Goal: Information Seeking & Learning: Learn about a topic

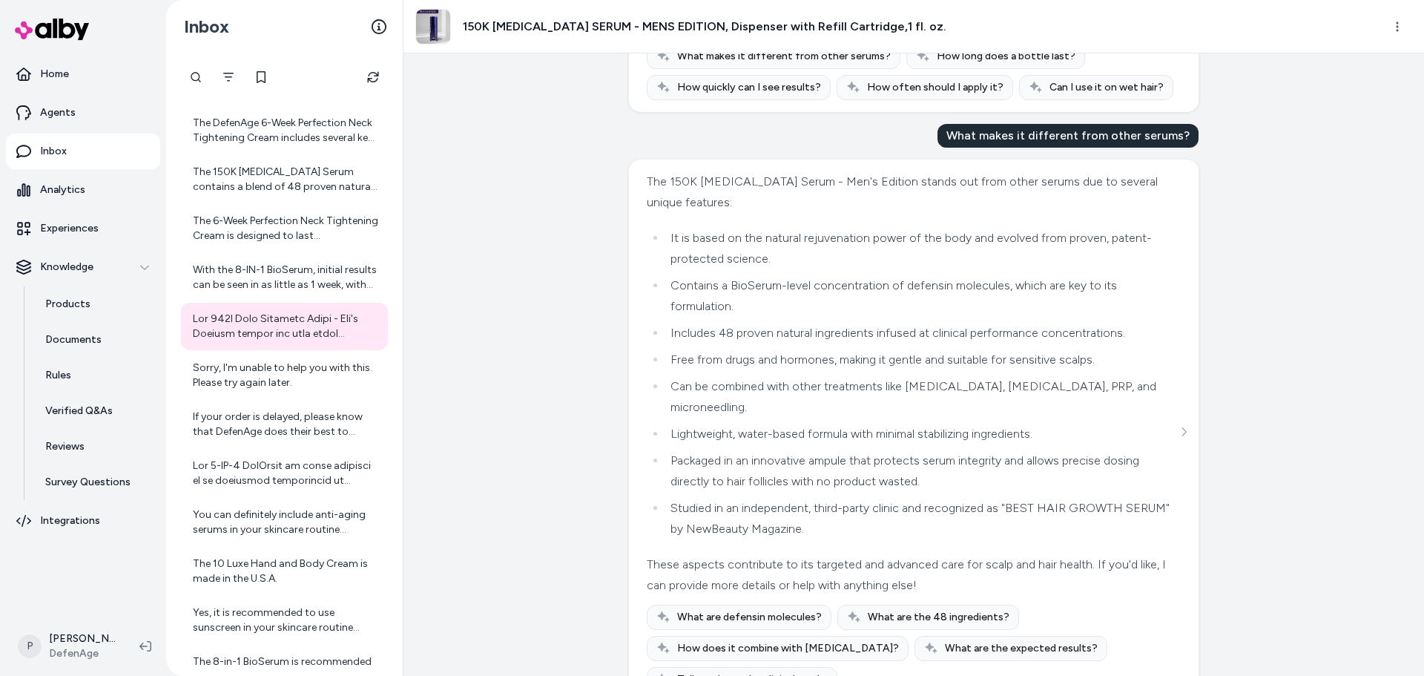
scroll to position [517, 0]
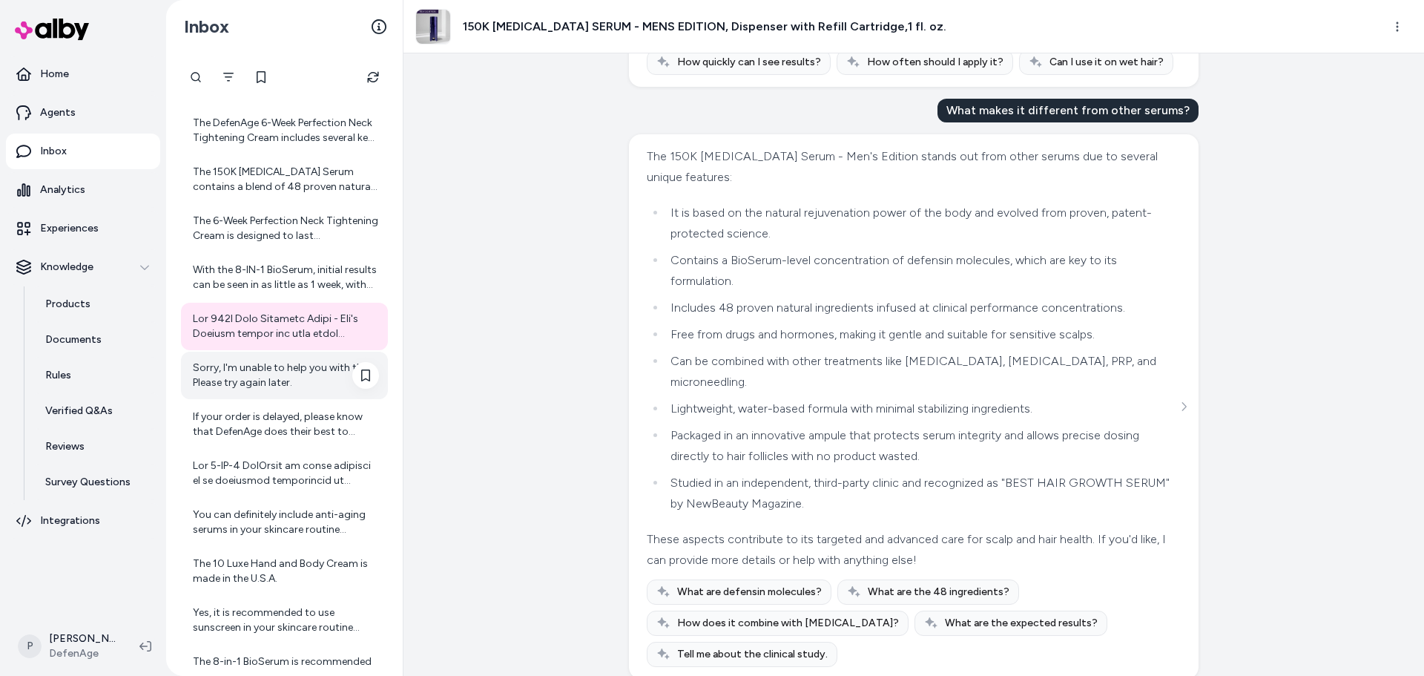
click at [247, 374] on div "Sorry, I'm unable to help you with this. Please try again later." at bounding box center [286, 376] width 186 height 30
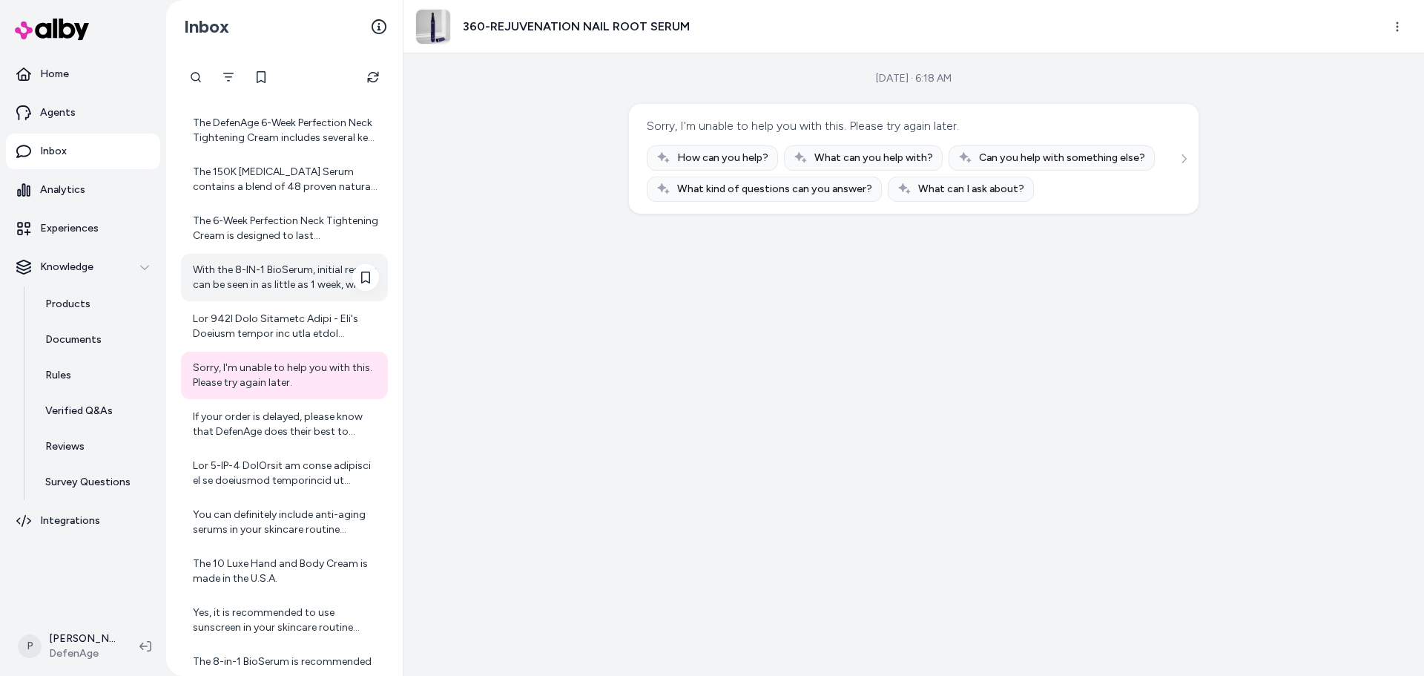
scroll to position [297, 0]
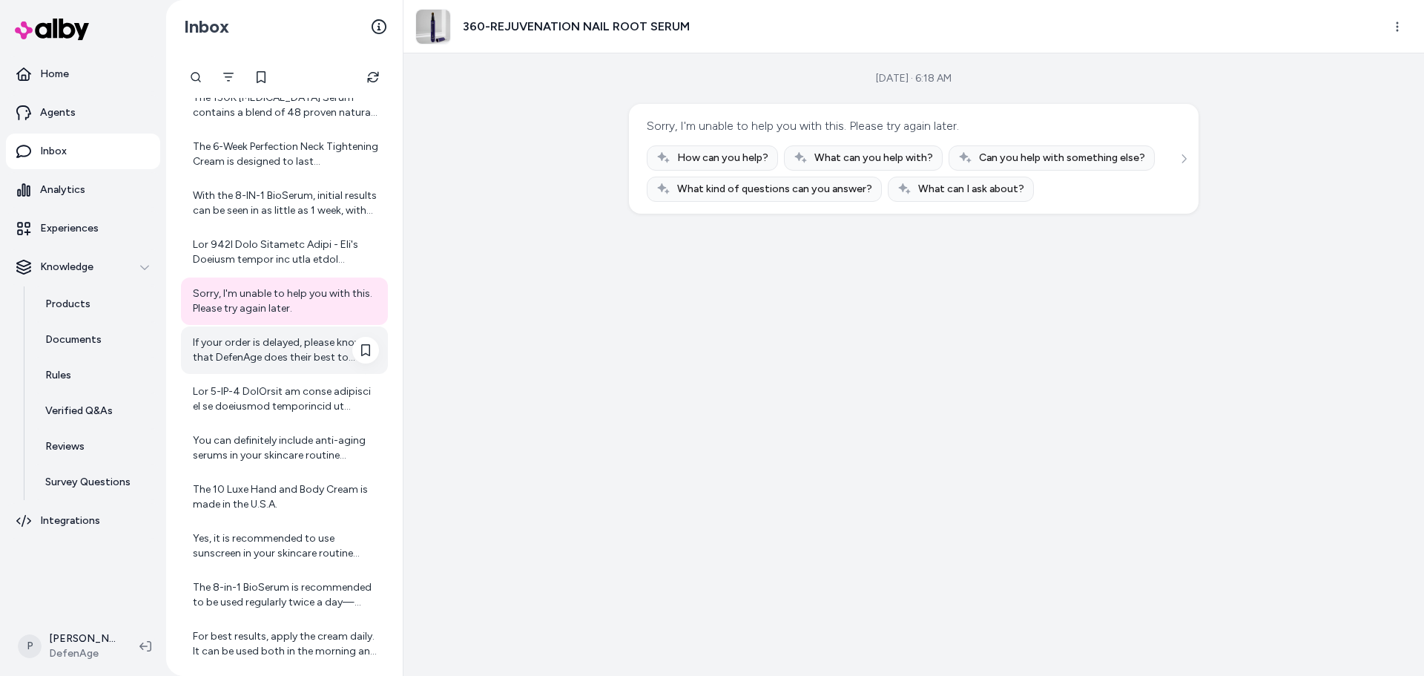
click at [260, 341] on div "If your order is delayed, please know that DefenAge does their best to expedite…" at bounding box center [286, 350] width 186 height 30
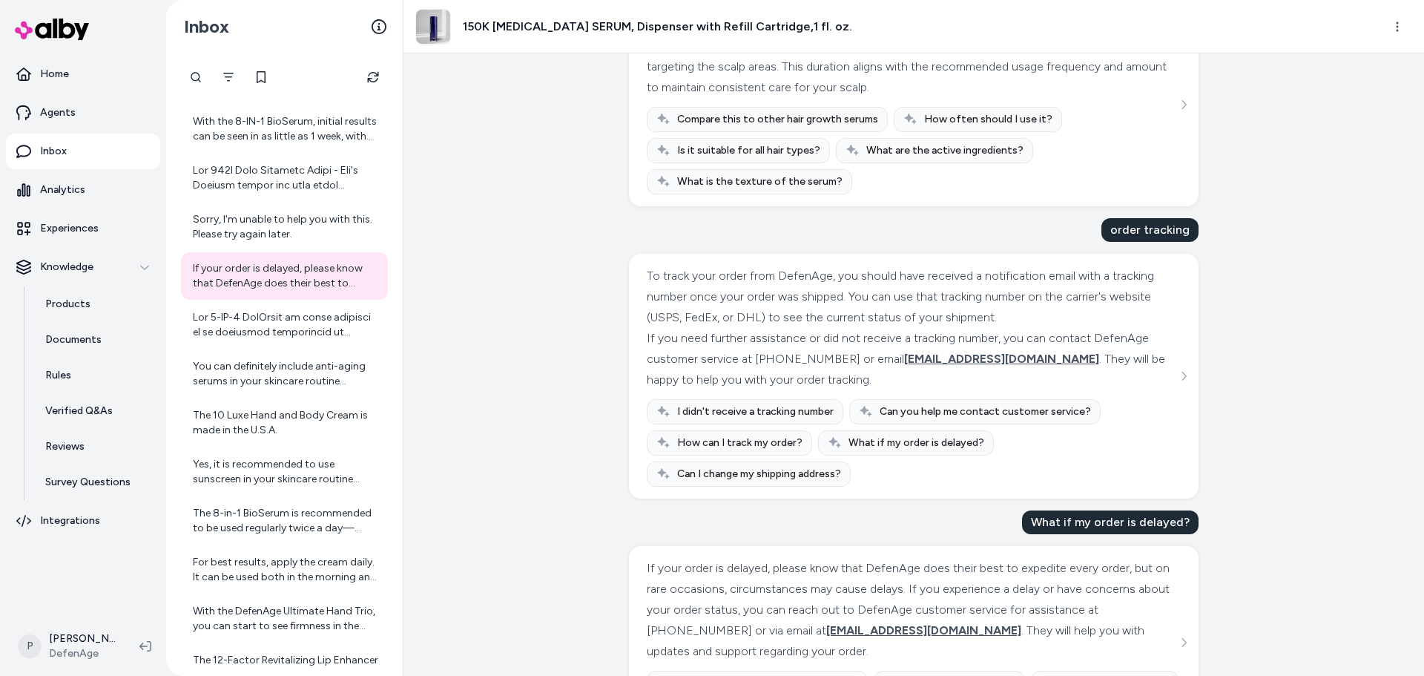
scroll to position [217, 0]
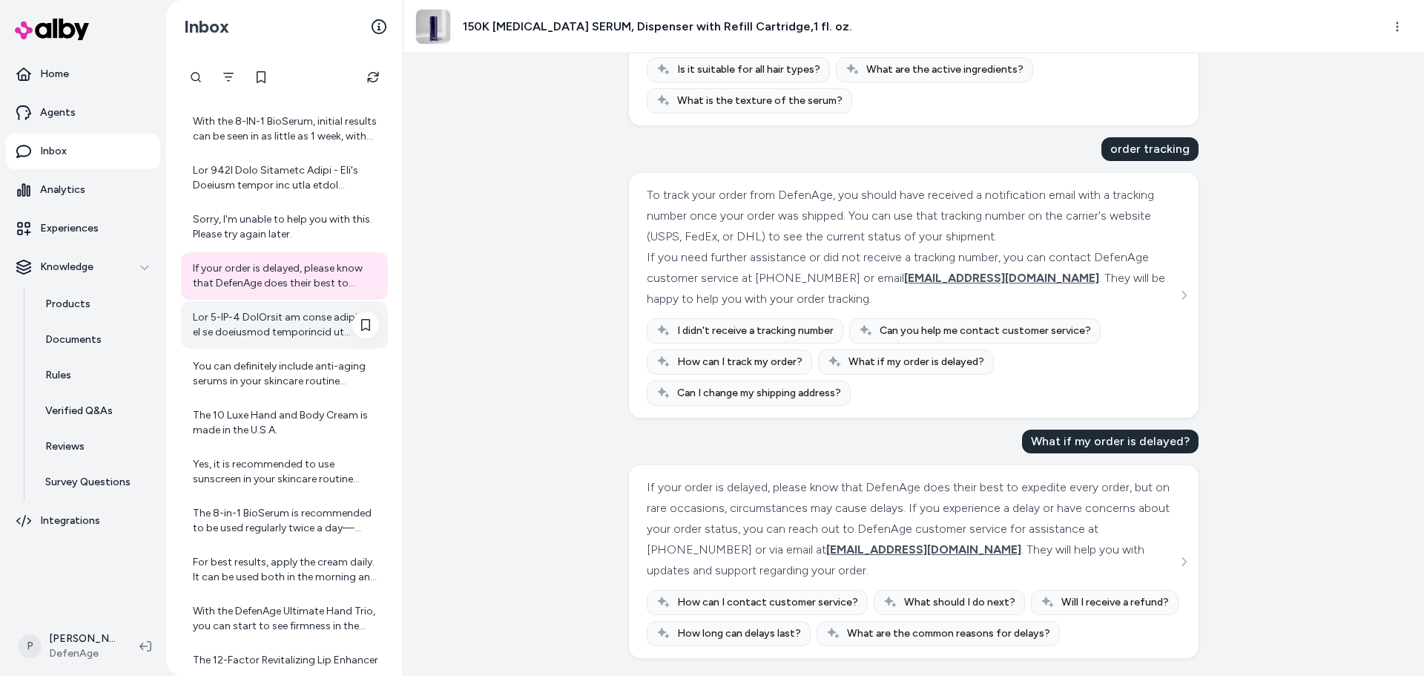
click at [287, 343] on div at bounding box center [284, 324] width 207 height 47
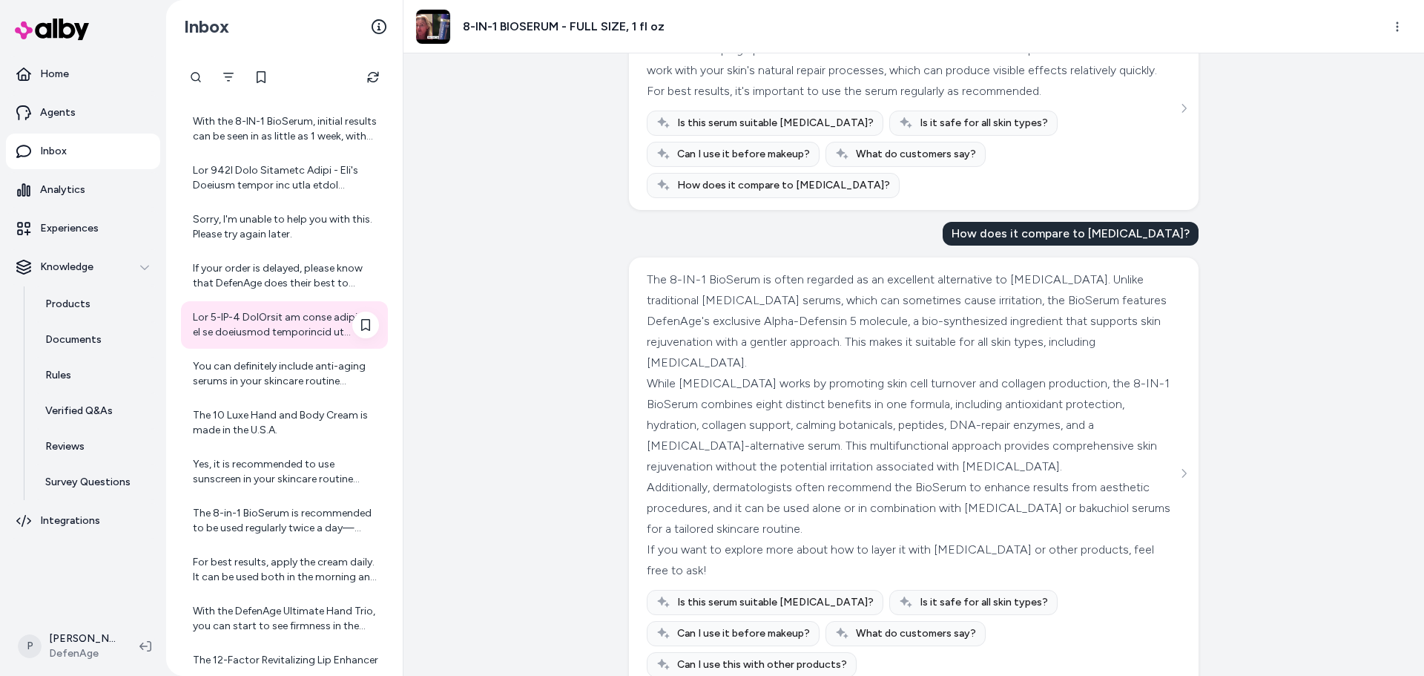
scroll to position [445, 0]
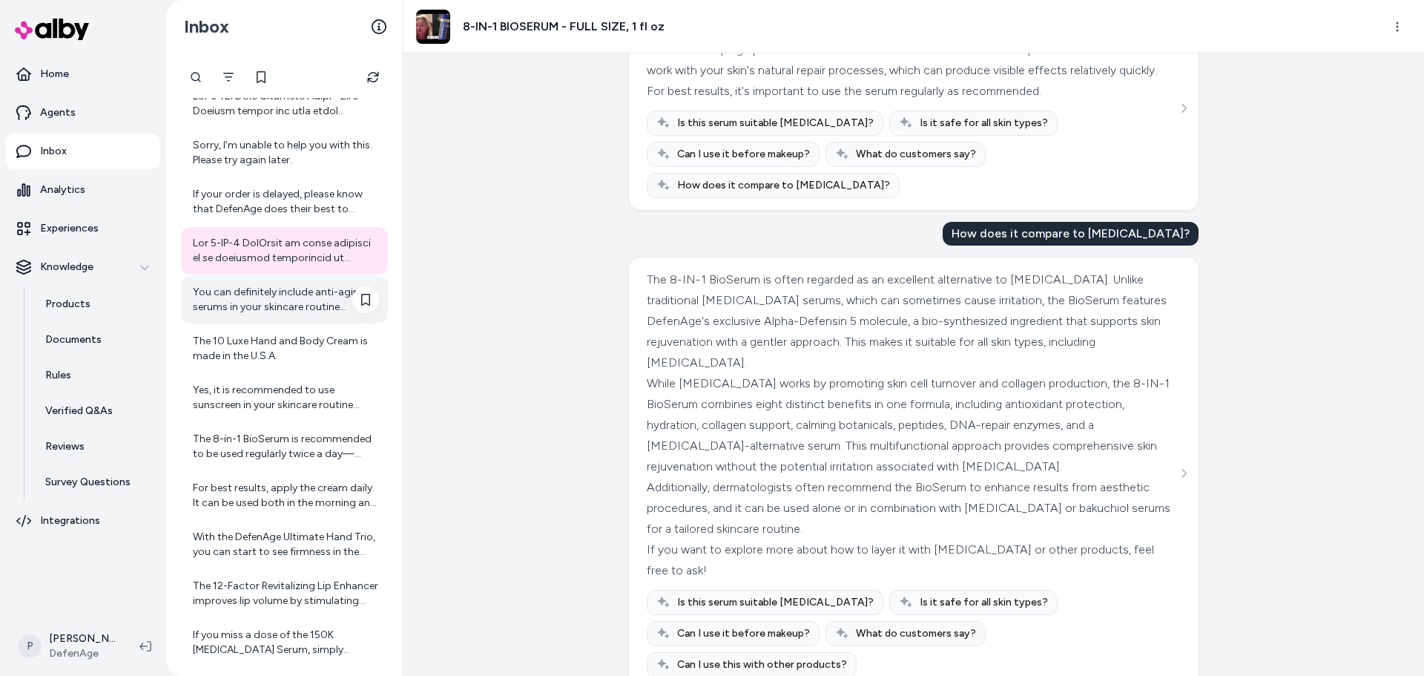
click at [267, 310] on div "You can definitely include anti-aging serums in your skincare routine alongside…" at bounding box center [286, 300] width 186 height 30
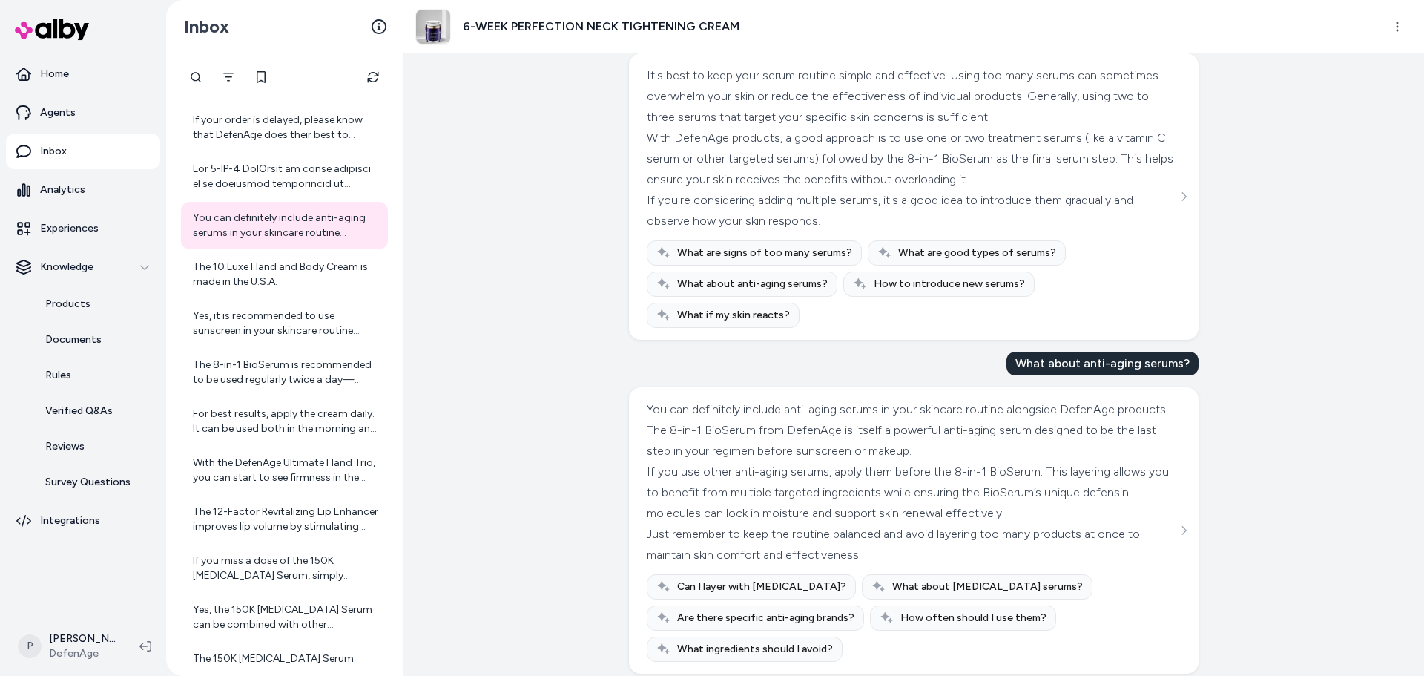
scroll to position [1955, 0]
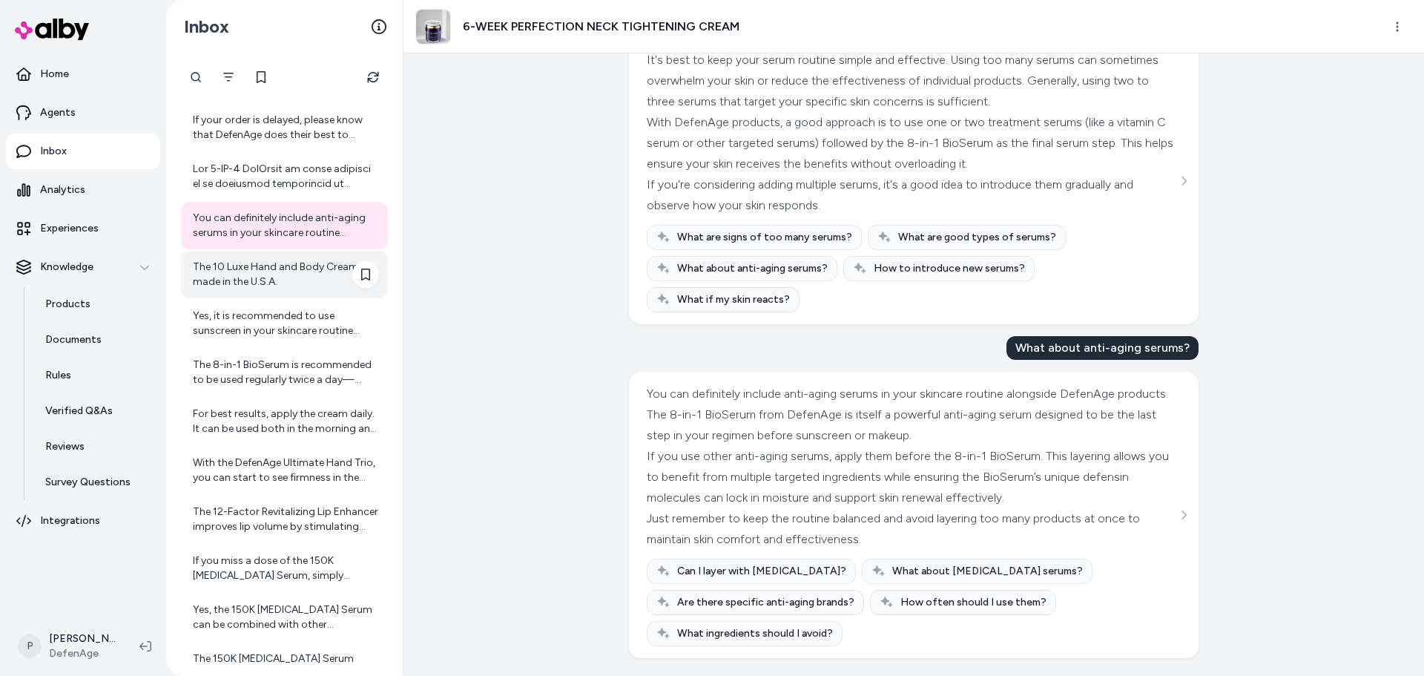
click at [254, 277] on div "The 10 Luxe Hand and Body Cream is made in the U.S.A." at bounding box center [286, 275] width 186 height 30
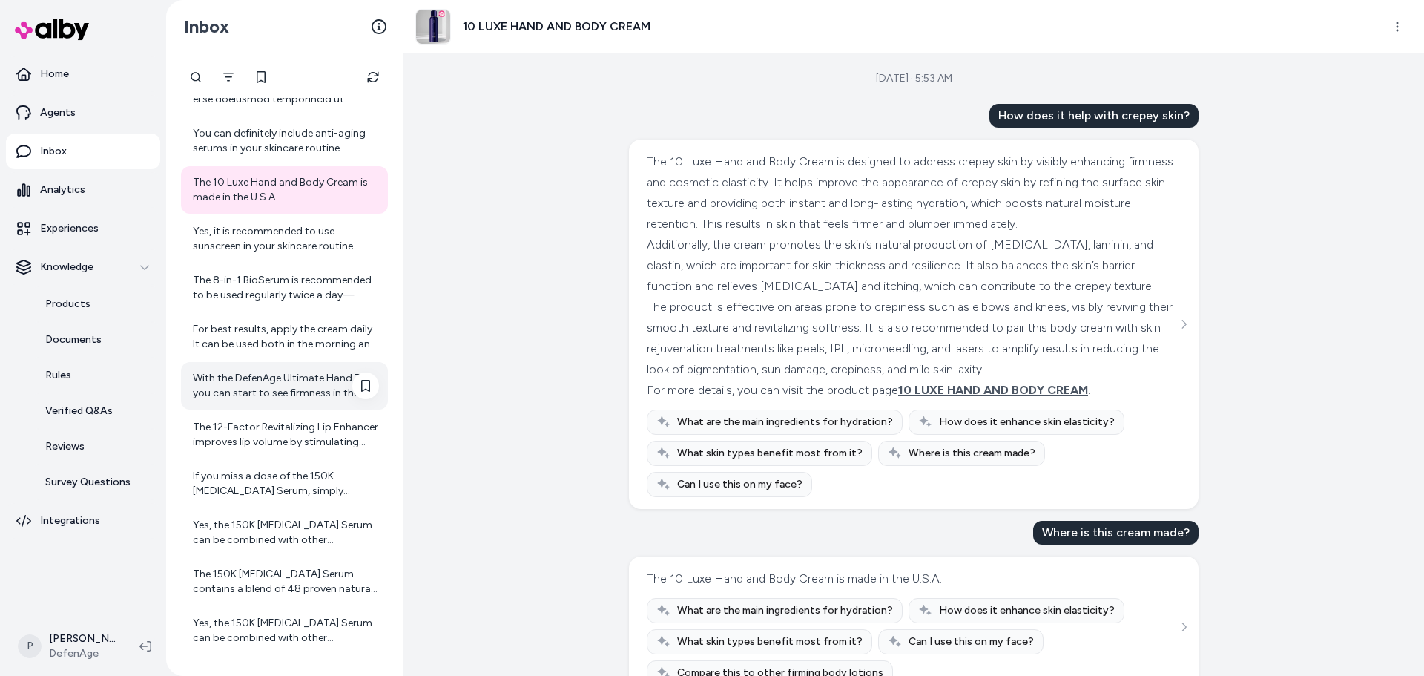
scroll to position [519, 0]
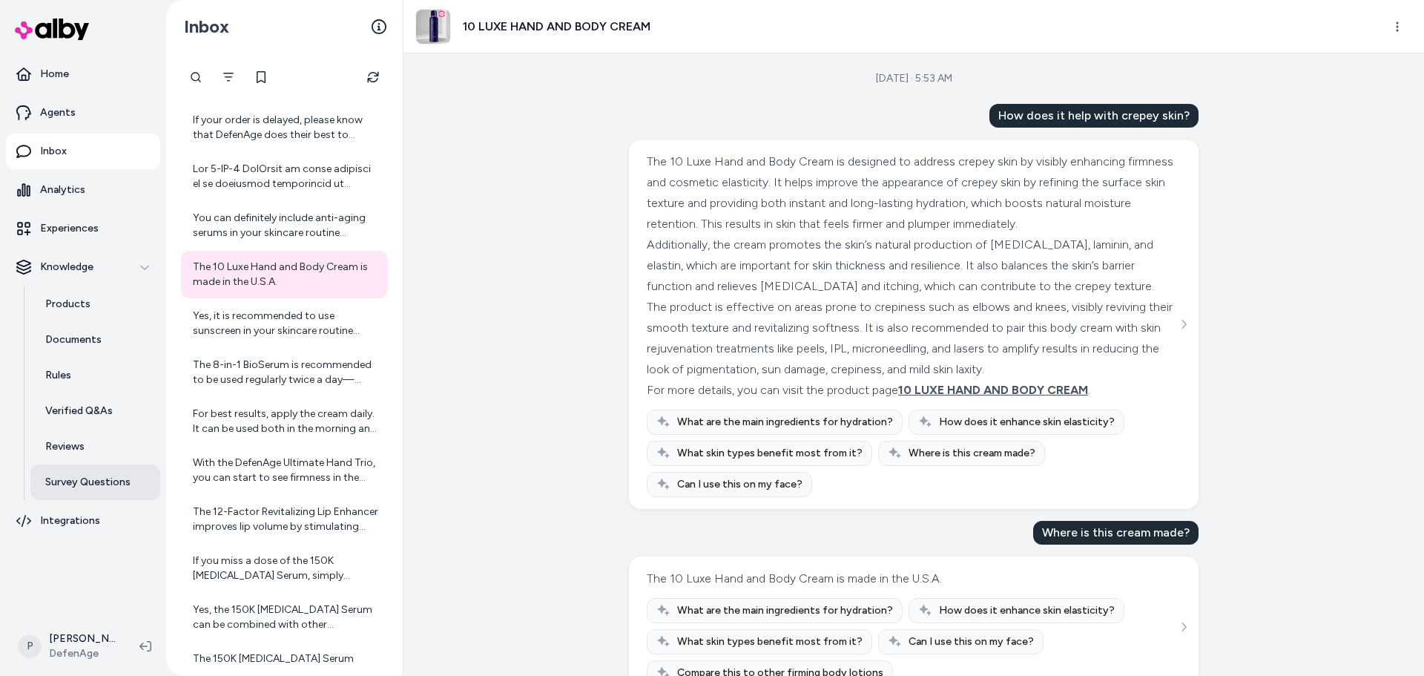
click at [93, 496] on link "Survey Questions" at bounding box center [95, 482] width 130 height 36
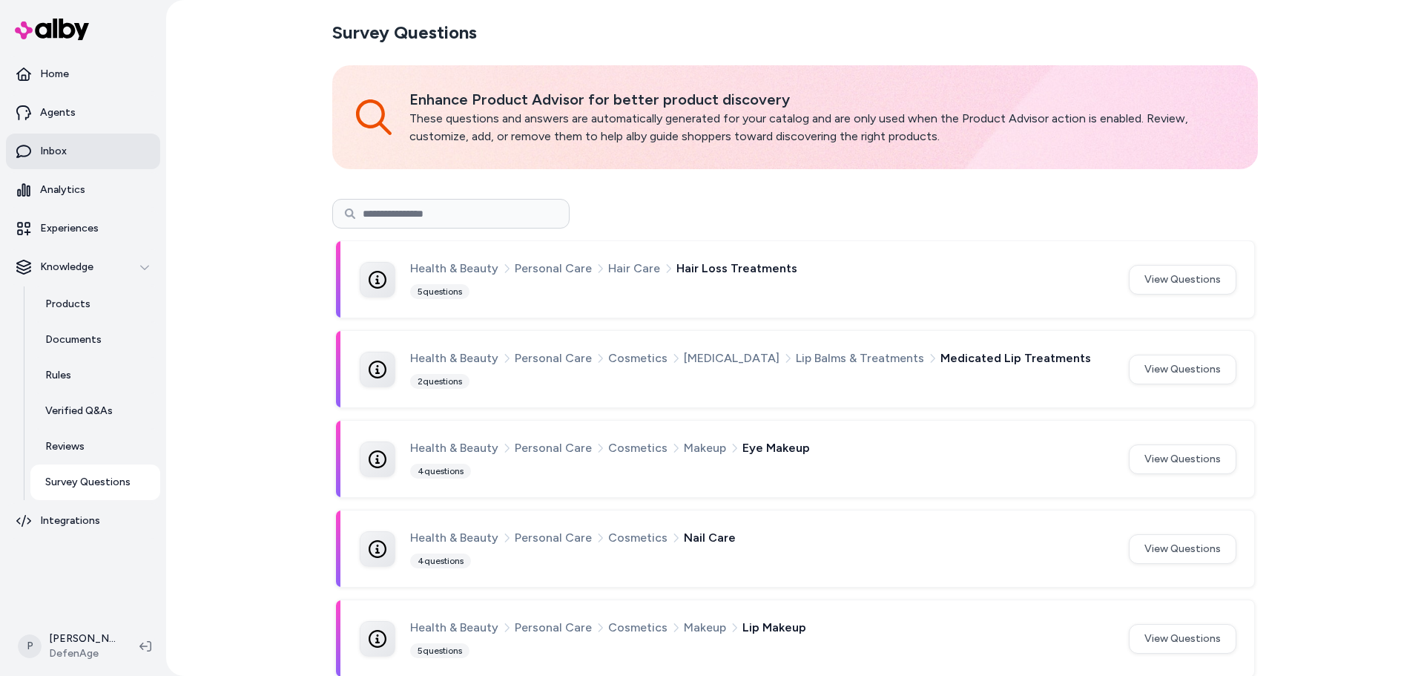
click at [67, 148] on link "Inbox" at bounding box center [83, 152] width 154 height 36
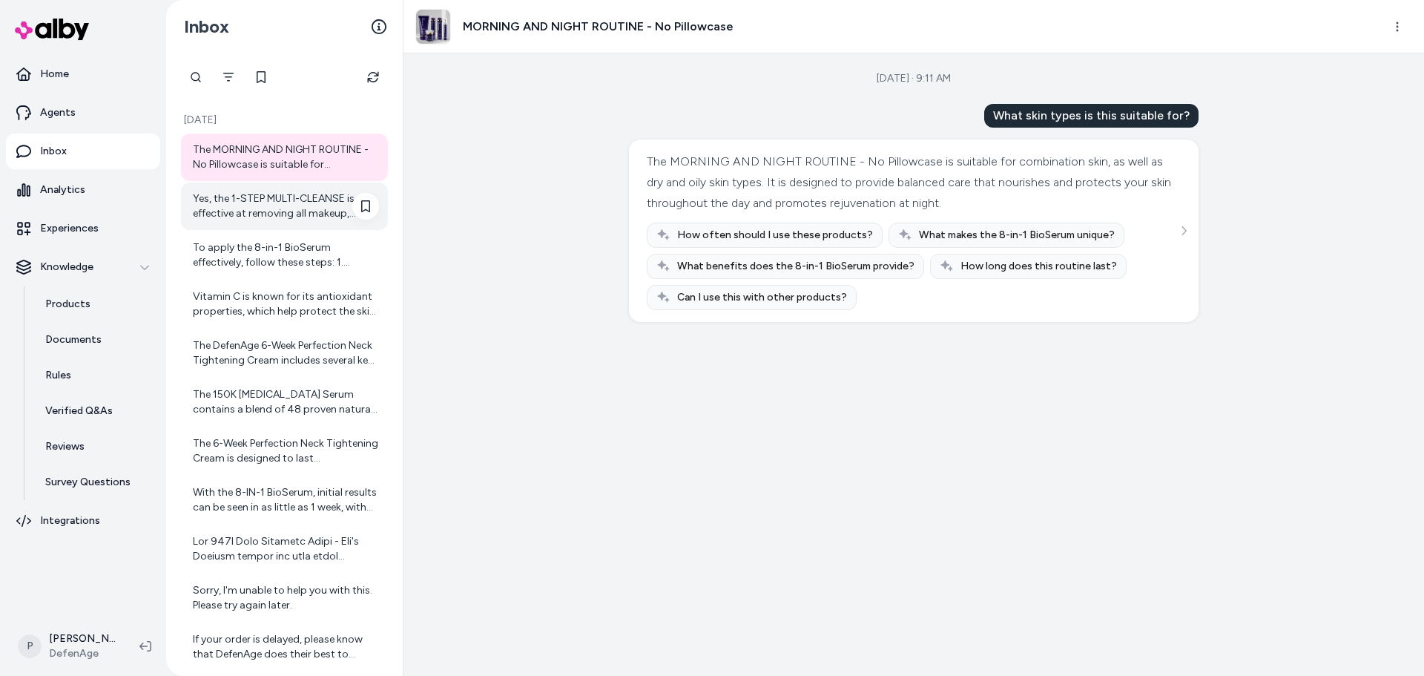
click at [272, 198] on div "Yes, the 1-STEP MULTI-CLEANSE is effective at removing all makeup, including he…" at bounding box center [286, 206] width 186 height 30
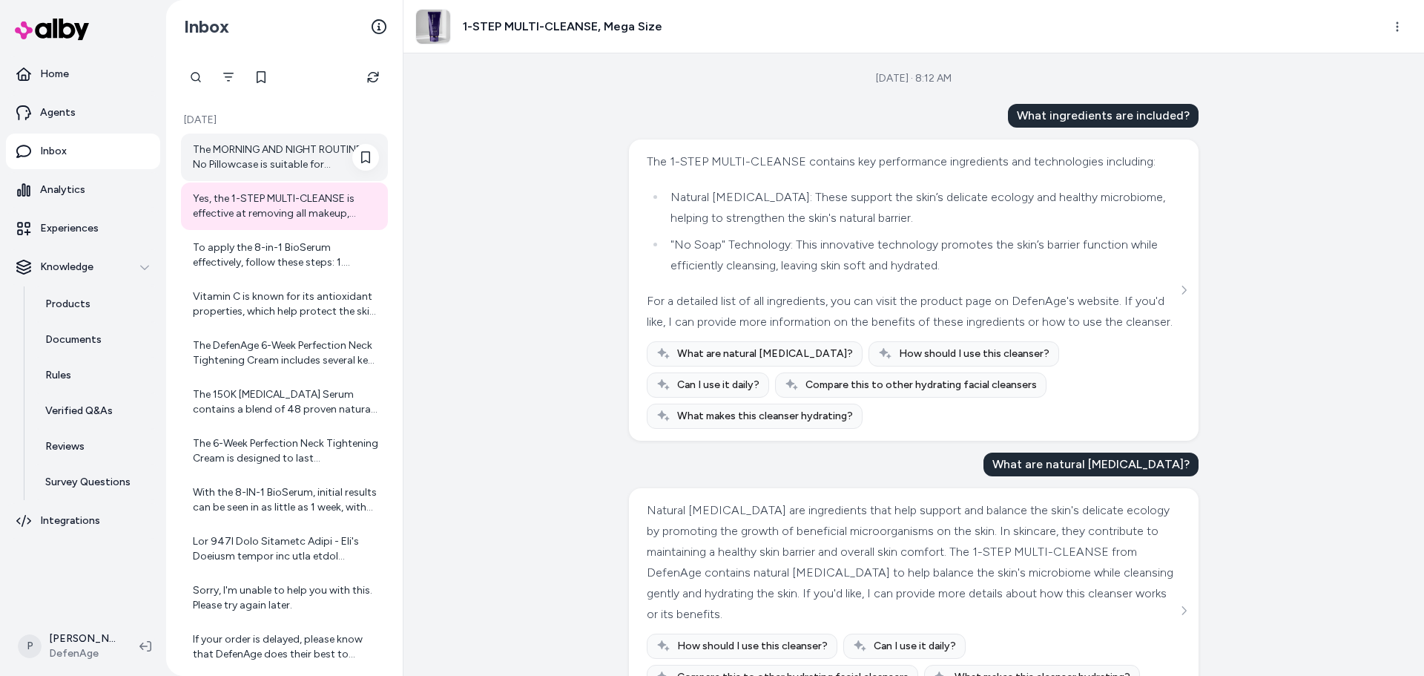
click at [270, 148] on div "The MORNING AND NIGHT ROUTINE - No Pillowcase is suitable for combination skin,…" at bounding box center [286, 157] width 186 height 30
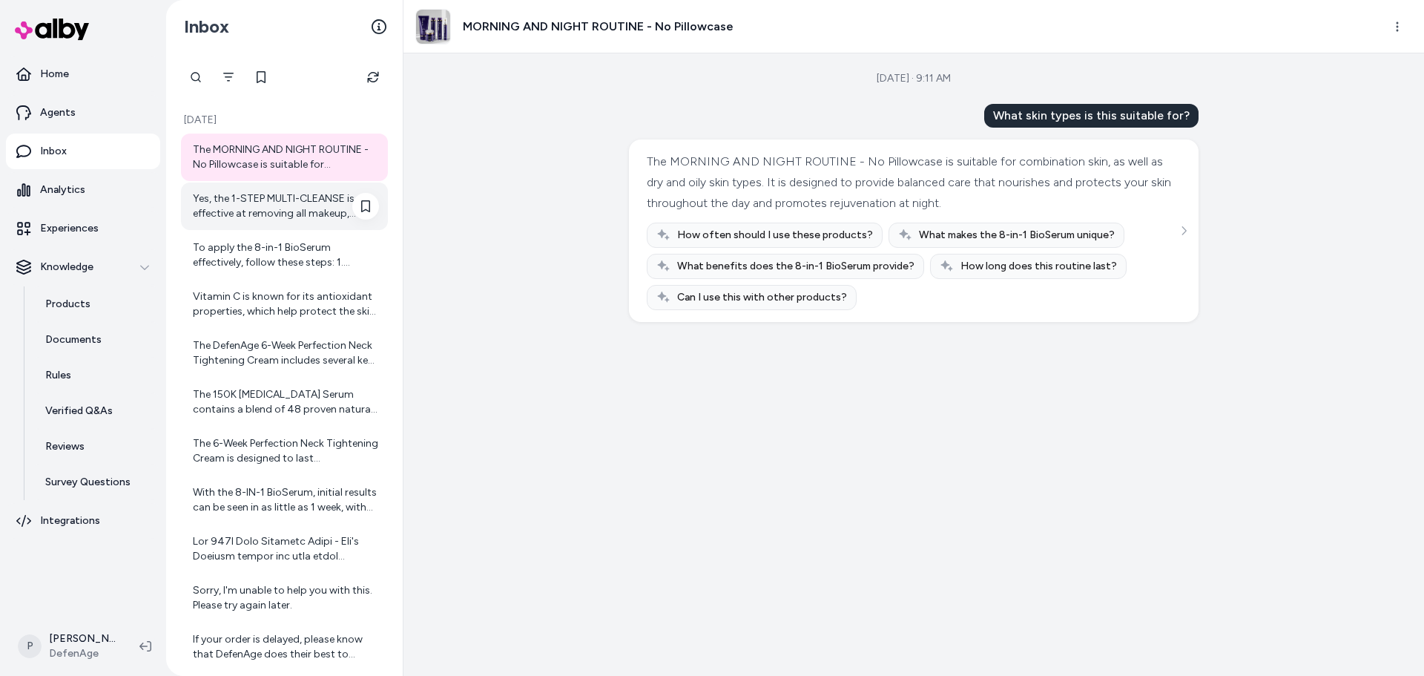
click at [229, 188] on div "Yes, the 1-STEP MULTI-CLEANSE is effective at removing all makeup, including he…" at bounding box center [284, 206] width 207 height 47
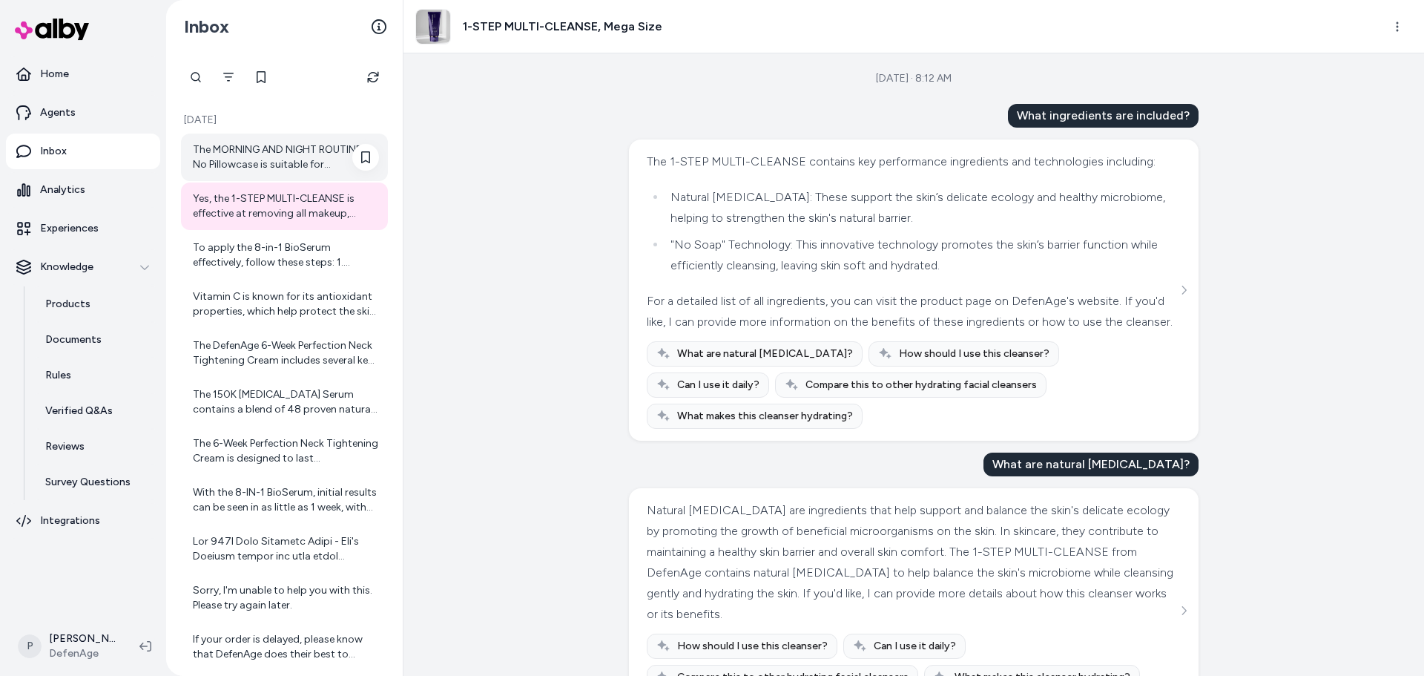
click at [319, 152] on div "The MORNING AND NIGHT ROUTINE - No Pillowcase is suitable for combination skin,…" at bounding box center [286, 157] width 186 height 30
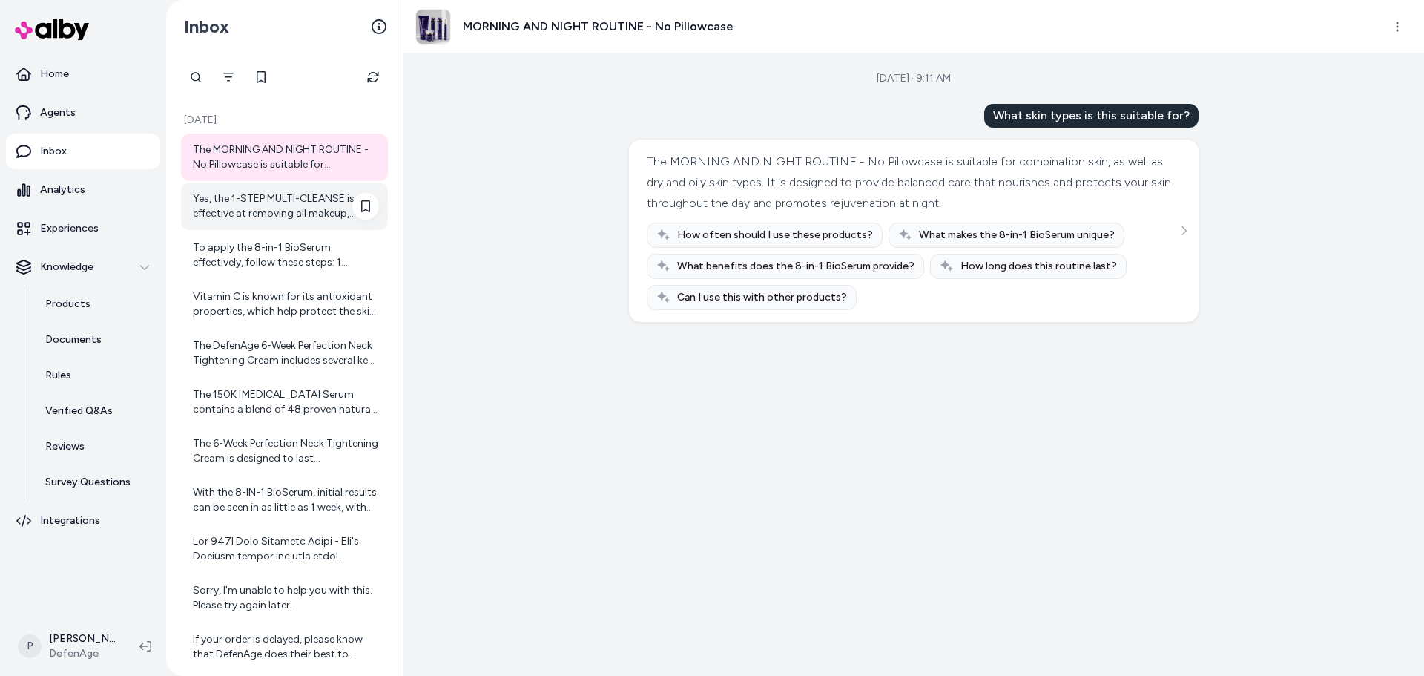
click at [241, 207] on div "Yes, the 1-STEP MULTI-CLEANSE is effective at removing all makeup, including he…" at bounding box center [286, 206] width 186 height 30
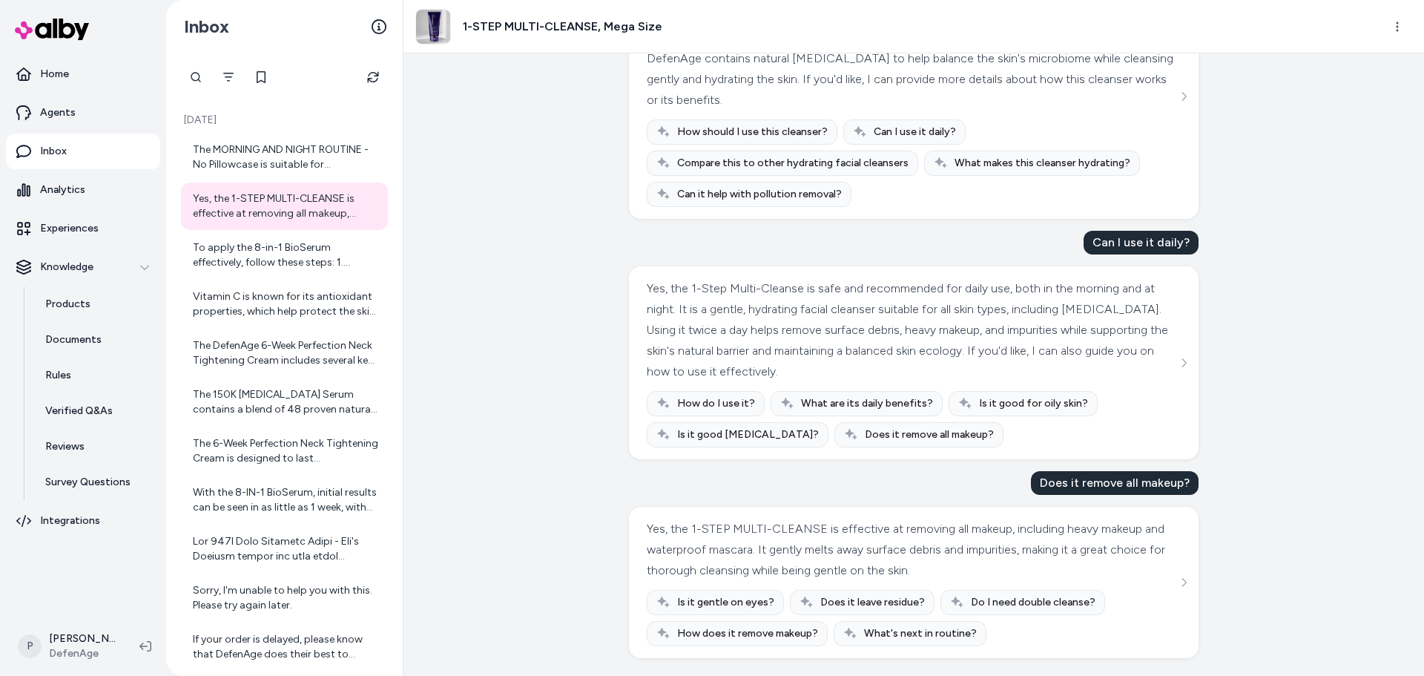
scroll to position [525, 0]
click at [286, 226] on div "Yes, the 1-STEP MULTI-CLEANSE is effective at removing all makeup, including he…" at bounding box center [284, 206] width 207 height 47
click at [278, 260] on div "To apply the 8-in-1 BioSerum effectively, follow these steps: 1. Cleanse Your F…" at bounding box center [286, 255] width 186 height 30
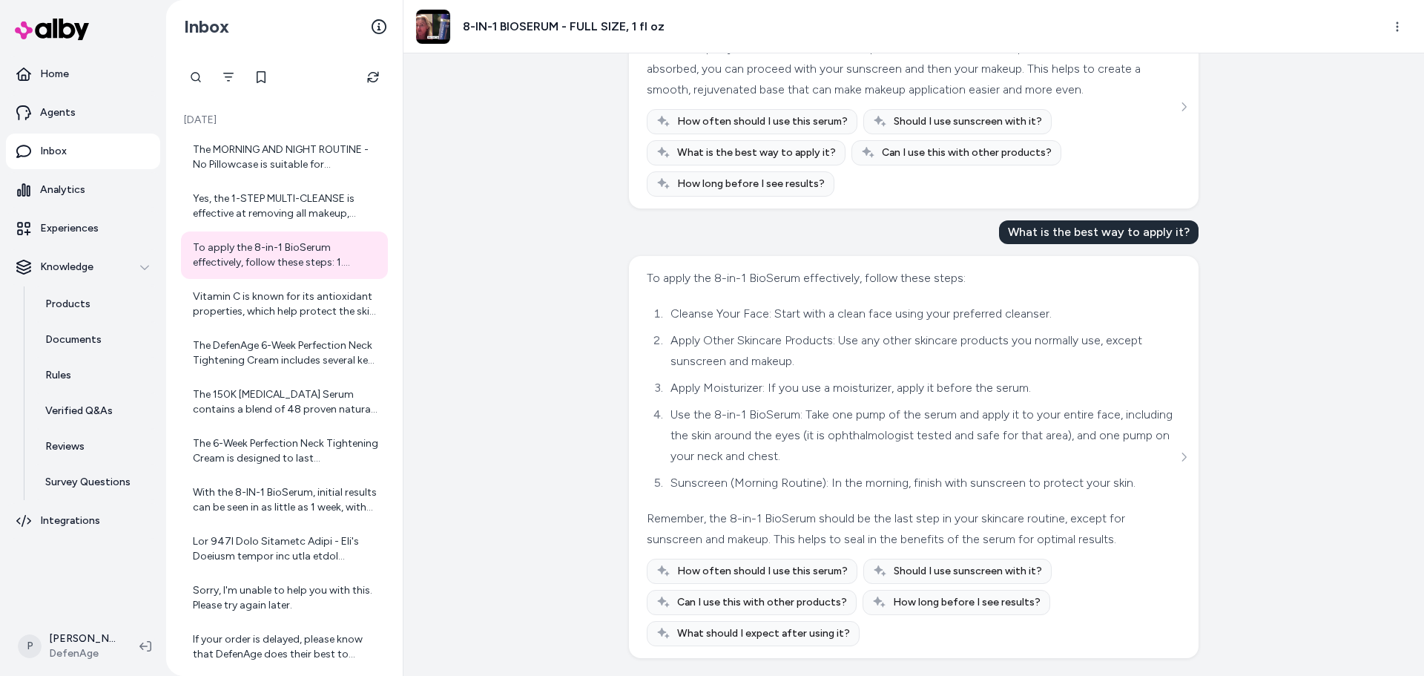
scroll to position [155, 0]
click at [295, 321] on div "Vitamin C is known for its antioxidant properties, which help protect the skin …" at bounding box center [284, 303] width 207 height 47
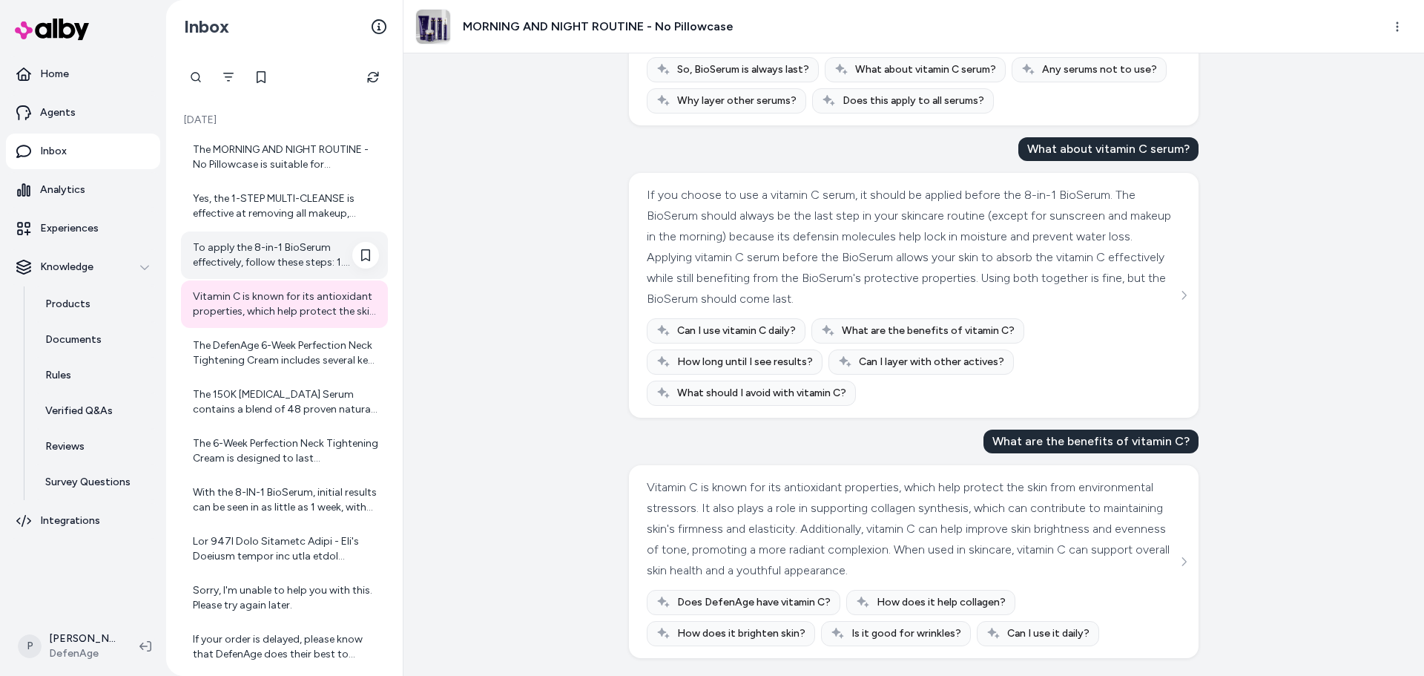
click at [270, 248] on div "To apply the 8-in-1 BioSerum effectively, follow these steps: 1. Cleanse Your F…" at bounding box center [286, 255] width 186 height 30
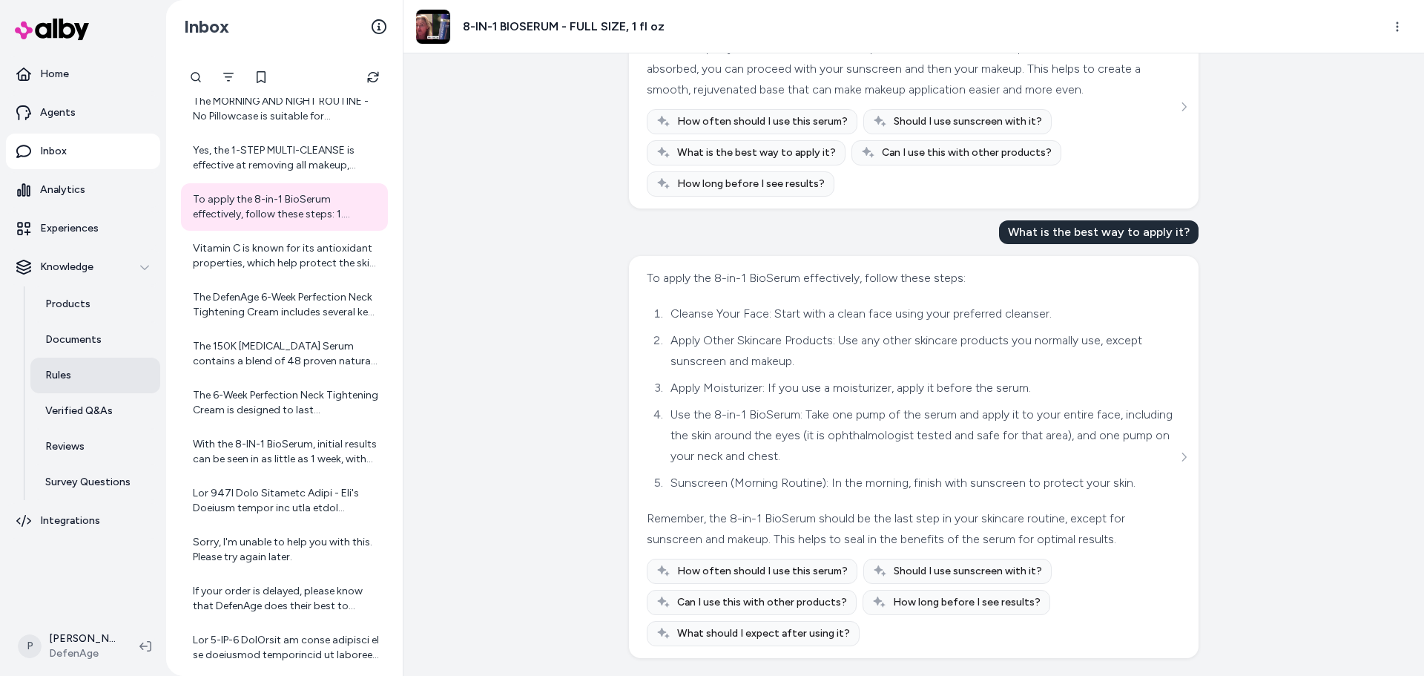
scroll to position [74, 0]
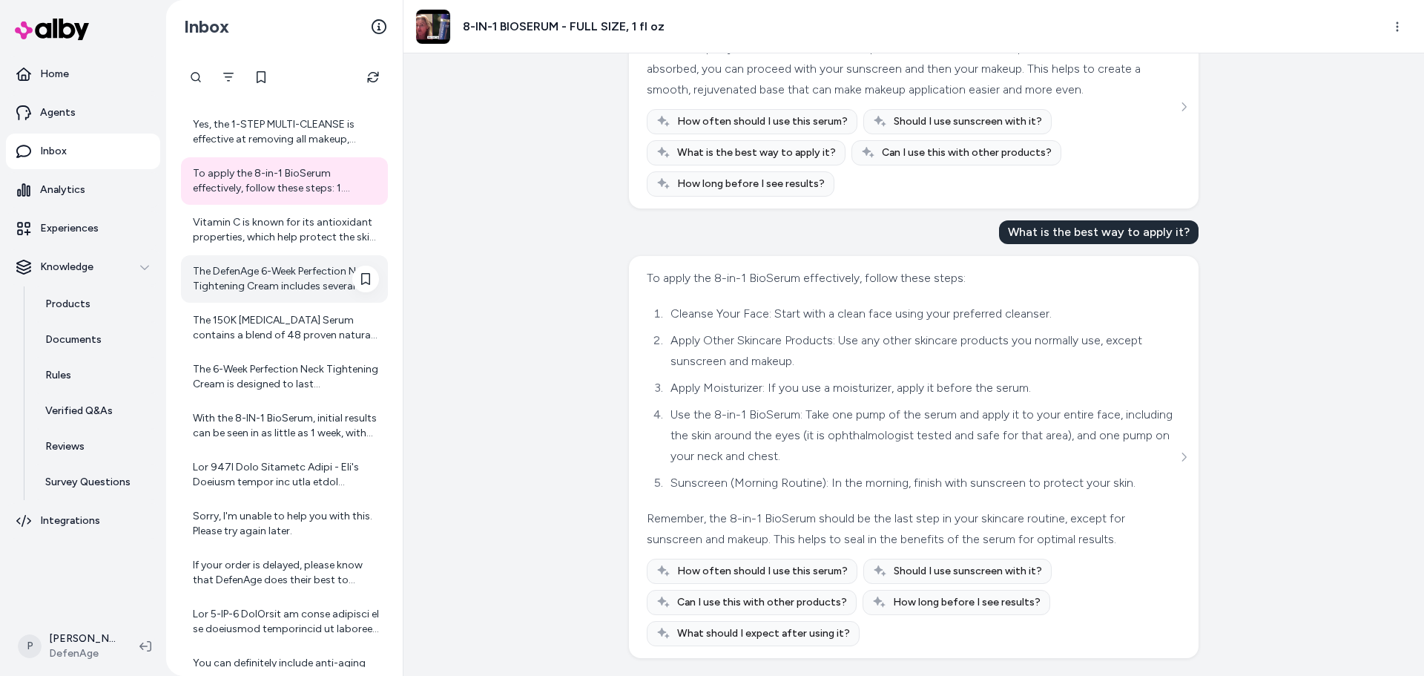
click at [264, 296] on div "The DefenAge 6-Week Perfection Neck Tightening Cream includes several key ingre…" at bounding box center [284, 278] width 207 height 47
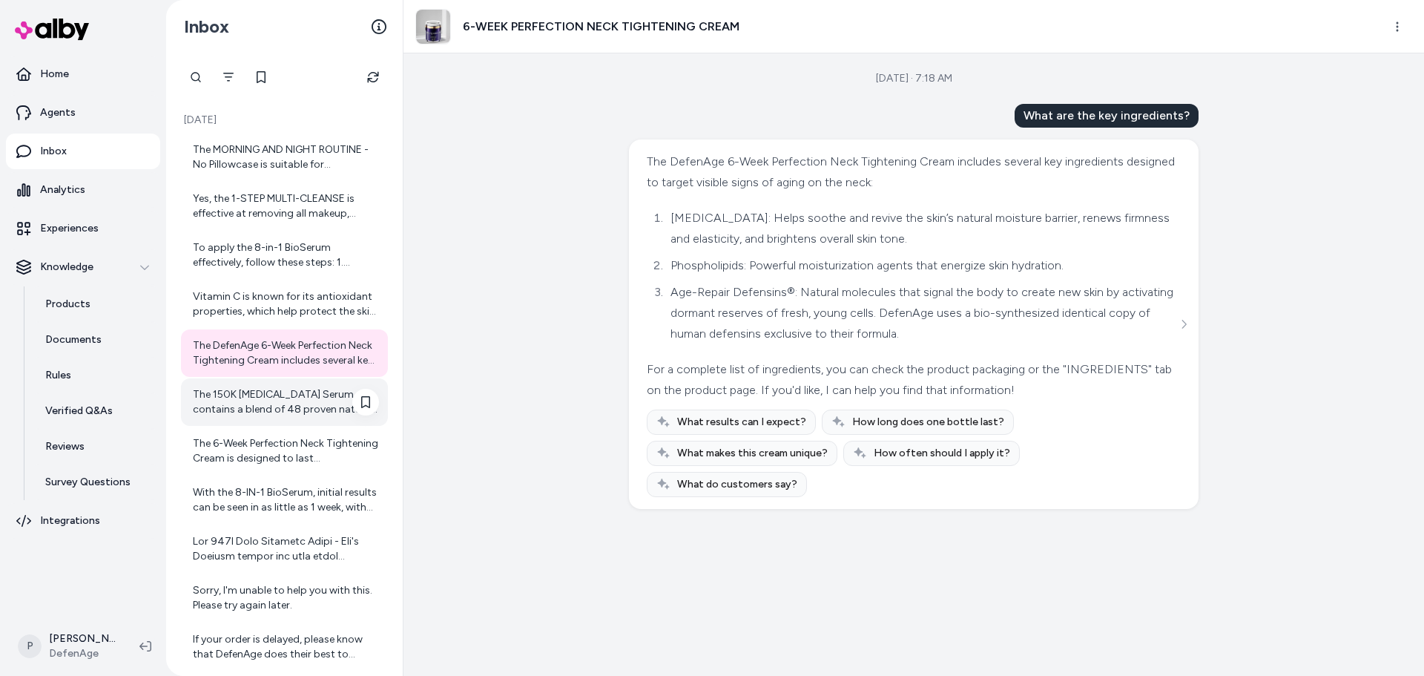
click at [279, 381] on div "The 150K [MEDICAL_DATA] Serum contains a blend of 48 proven natural ingredients…" at bounding box center [284, 401] width 207 height 47
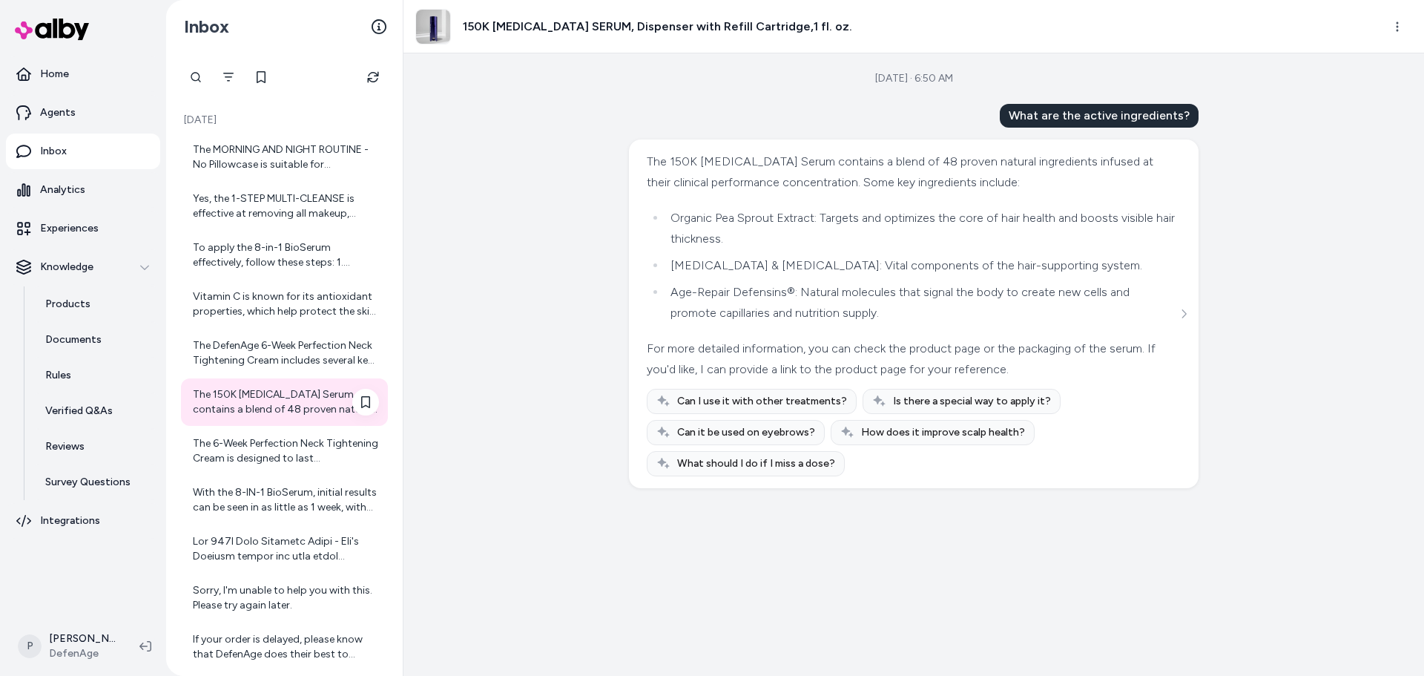
scroll to position [74, 0]
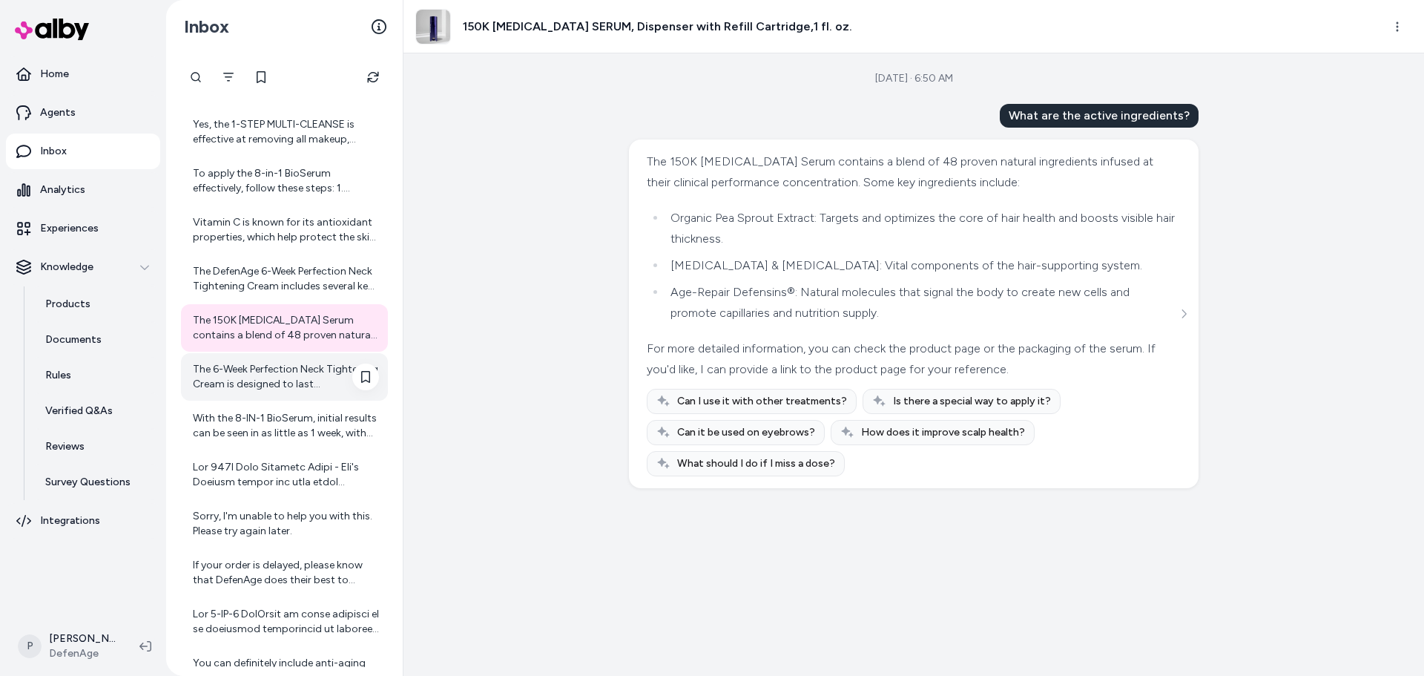
click at [277, 393] on div "The 6-Week Perfection Neck Tightening Cream is designed to last approximately s…" at bounding box center [284, 376] width 207 height 47
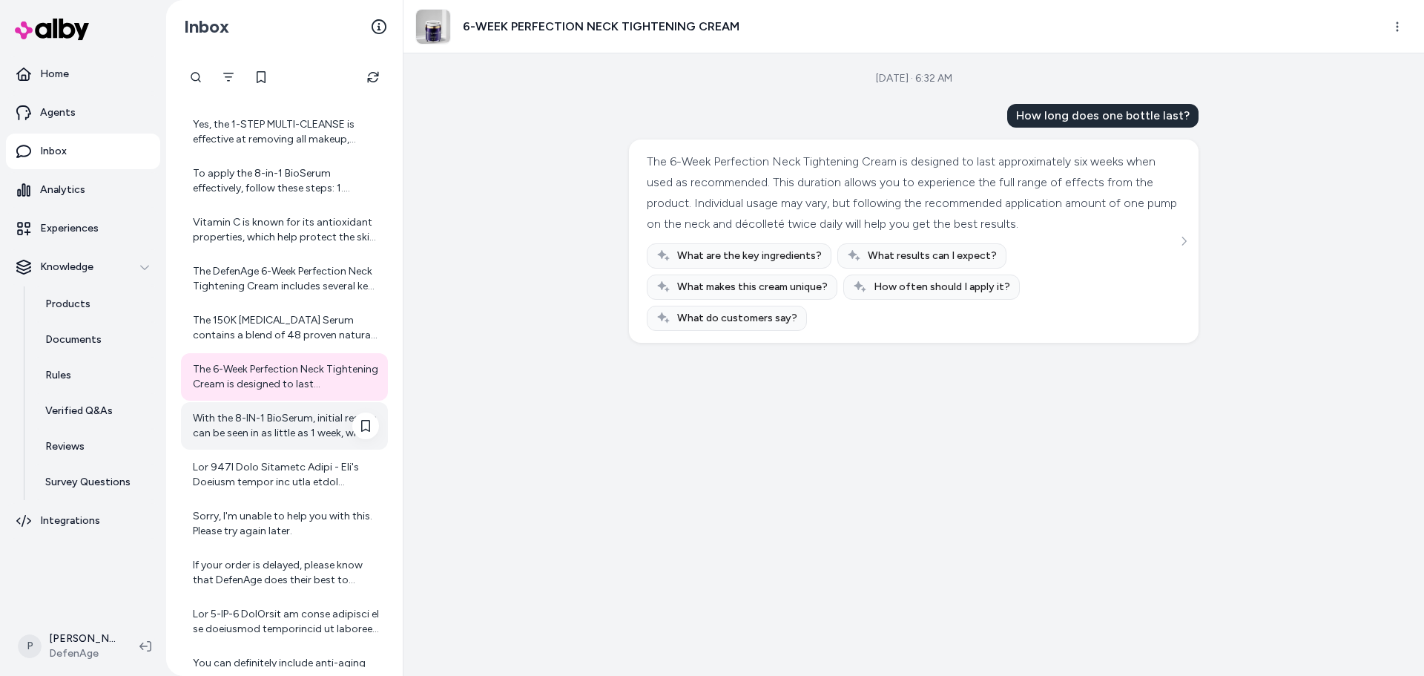
scroll to position [223, 0]
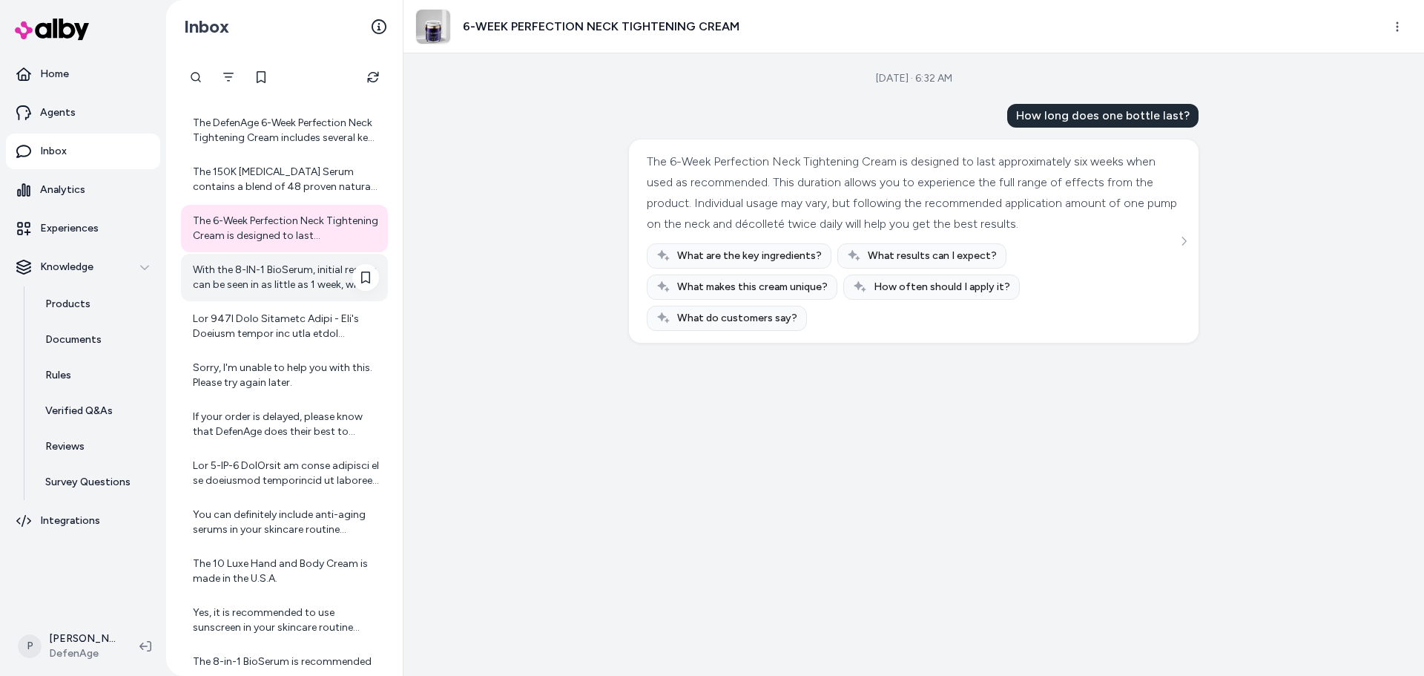
click at [249, 266] on div "With the 8-IN-1 BioSerum, initial results can be seen in as little as 1 week, w…" at bounding box center [286, 278] width 186 height 30
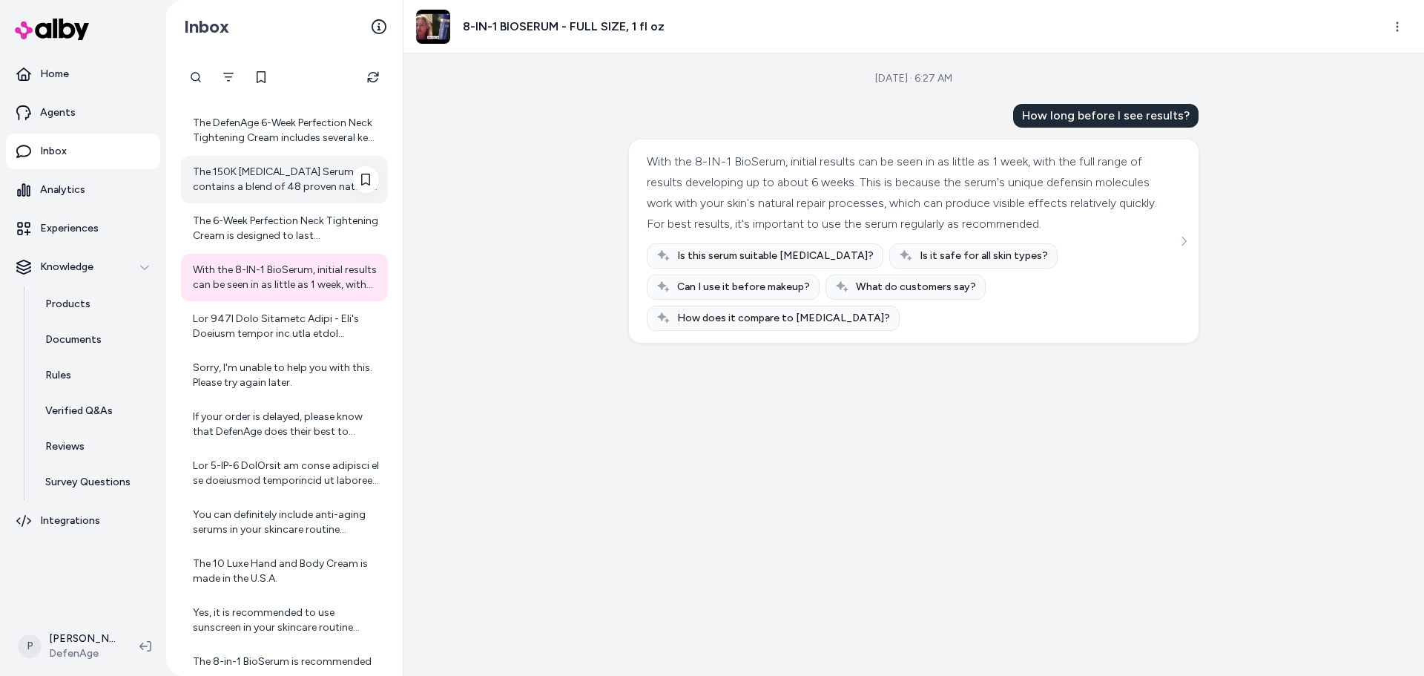
scroll to position [297, 0]
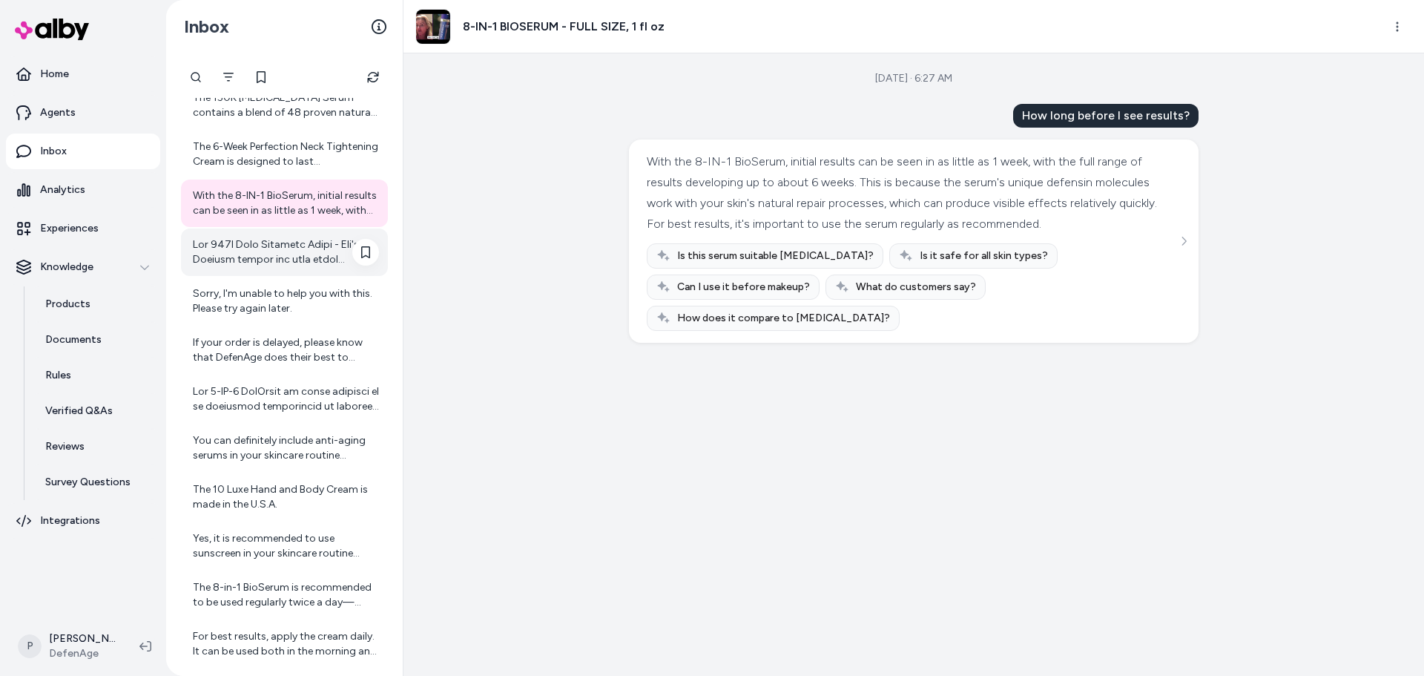
click at [272, 268] on div at bounding box center [284, 251] width 207 height 47
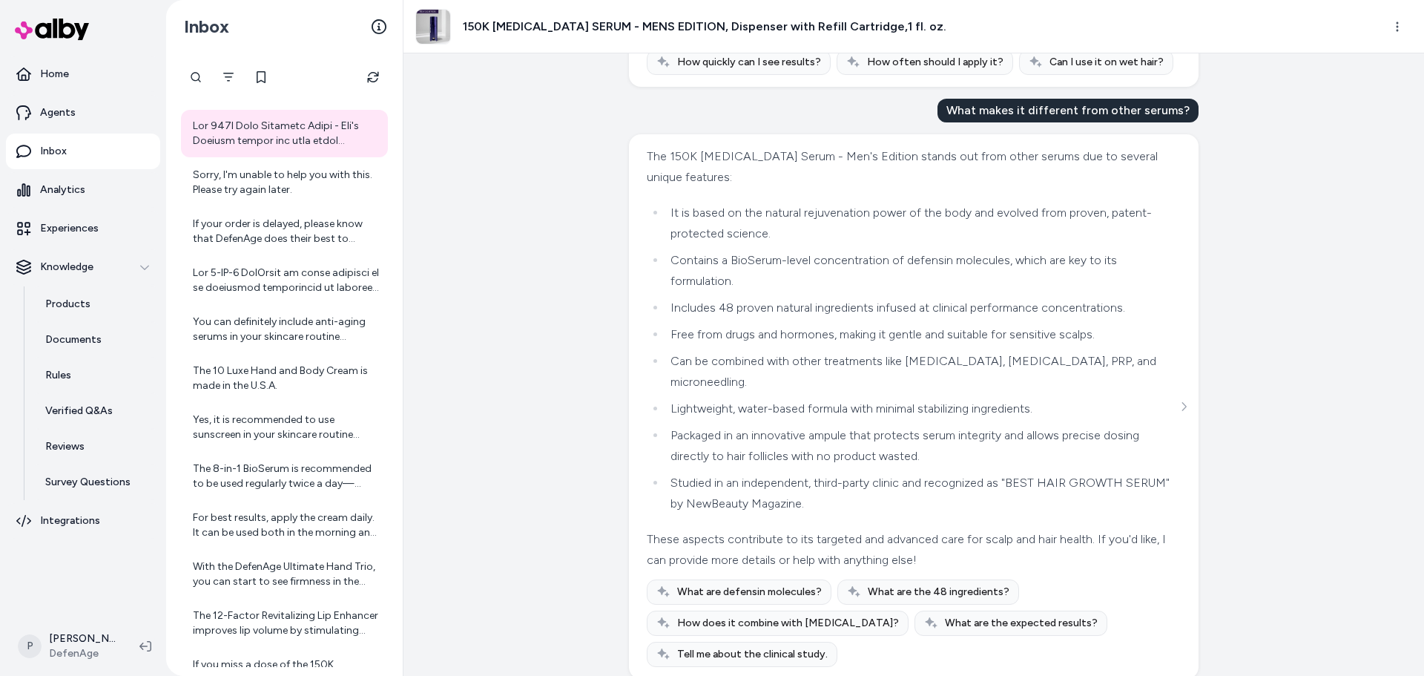
scroll to position [445, 0]
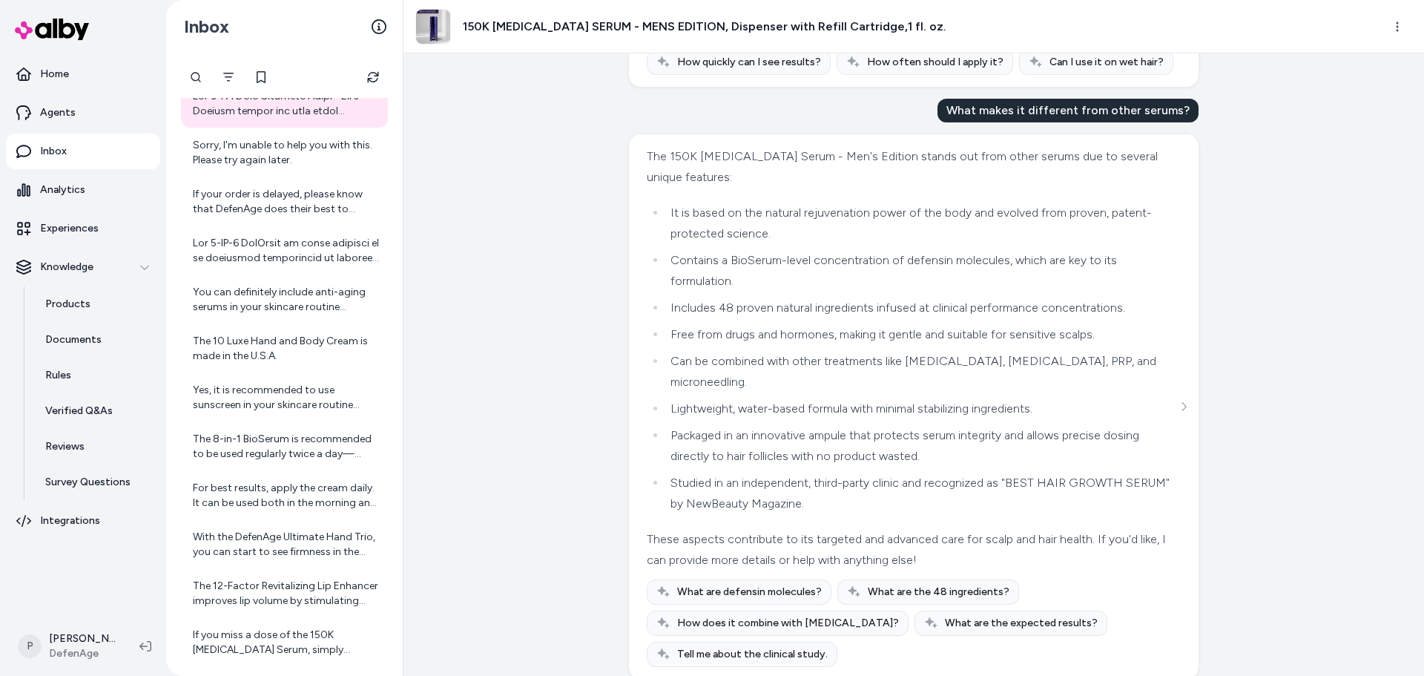
click at [508, 139] on div "Aug 22, 2025 · 6:21 AM What are the main ingredients? The 150K Hair Follicle Se…" at bounding box center [914, 364] width 1021 height 622
click at [284, 126] on div at bounding box center [284, 103] width 207 height 47
click at [262, 202] on div "If your order is delayed, please know that DefenAge does their best to expedite…" at bounding box center [286, 202] width 186 height 30
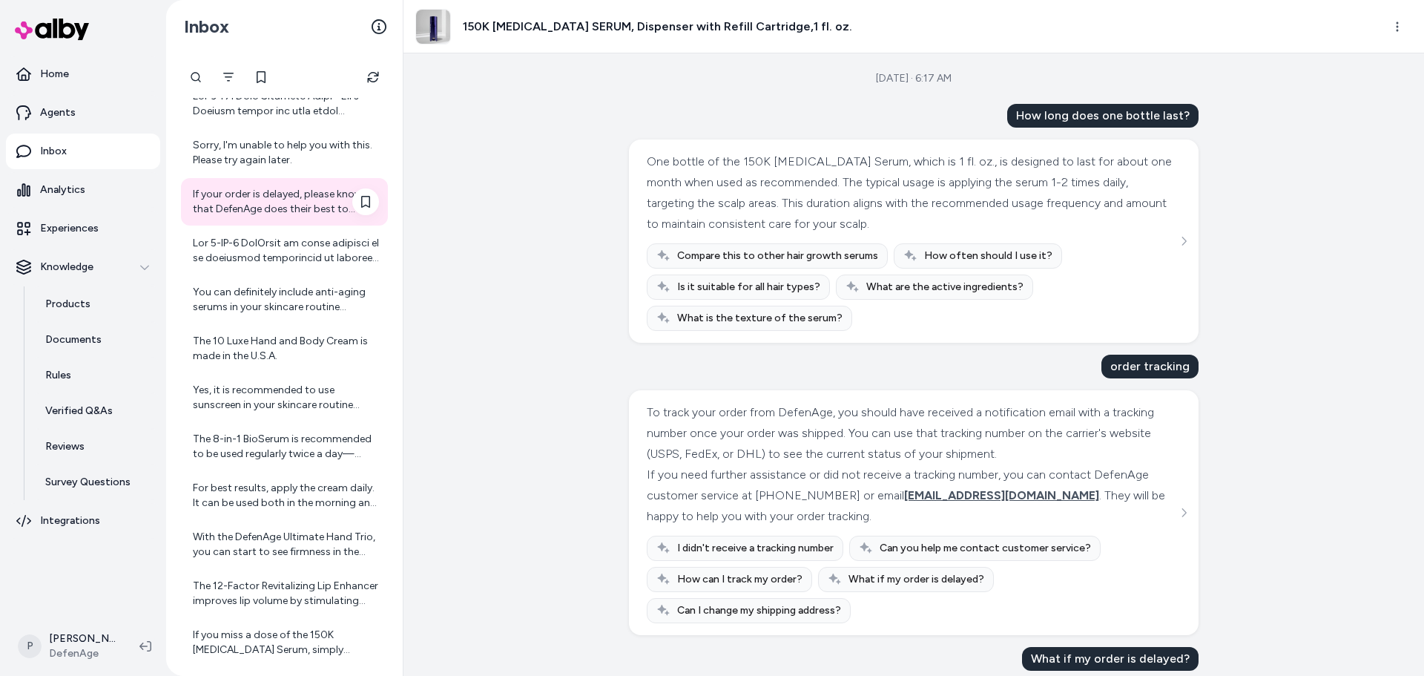
click at [287, 224] on div "If your order is delayed, please know that DefenAge does their best to expedite…" at bounding box center [284, 201] width 207 height 47
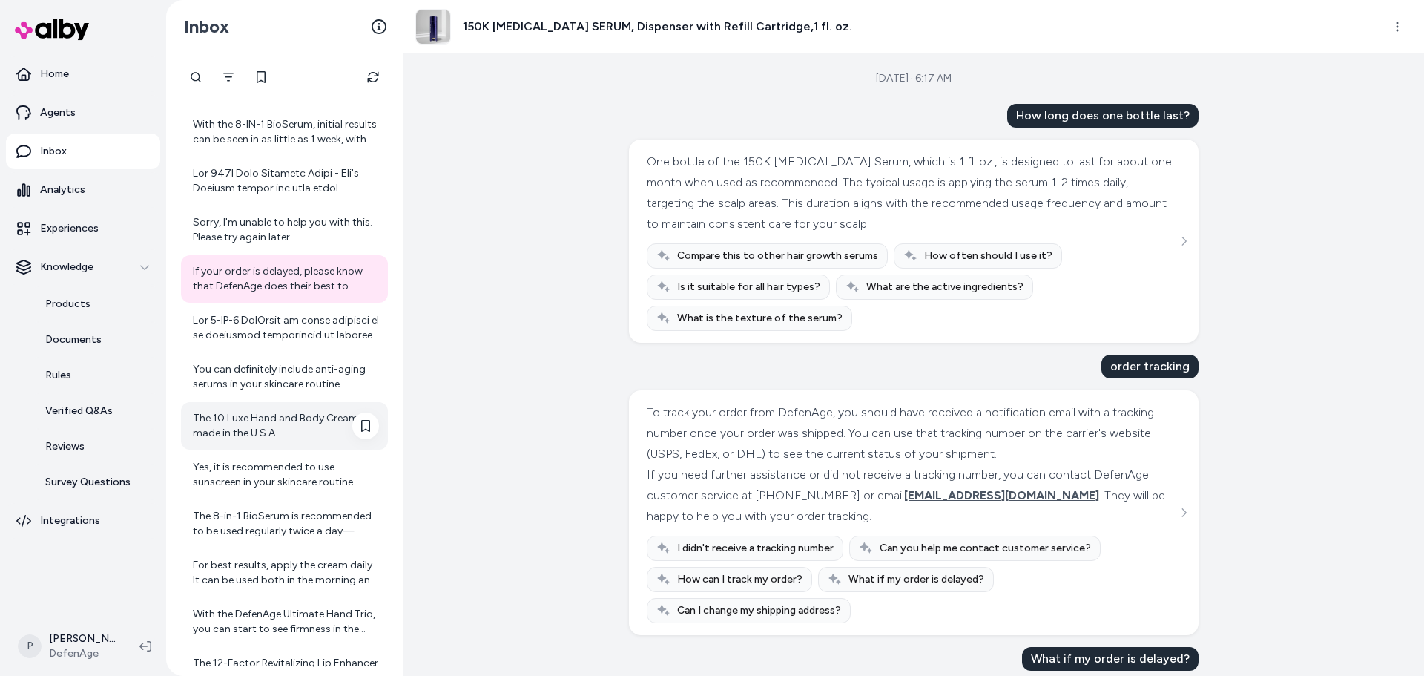
scroll to position [445, 0]
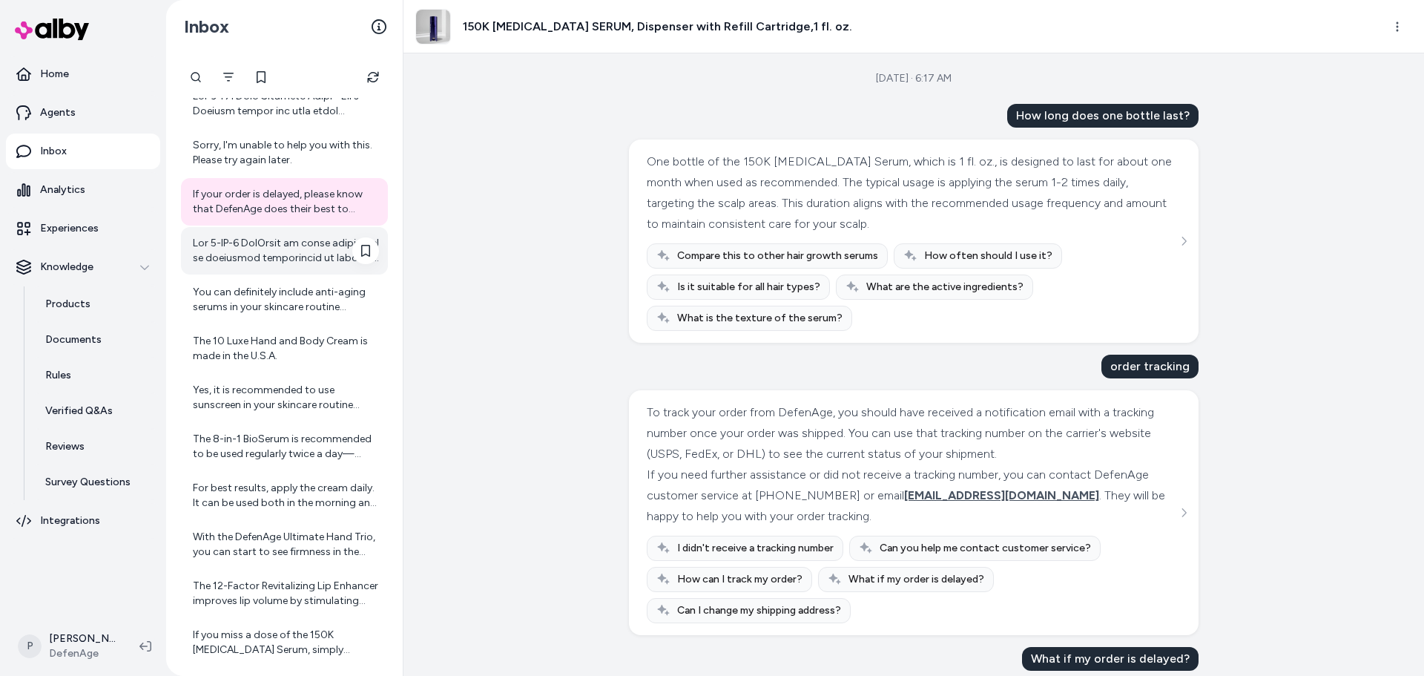
click at [289, 265] on div at bounding box center [286, 251] width 186 height 30
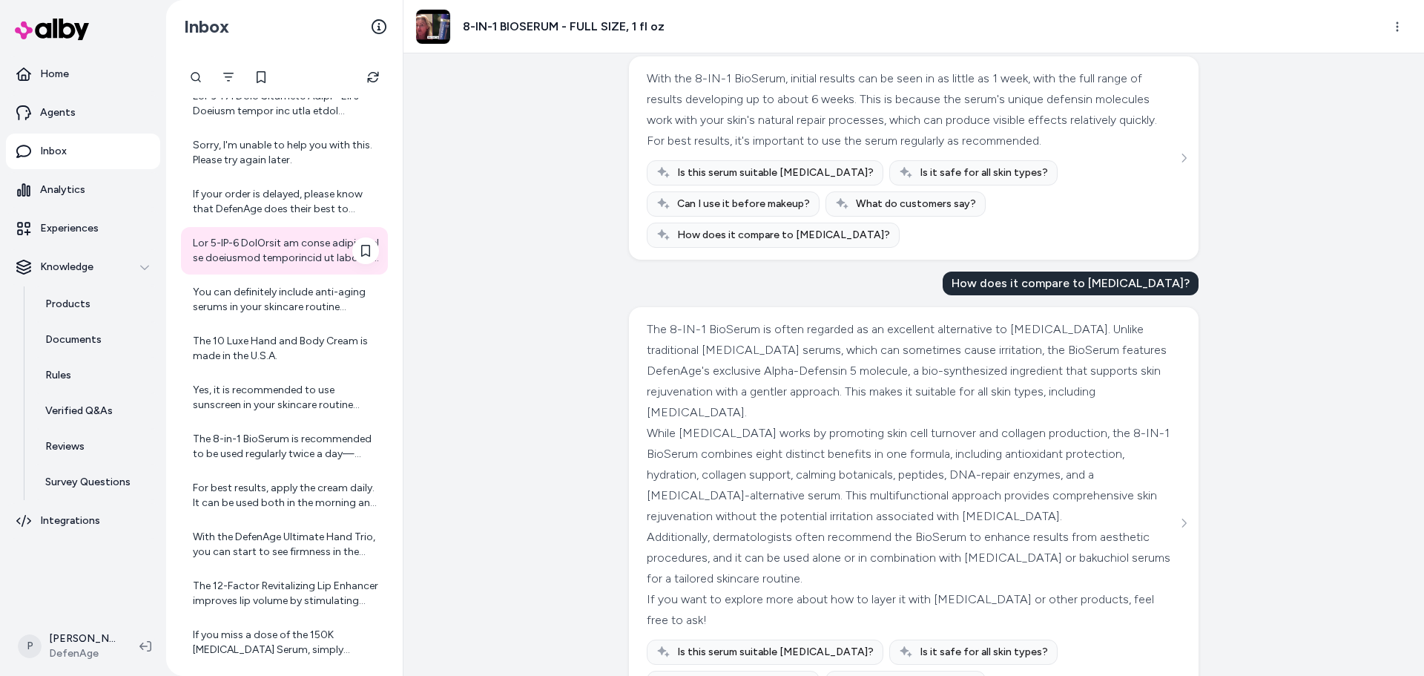
scroll to position [133, 0]
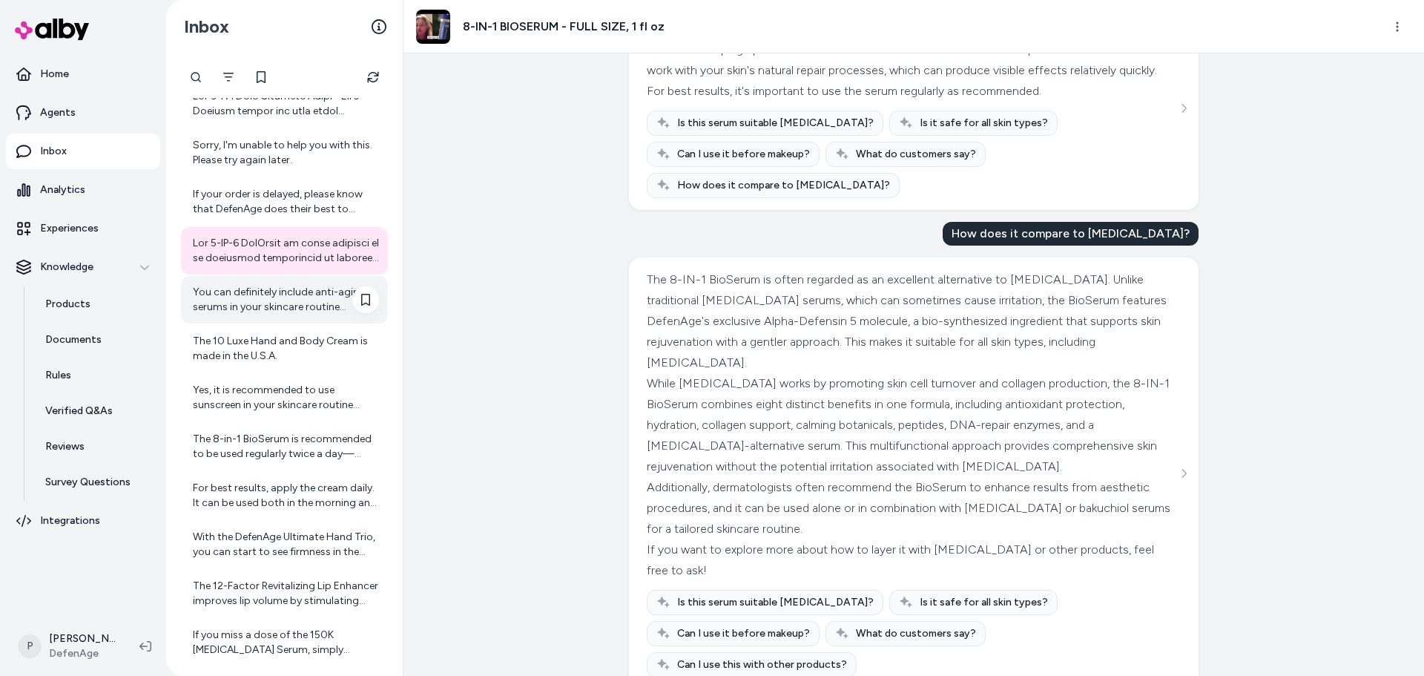
click at [245, 296] on div "You can definitely include anti-aging serums in your skincare routine alongside…" at bounding box center [286, 300] width 186 height 30
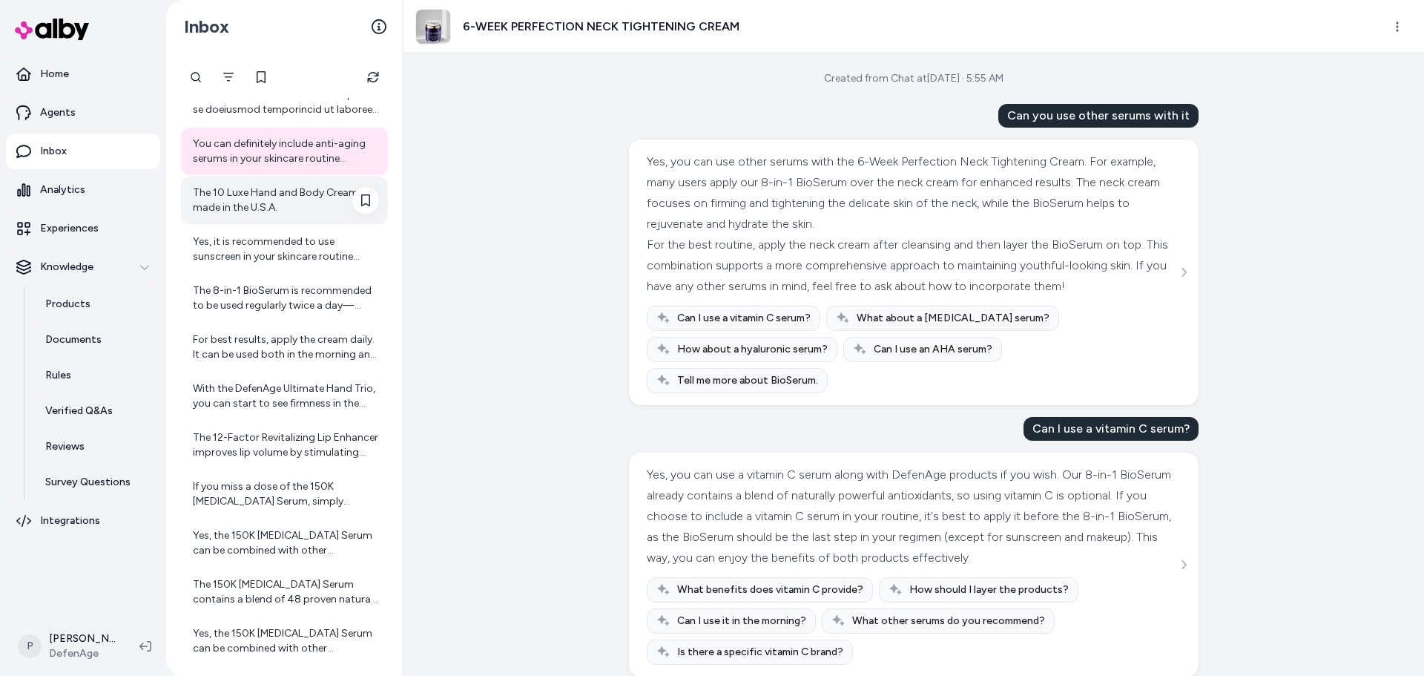
click at [237, 200] on div "The 10 Luxe Hand and Body Cream is made in the U.S.A." at bounding box center [286, 200] width 186 height 30
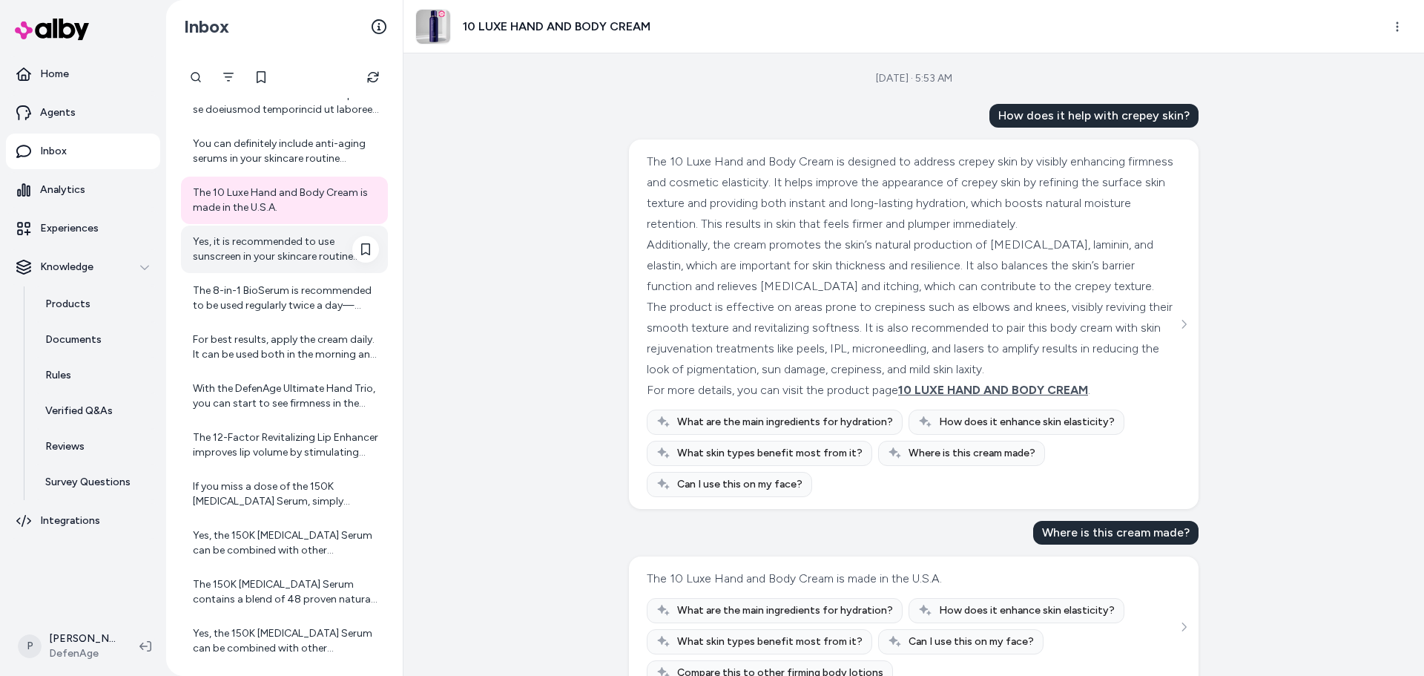
click at [239, 244] on div "Yes, it is recommended to use sunscreen in your skincare routine when using the…" at bounding box center [286, 249] width 186 height 30
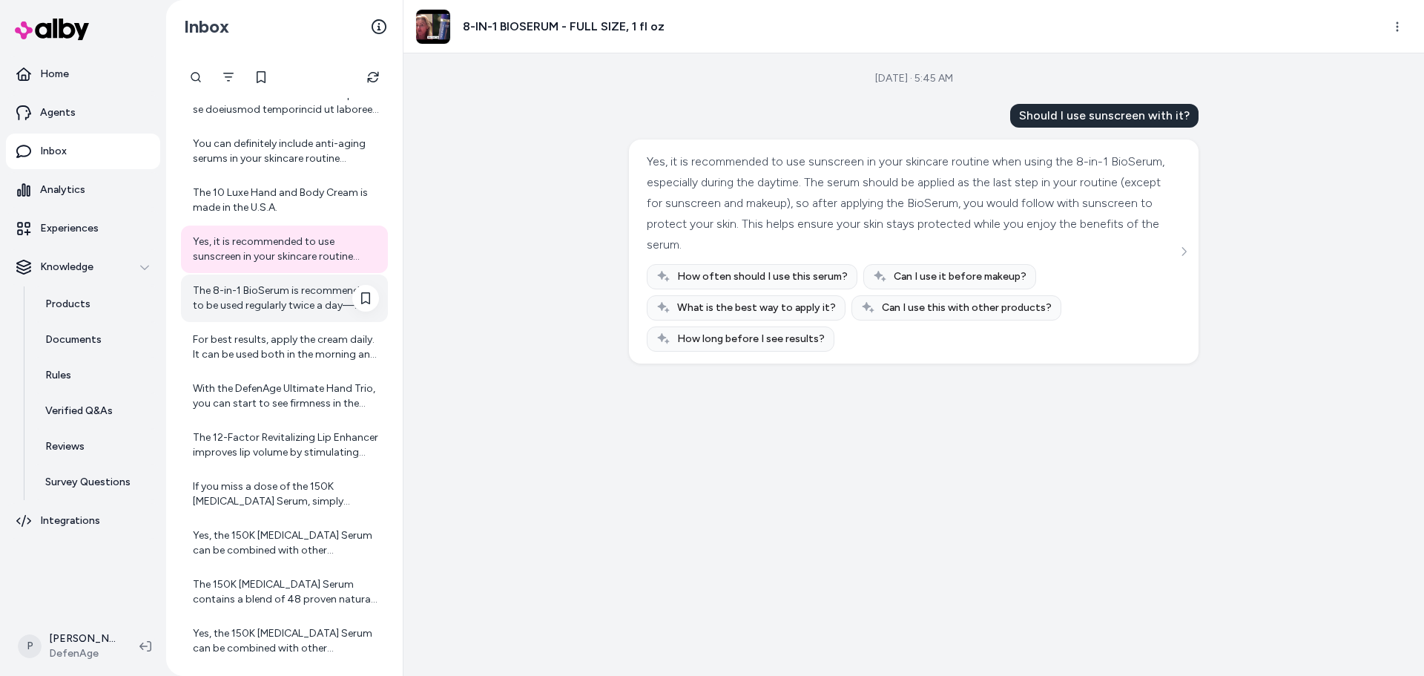
click at [231, 302] on div "The 8-in-1 BioSerum is recommended to be used regularly twice a day—morning and…" at bounding box center [286, 298] width 186 height 30
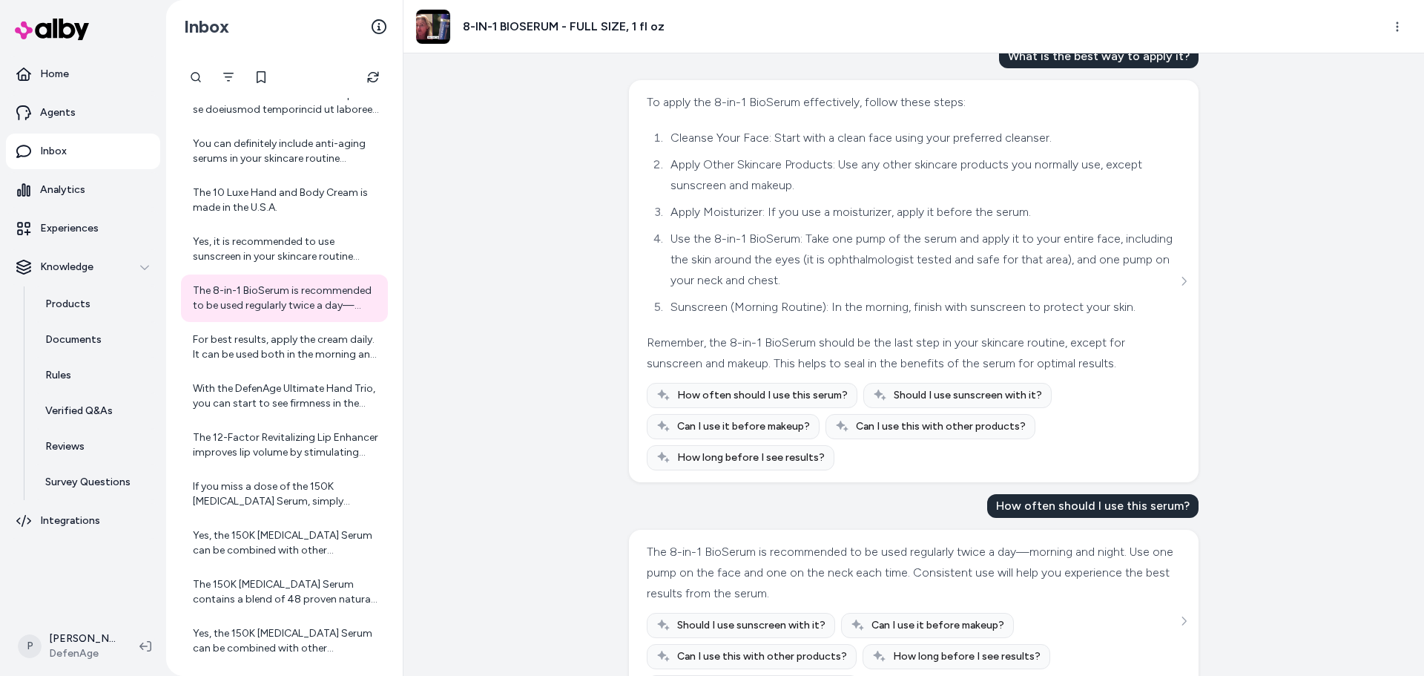
scroll to position [114, 0]
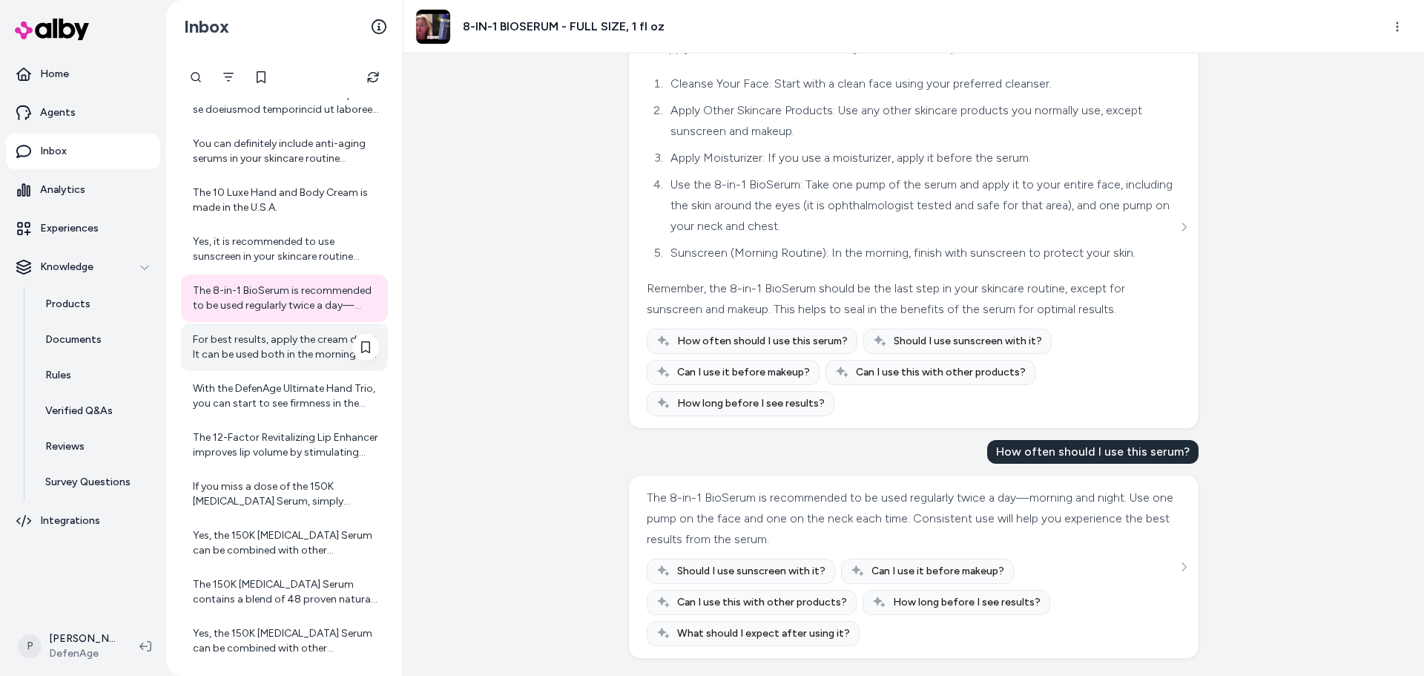
click at [215, 352] on div "For best results, apply the cream daily. It can be used both in the morning and…" at bounding box center [286, 347] width 186 height 30
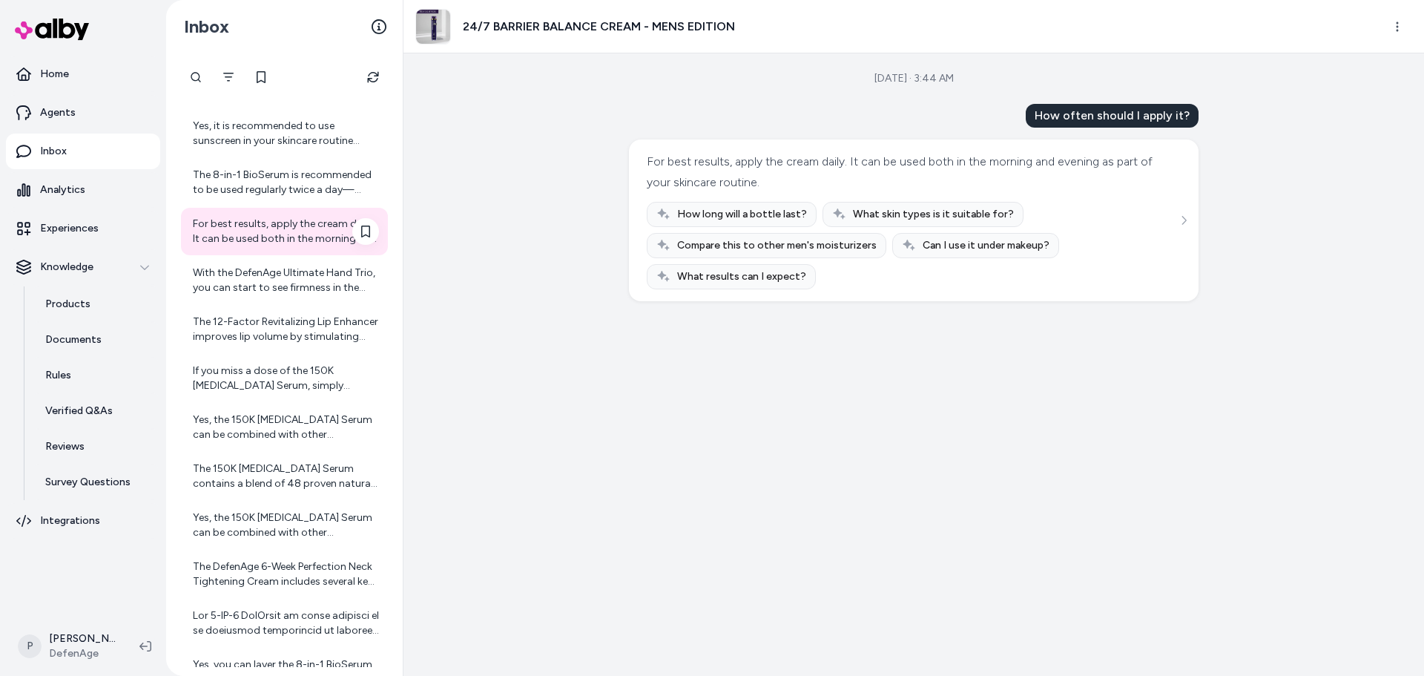
scroll to position [742, 0]
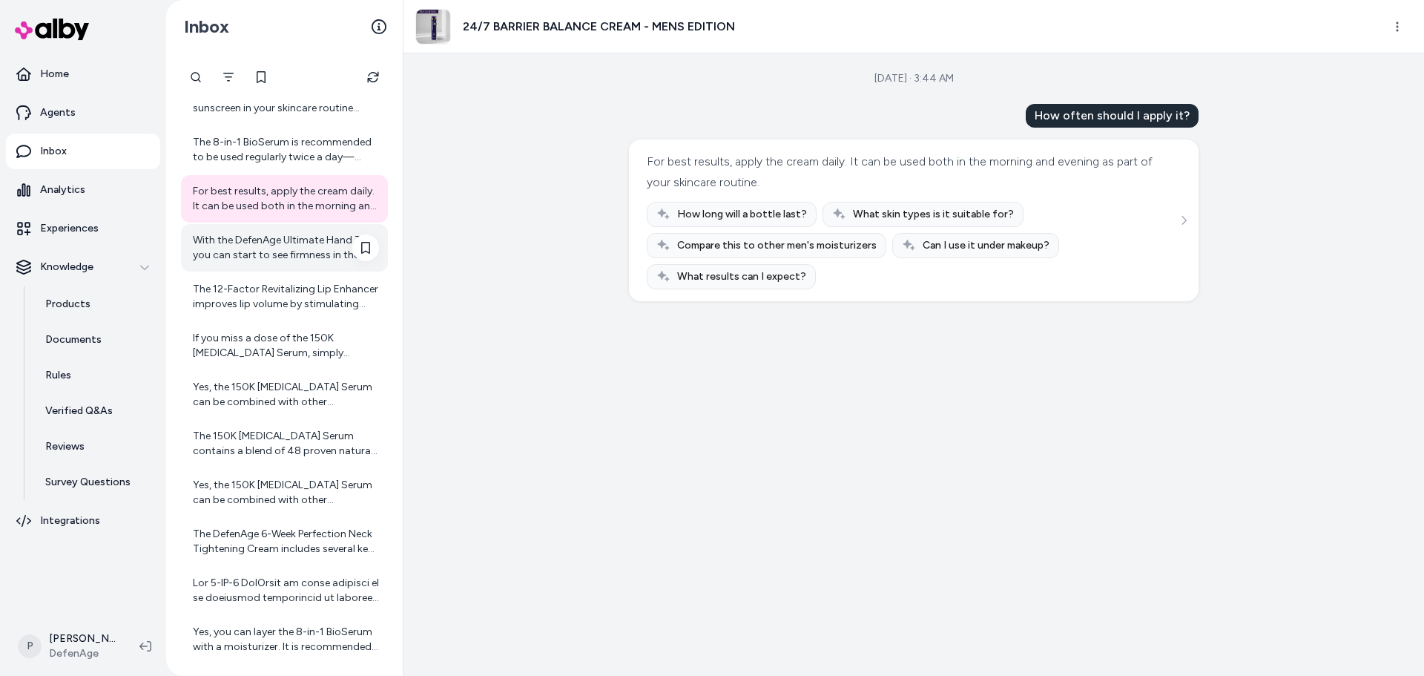
click at [260, 265] on div "With the DefenAge Ultimate Hand Trio, you can start to see firmness in the skin…" at bounding box center [284, 247] width 207 height 47
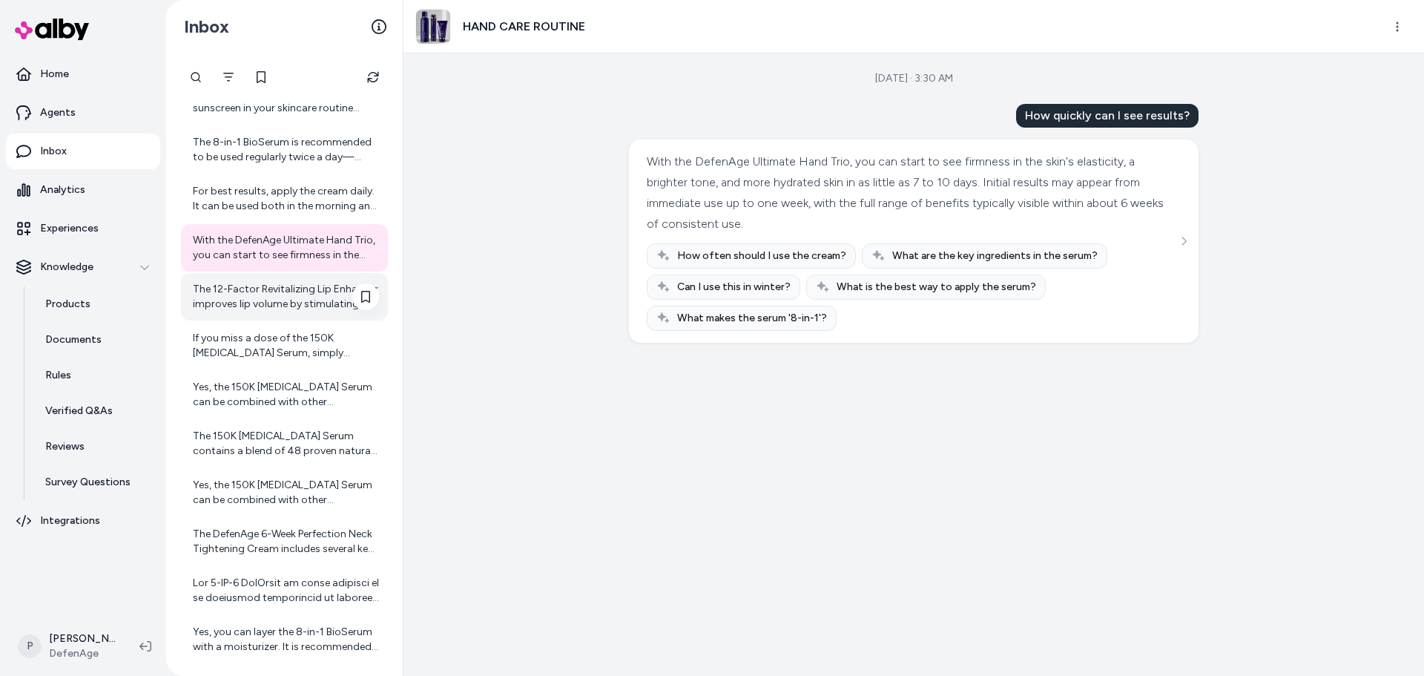
click at [266, 310] on div "The 12-Factor Revitalizing Lip Enhancer improves lip volume by stimulating your…" at bounding box center [286, 297] width 186 height 30
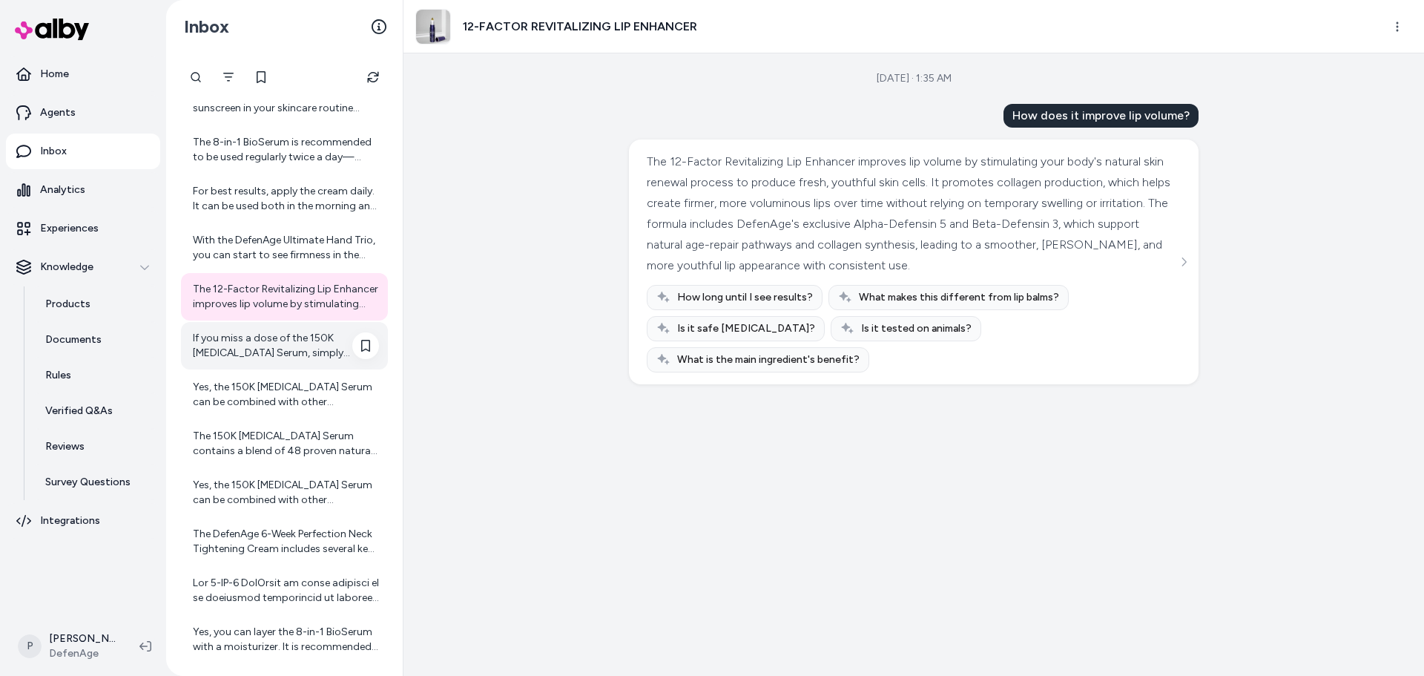
click at [261, 355] on div "If you miss a dose of the 150K [MEDICAL_DATA] Serum, simply resume your regular…" at bounding box center [286, 346] width 186 height 30
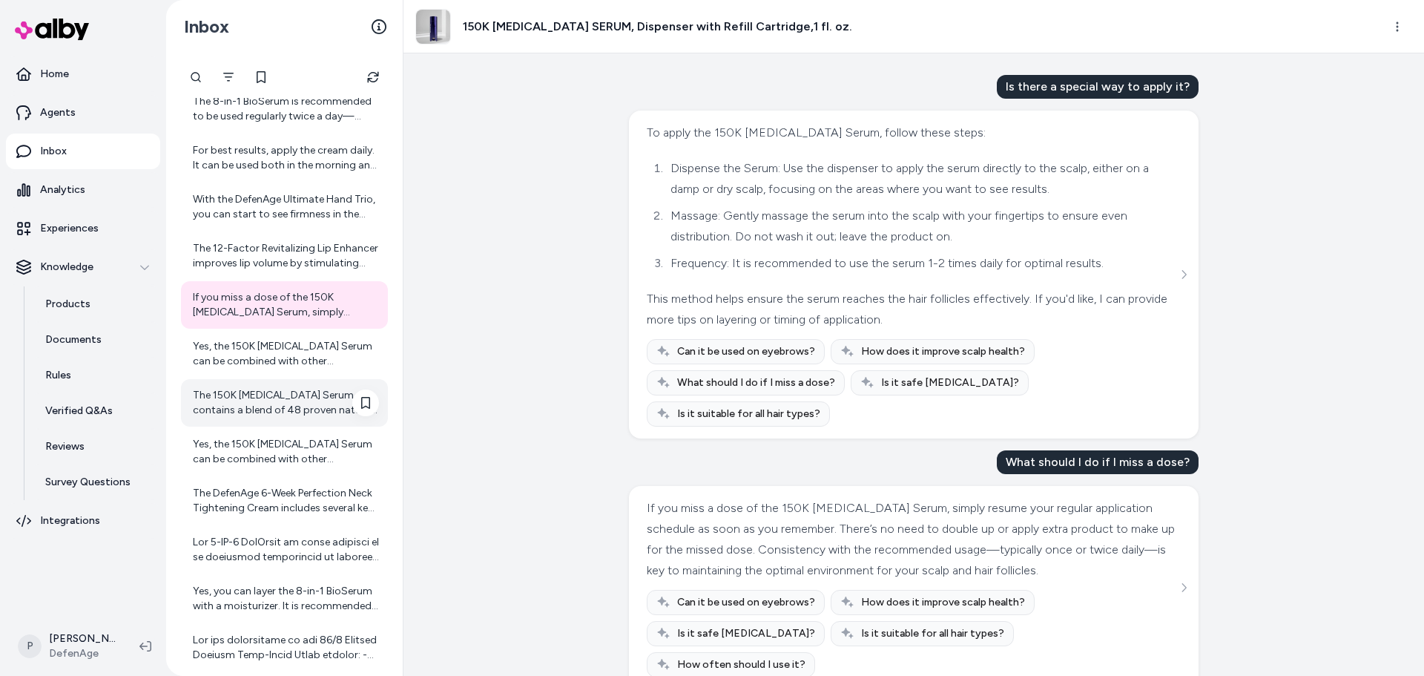
scroll to position [816, 0]
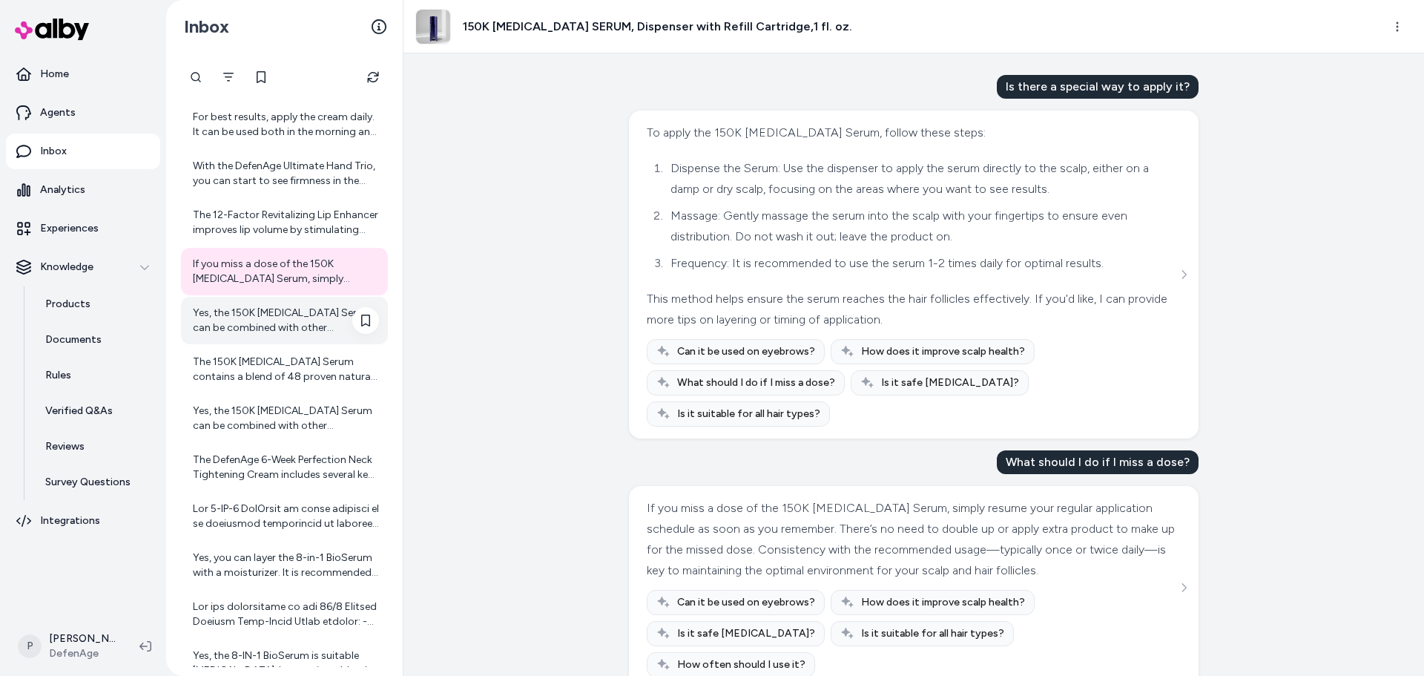
click at [279, 323] on div "Yes, the 150K [MEDICAL_DATA] Serum can be combined with other treatments if des…" at bounding box center [286, 321] width 186 height 30
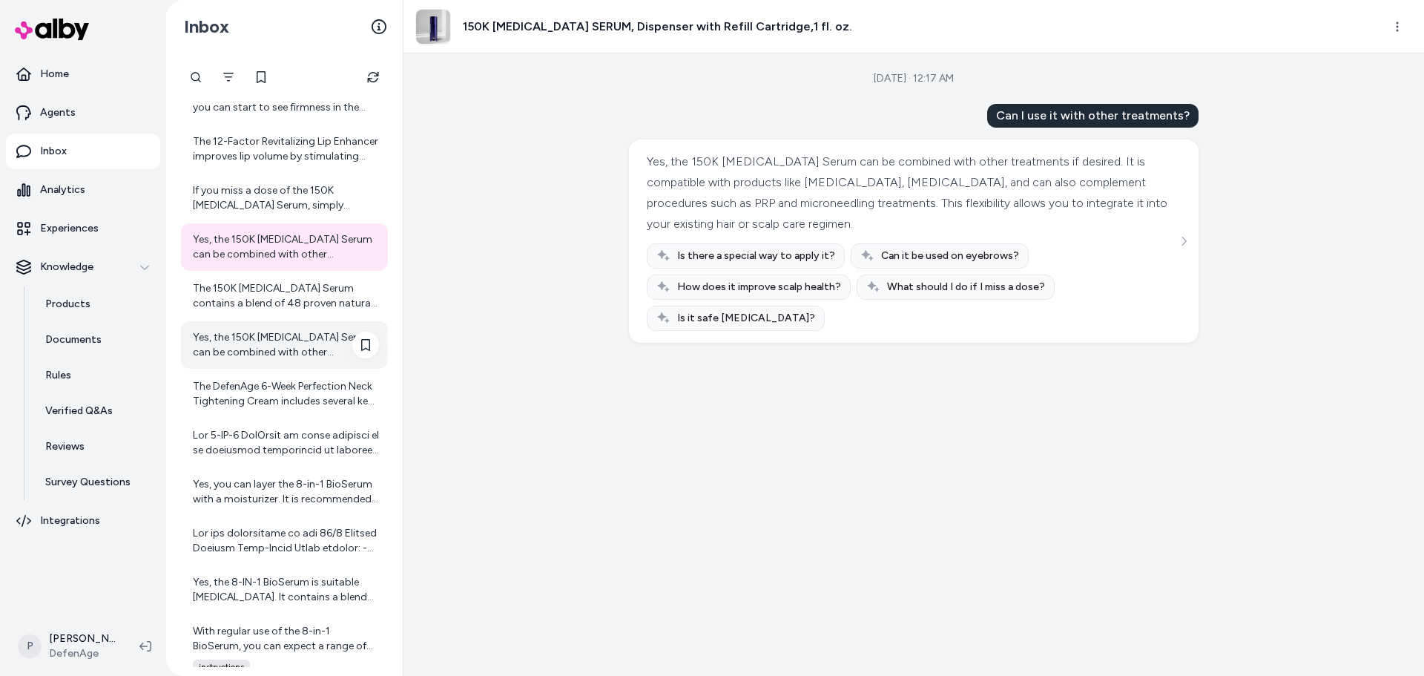
scroll to position [890, 0]
click at [276, 282] on div "The 150K [MEDICAL_DATA] Serum contains a blend of 48 proven natural ingredients…" at bounding box center [286, 295] width 186 height 30
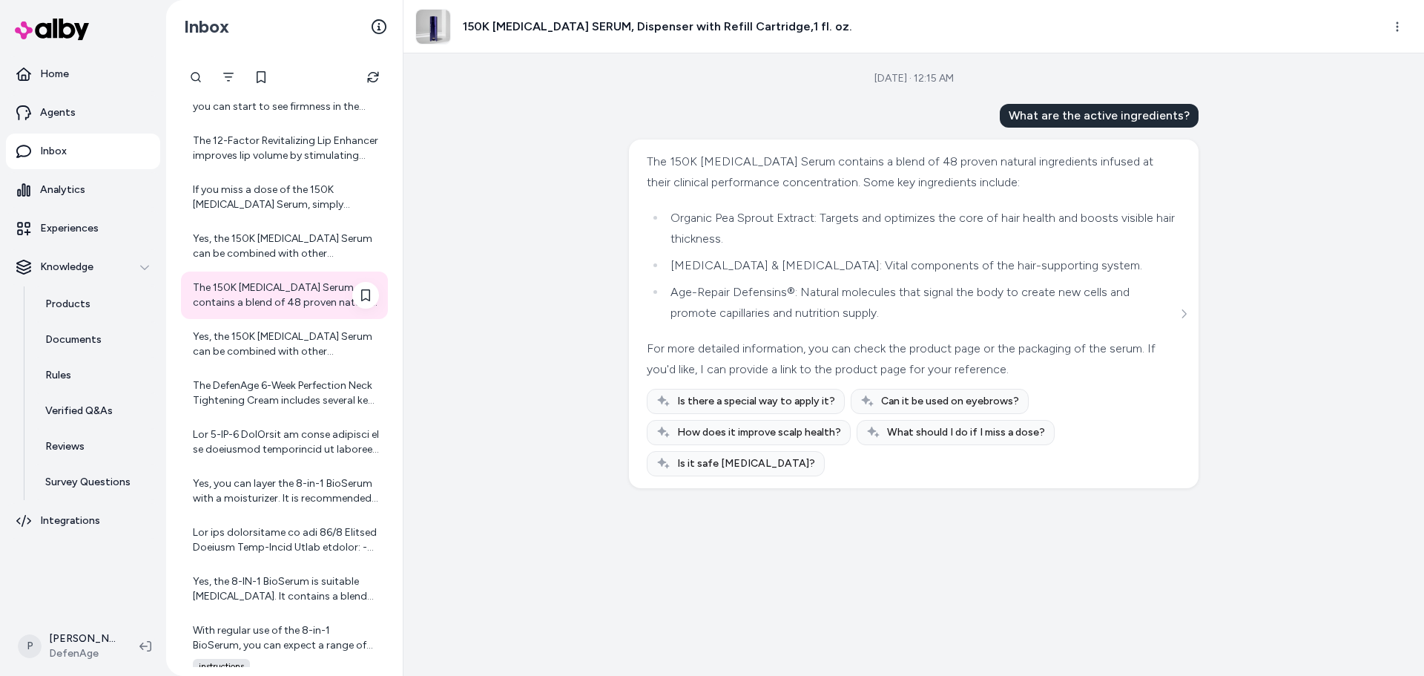
scroll to position [964, 0]
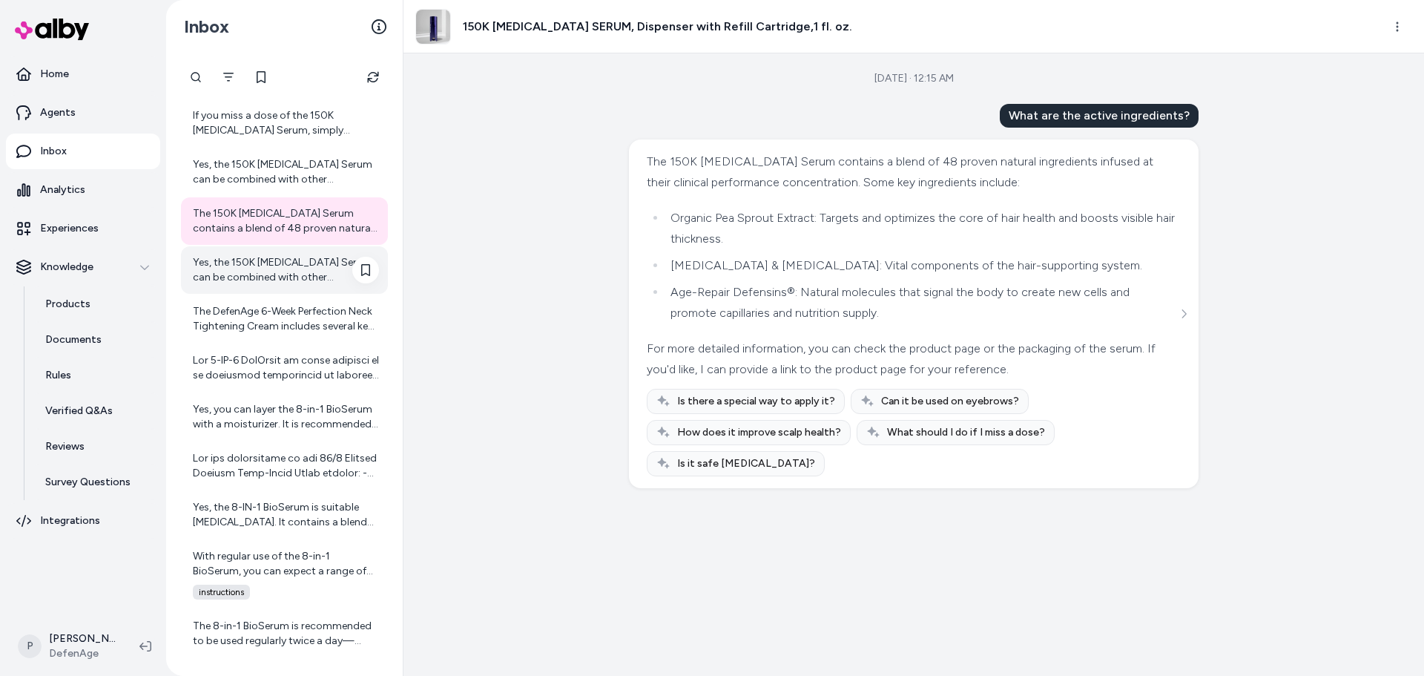
click at [276, 282] on div "Yes, the 150K [MEDICAL_DATA] Serum can be combined with other treatments if des…" at bounding box center [286, 270] width 186 height 30
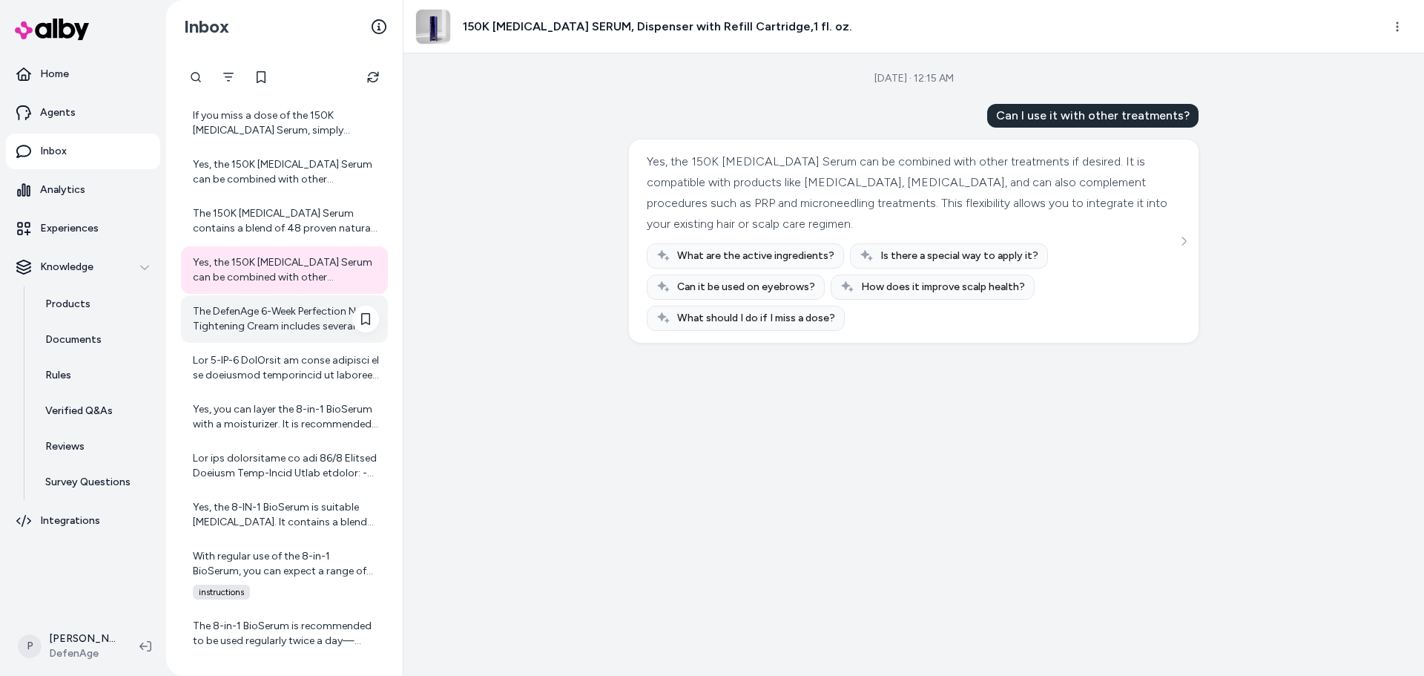
click at [333, 328] on div "The DefenAge 6-Week Perfection Neck Tightening Cream includes several key ingre…" at bounding box center [286, 319] width 186 height 30
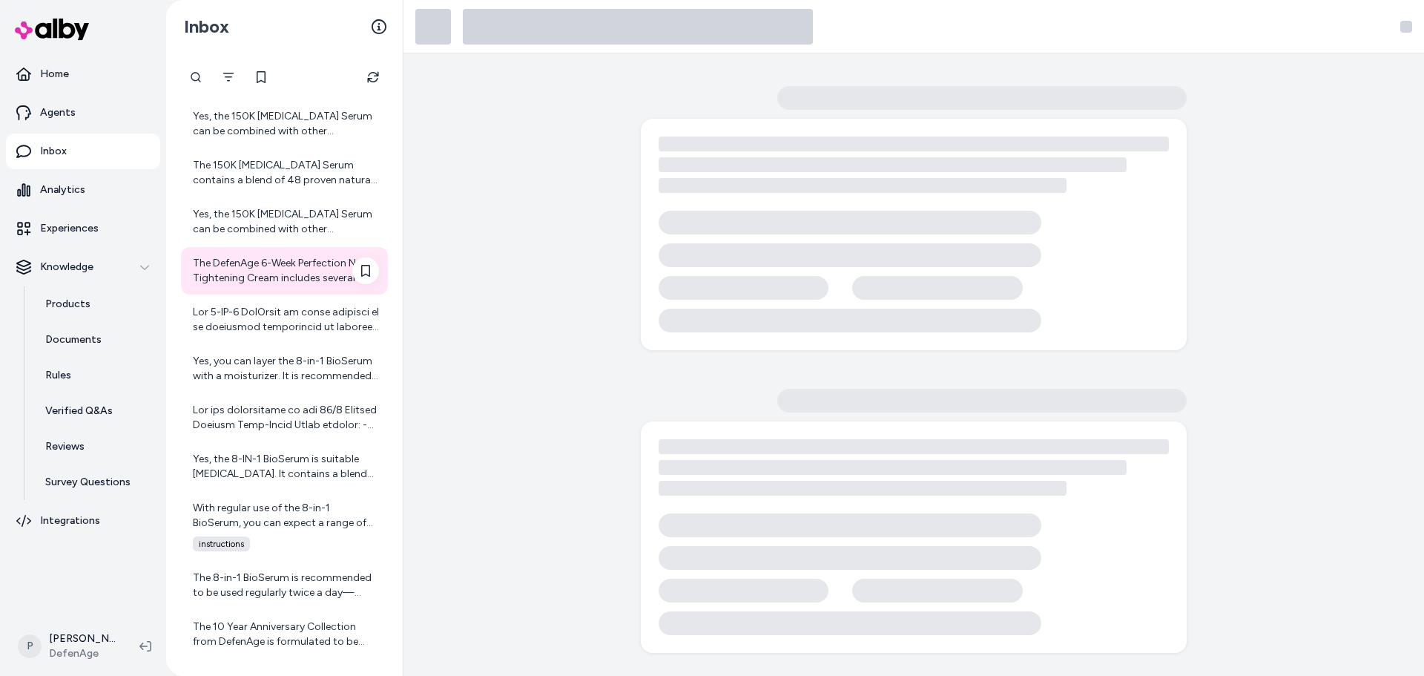
scroll to position [1039, 0]
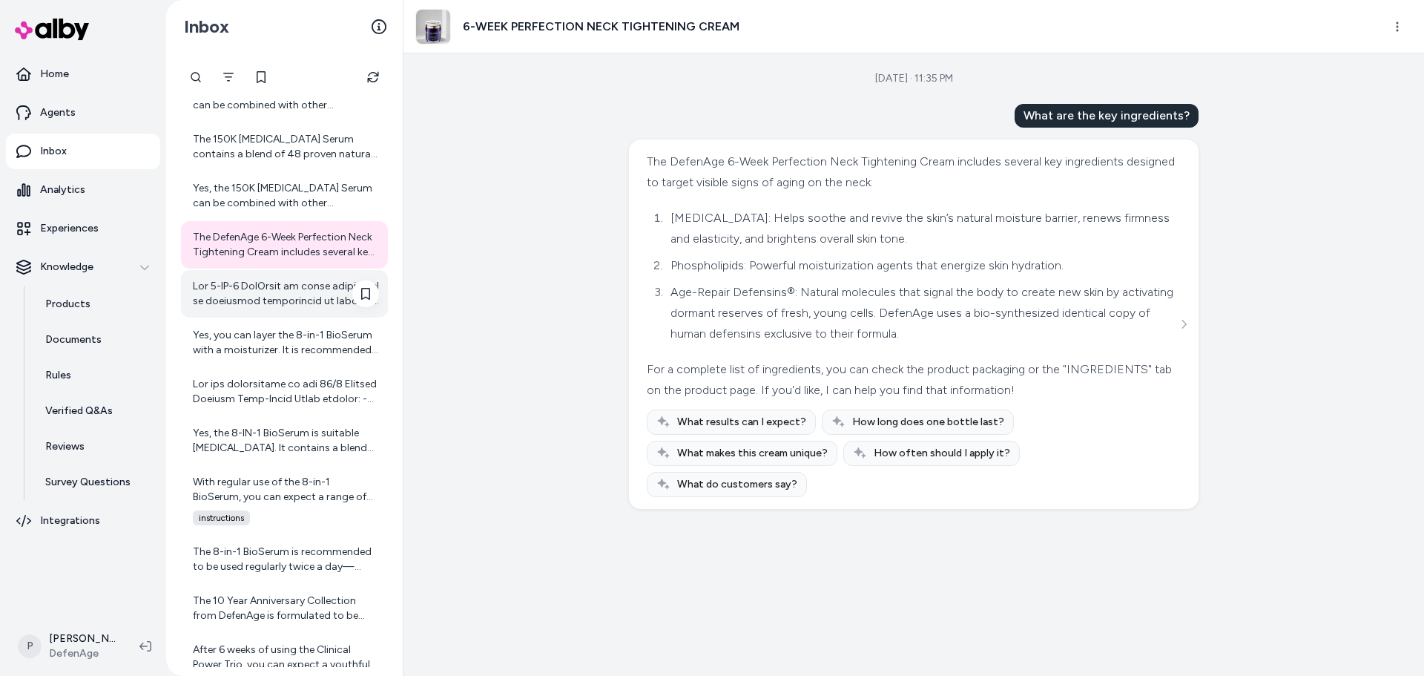
click at [269, 295] on div at bounding box center [286, 294] width 186 height 30
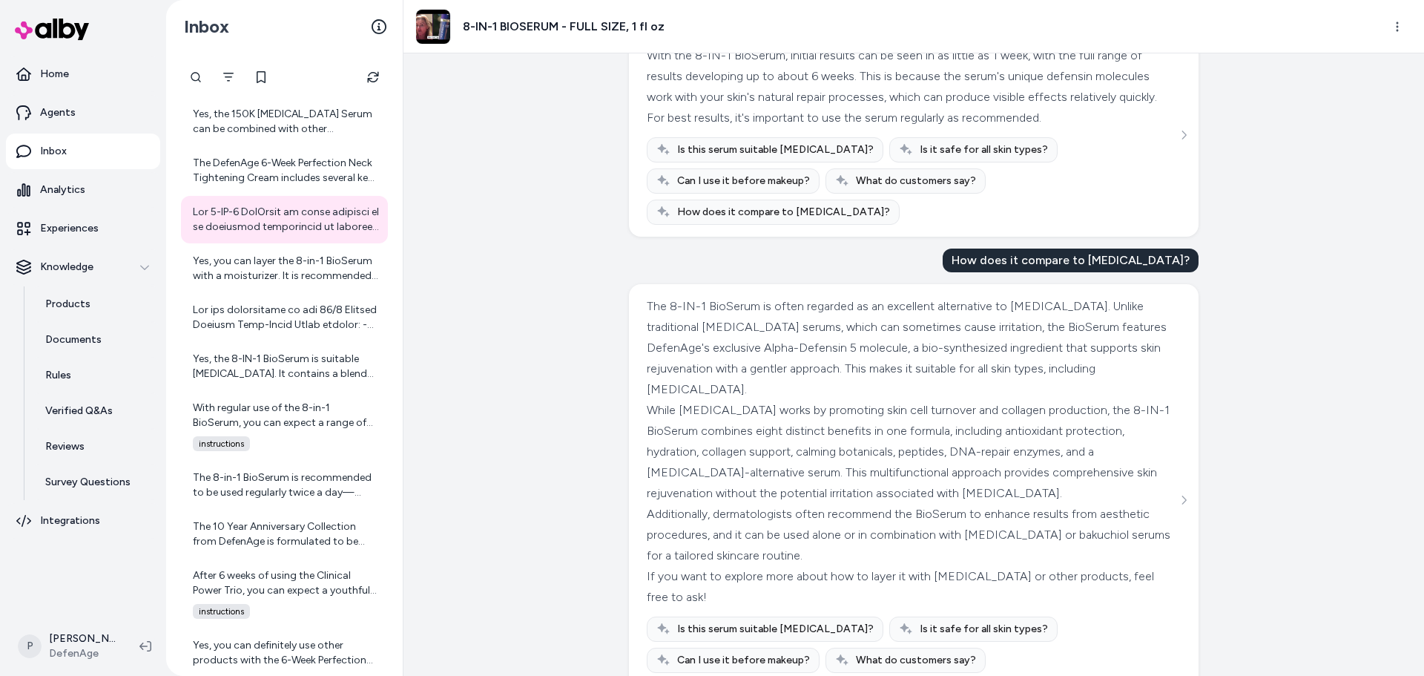
scroll to position [133, 0]
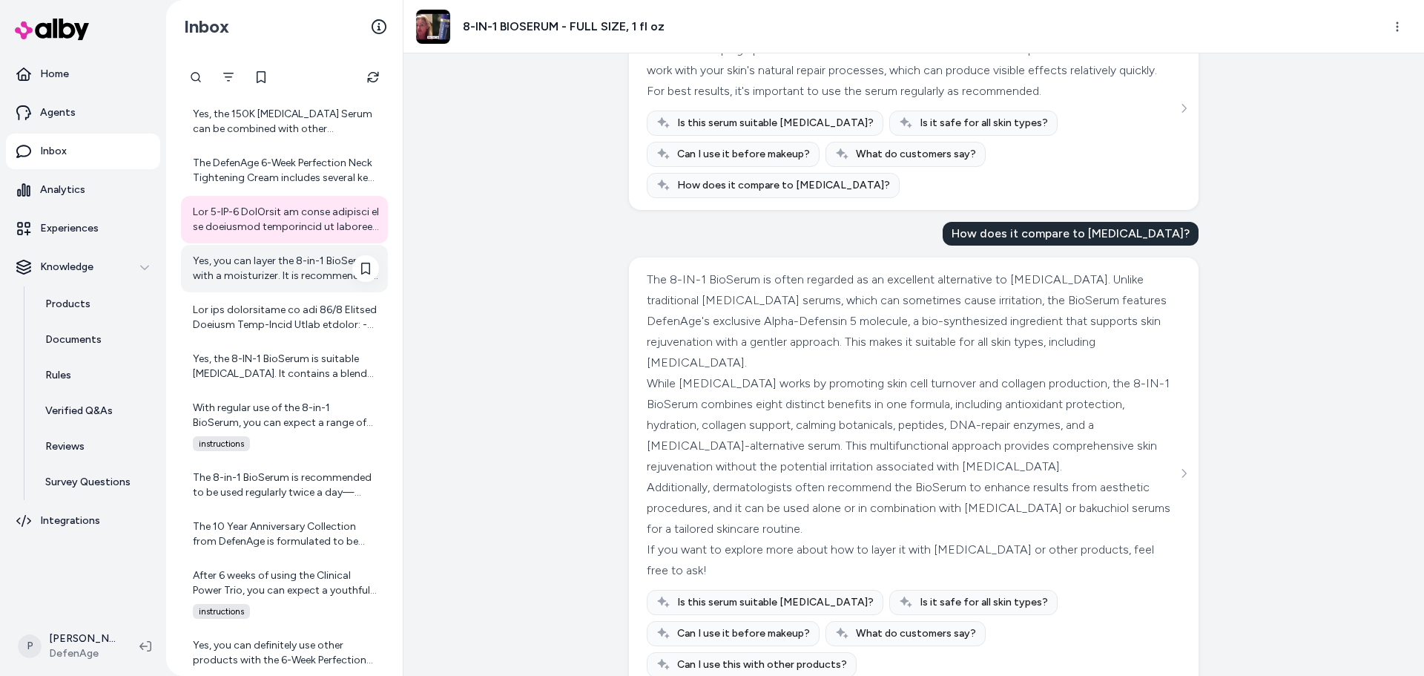
click at [257, 289] on div "Yes, you can layer the 8-in-1 BioSerum with a moisturizer. It is recommended to…" at bounding box center [284, 268] width 207 height 47
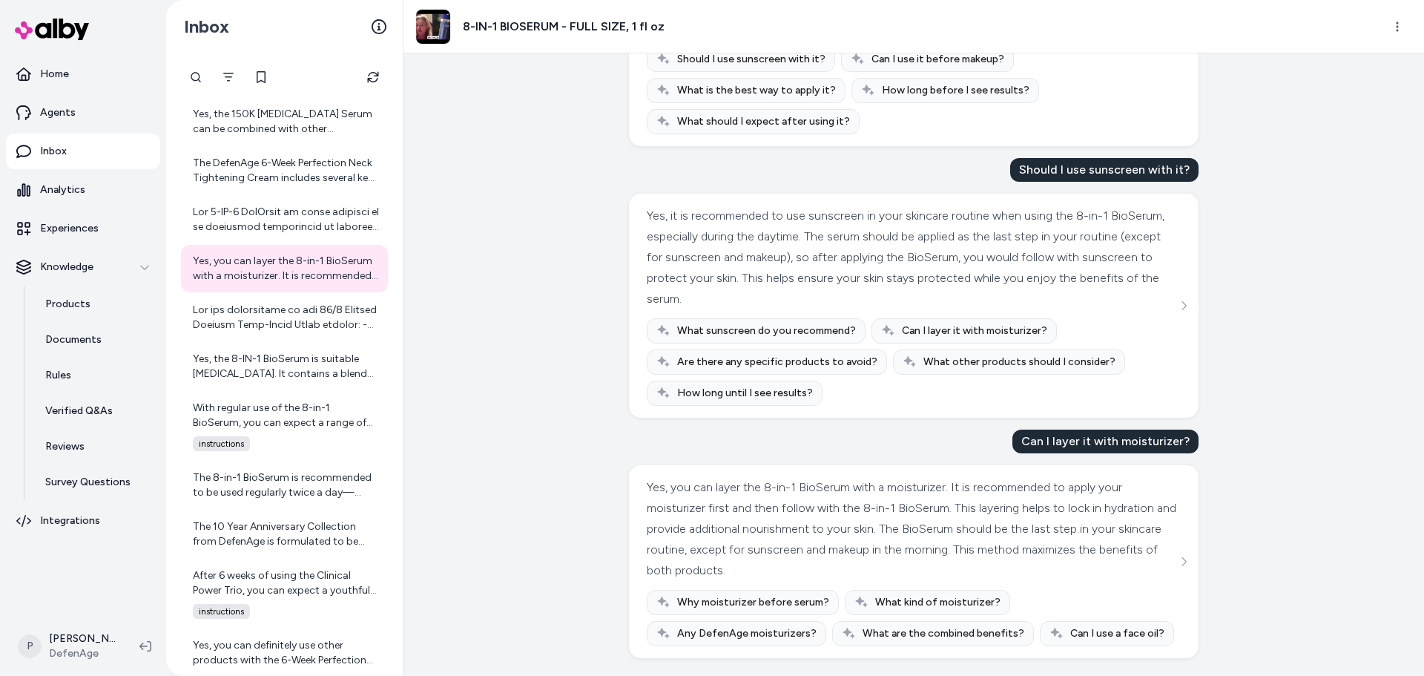
scroll to position [551, 0]
click at [276, 322] on div at bounding box center [286, 318] width 186 height 30
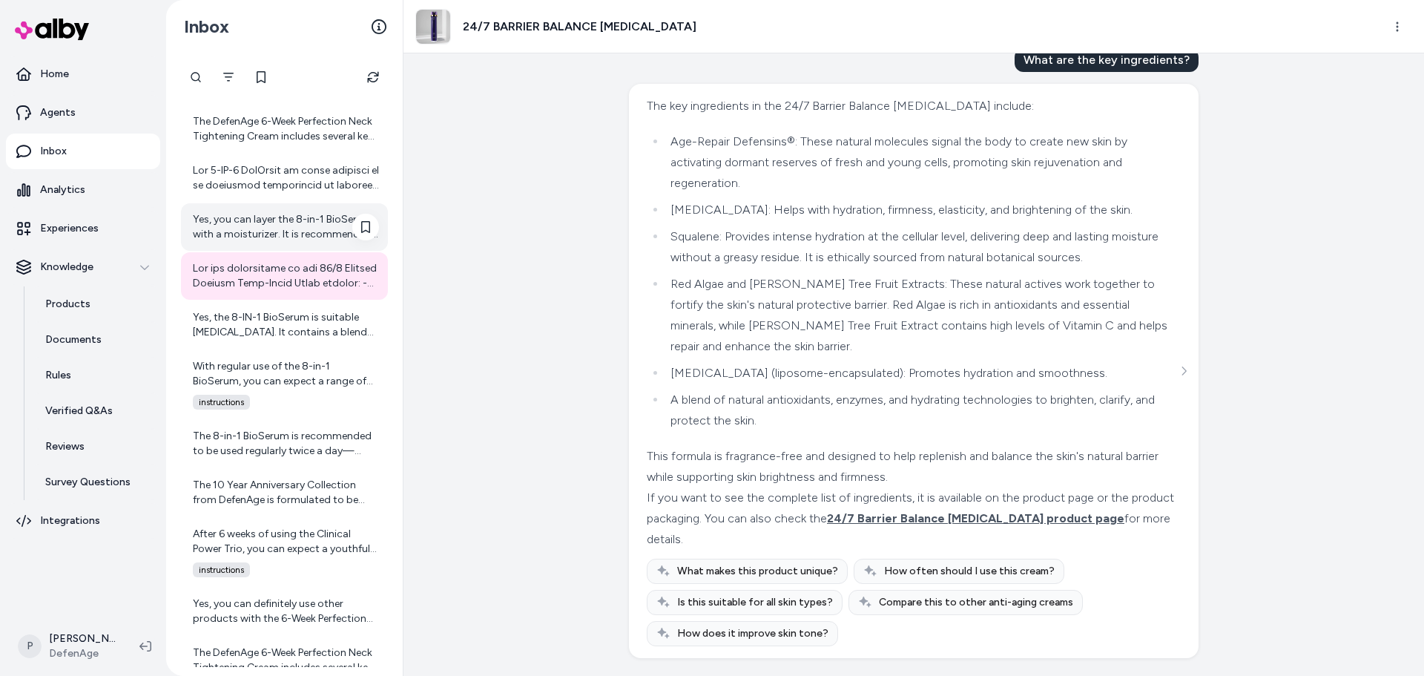
scroll to position [1187, 0]
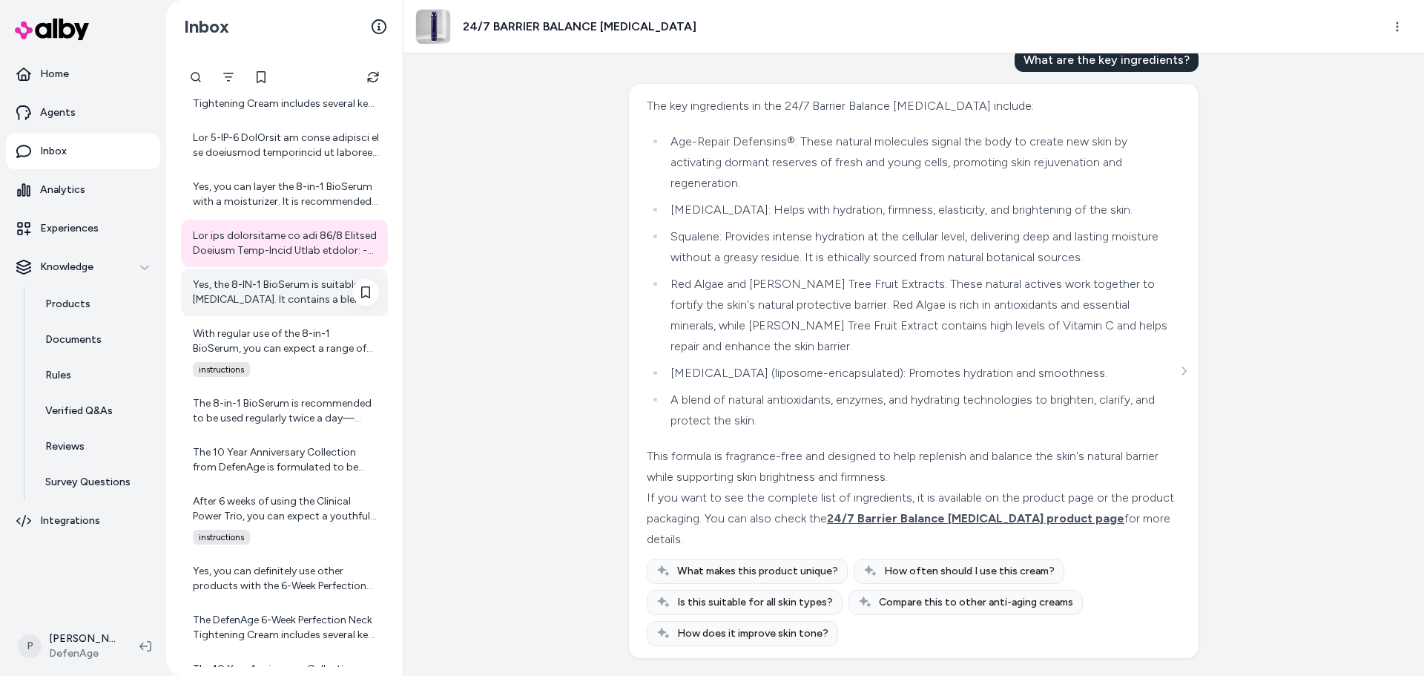
click at [295, 298] on div "Yes, the 8-IN-1 BioSerum is suitable [MEDICAL_DATA]. It contains a blend of soo…" at bounding box center [286, 292] width 186 height 30
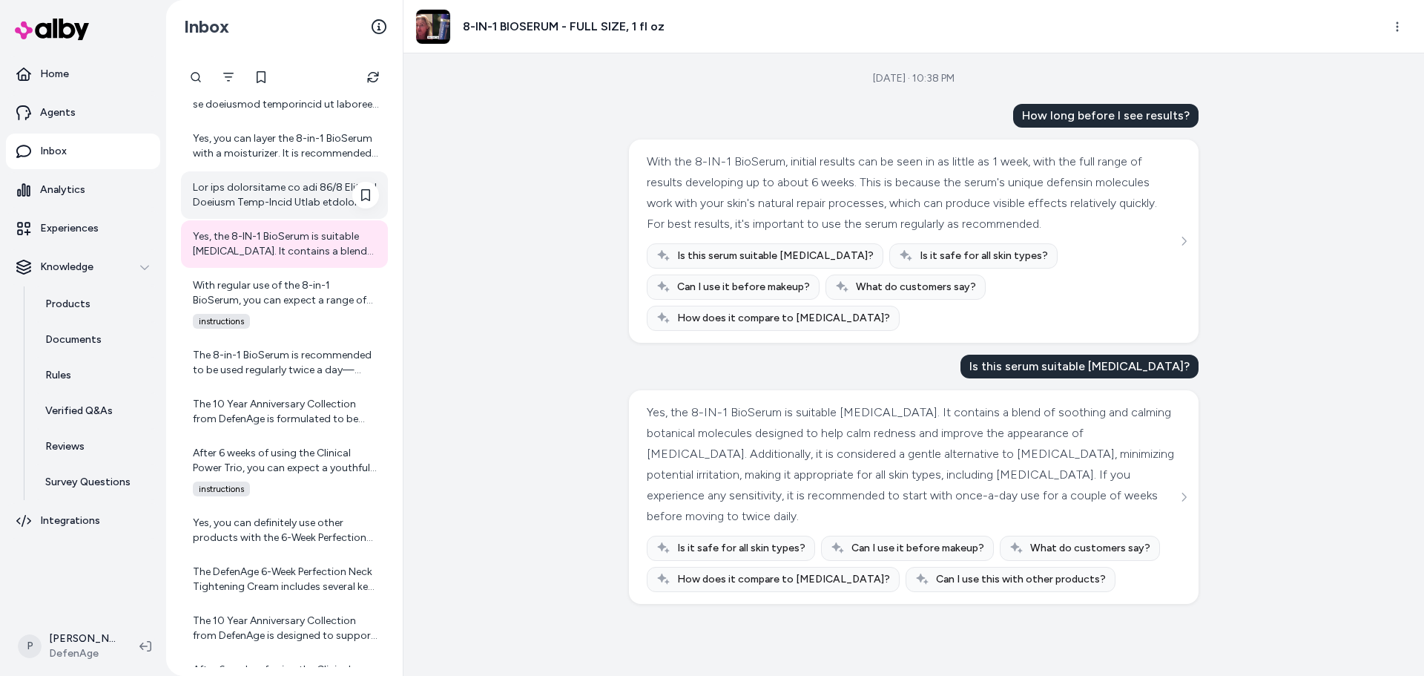
scroll to position [1261, 0]
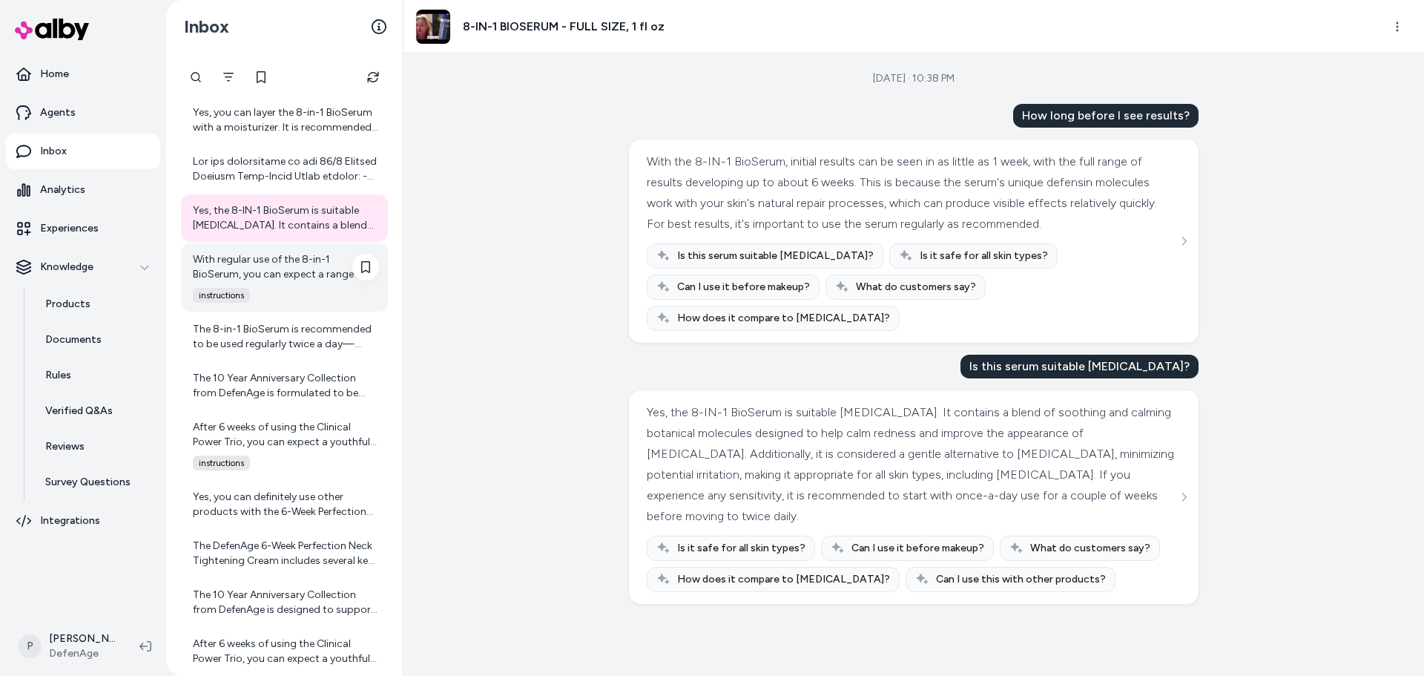
click at [311, 269] on div "With regular use of the 8-in-1 BioSerum, you can expect a range of visible impr…" at bounding box center [286, 267] width 186 height 30
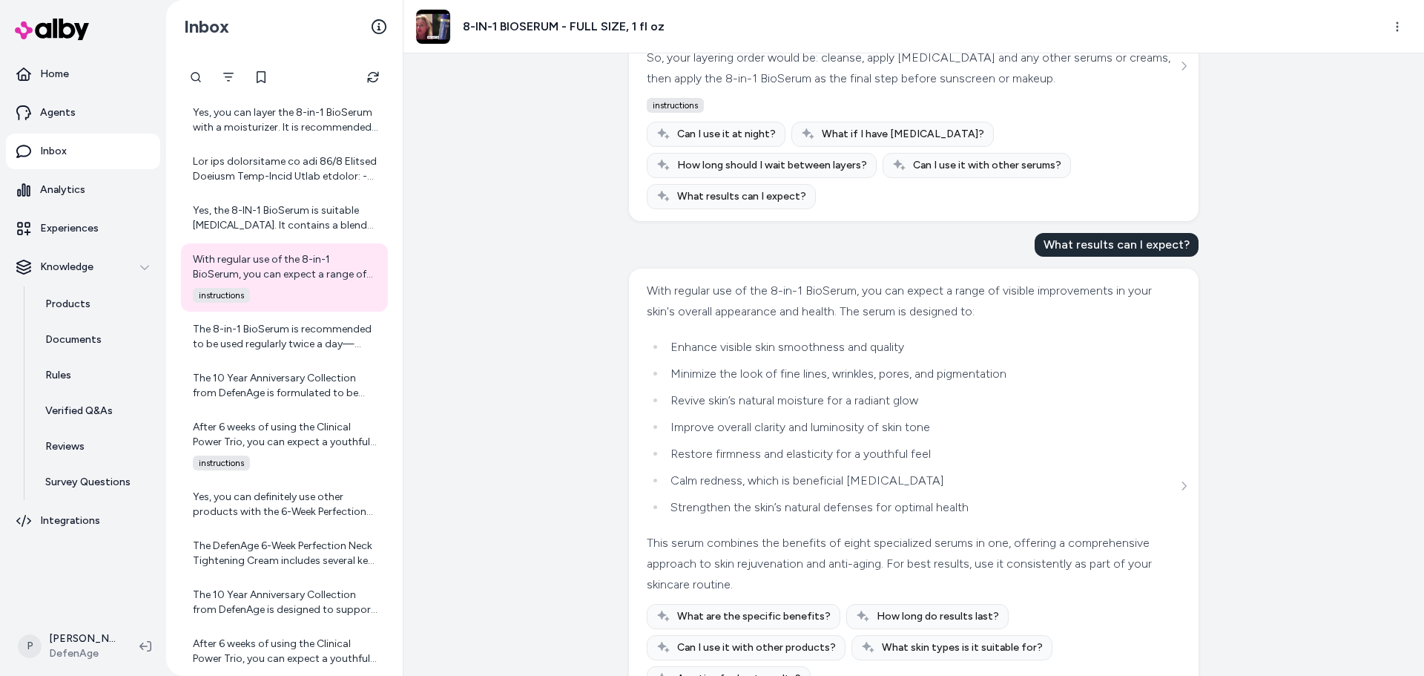
scroll to position [1213, 0]
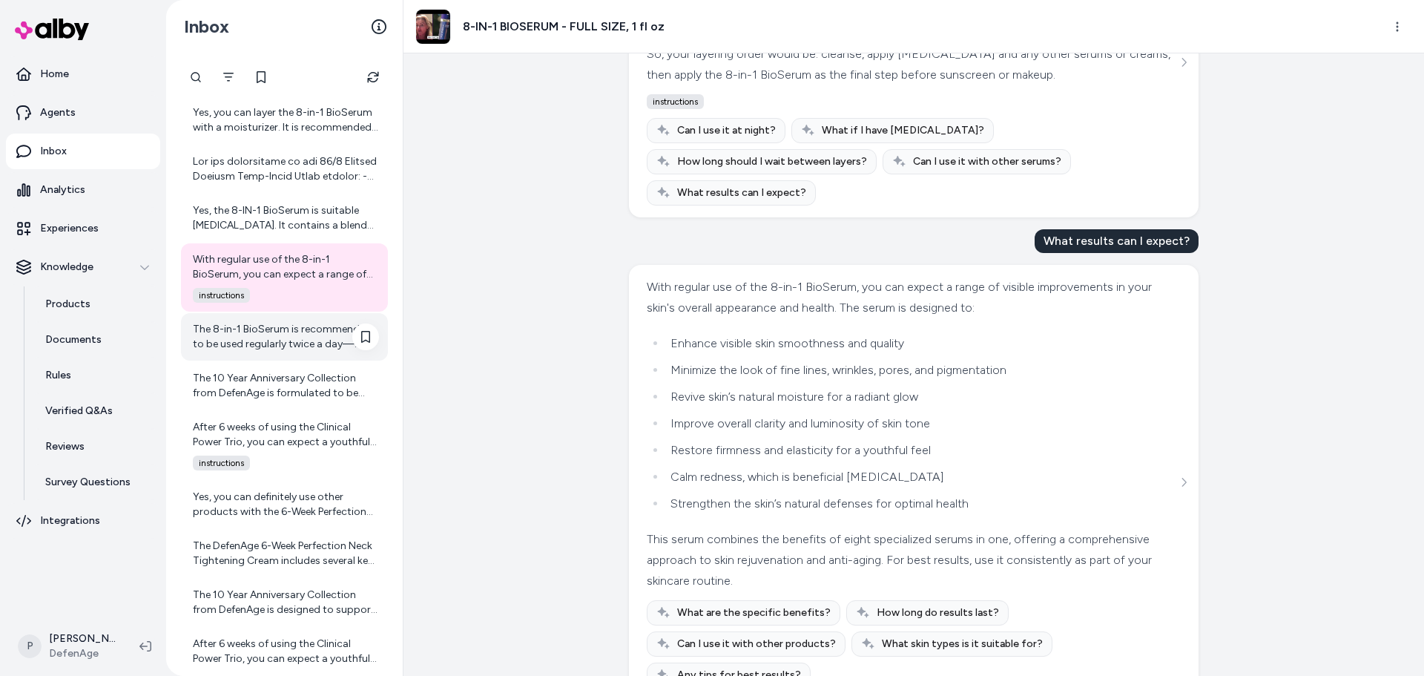
click at [223, 355] on div "The 8-in-1 BioSerum is recommended to be used regularly twice a day—morning and…" at bounding box center [284, 336] width 207 height 47
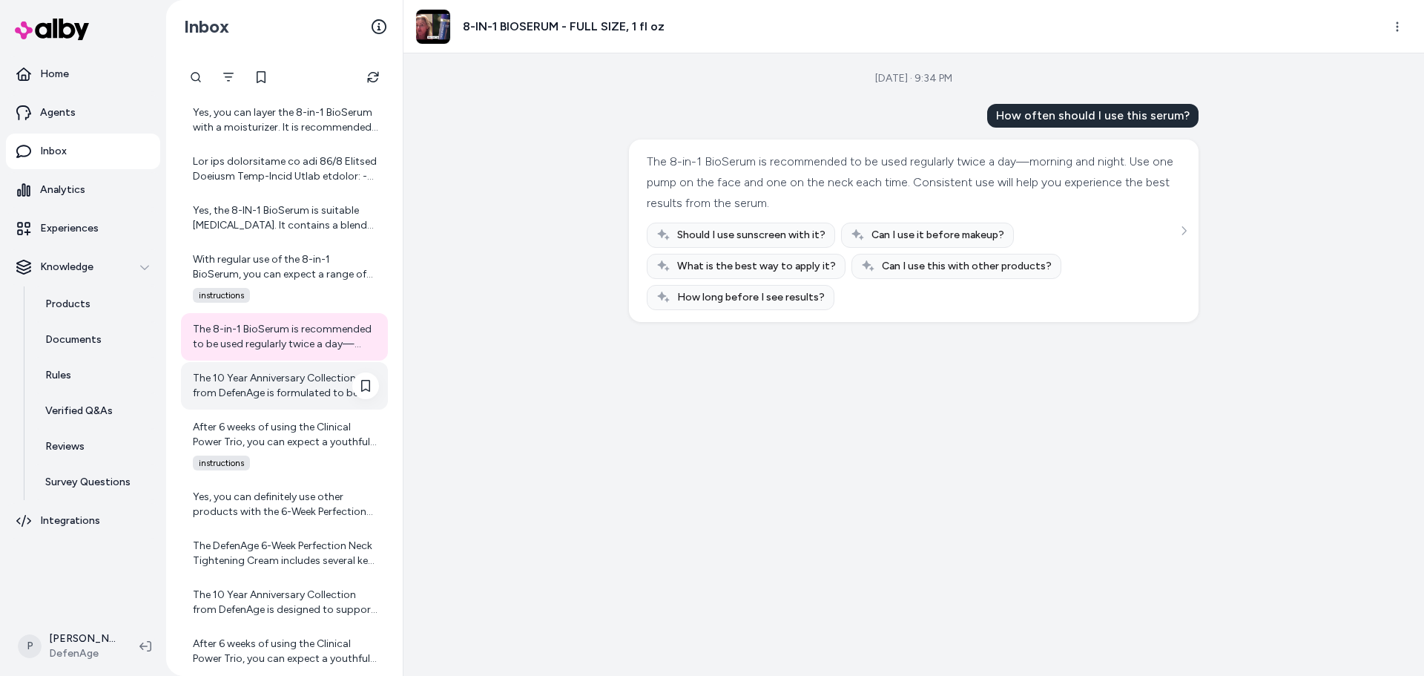
click at [306, 398] on div "The 10 Year Anniversary Collection from DefenAge is formulated to be suitable f…" at bounding box center [286, 386] width 186 height 30
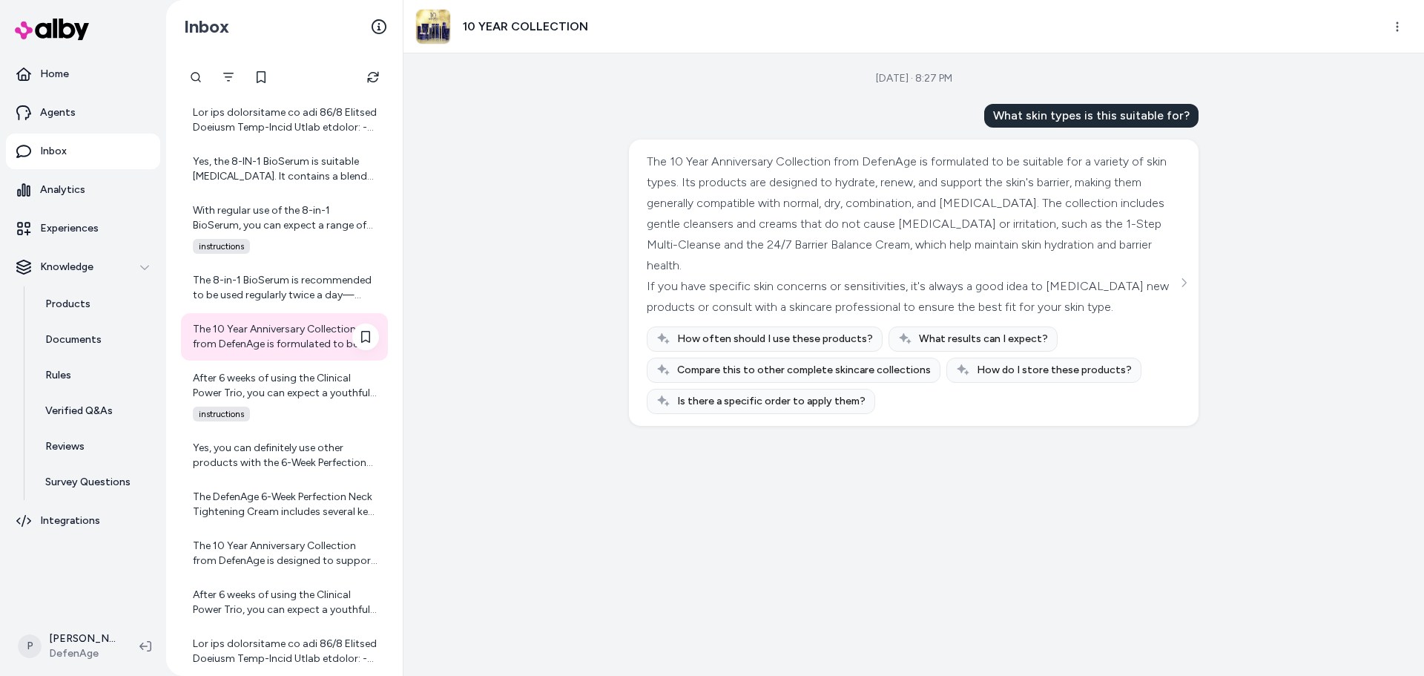
scroll to position [1335, 0]
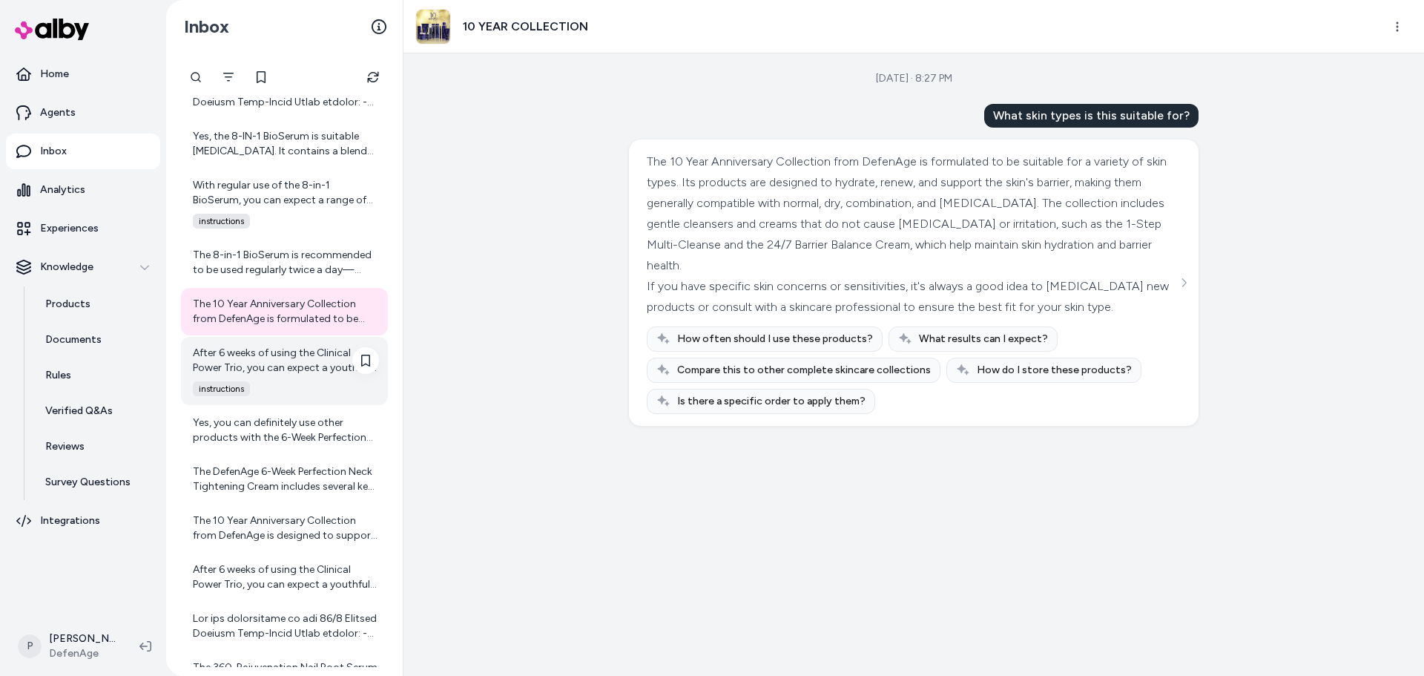
click at [281, 366] on div "After 6 weeks of using the Clinical Power Trio, you can expect a youthful trans…" at bounding box center [286, 361] width 186 height 30
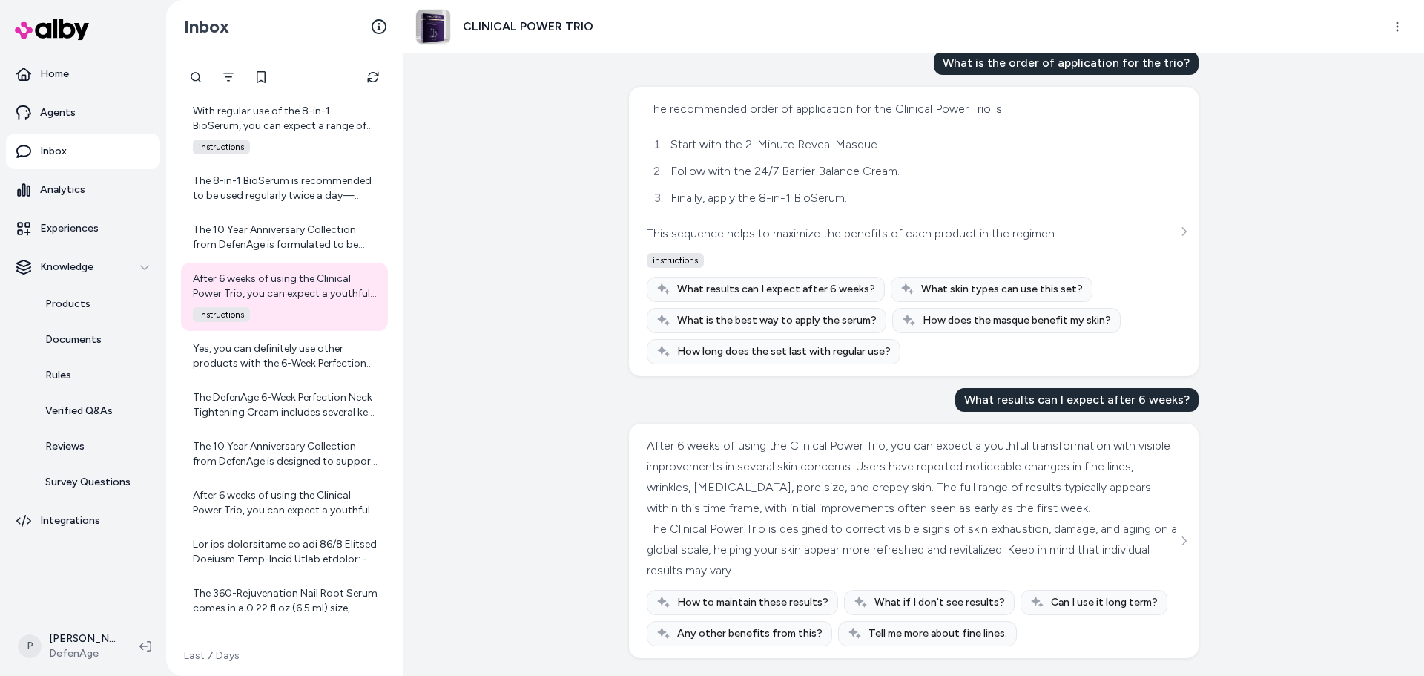
scroll to position [324, 0]
click at [255, 351] on div "Yes, you can definitely use other products with the 6-Week Perfection Neck Tigh…" at bounding box center [286, 356] width 186 height 30
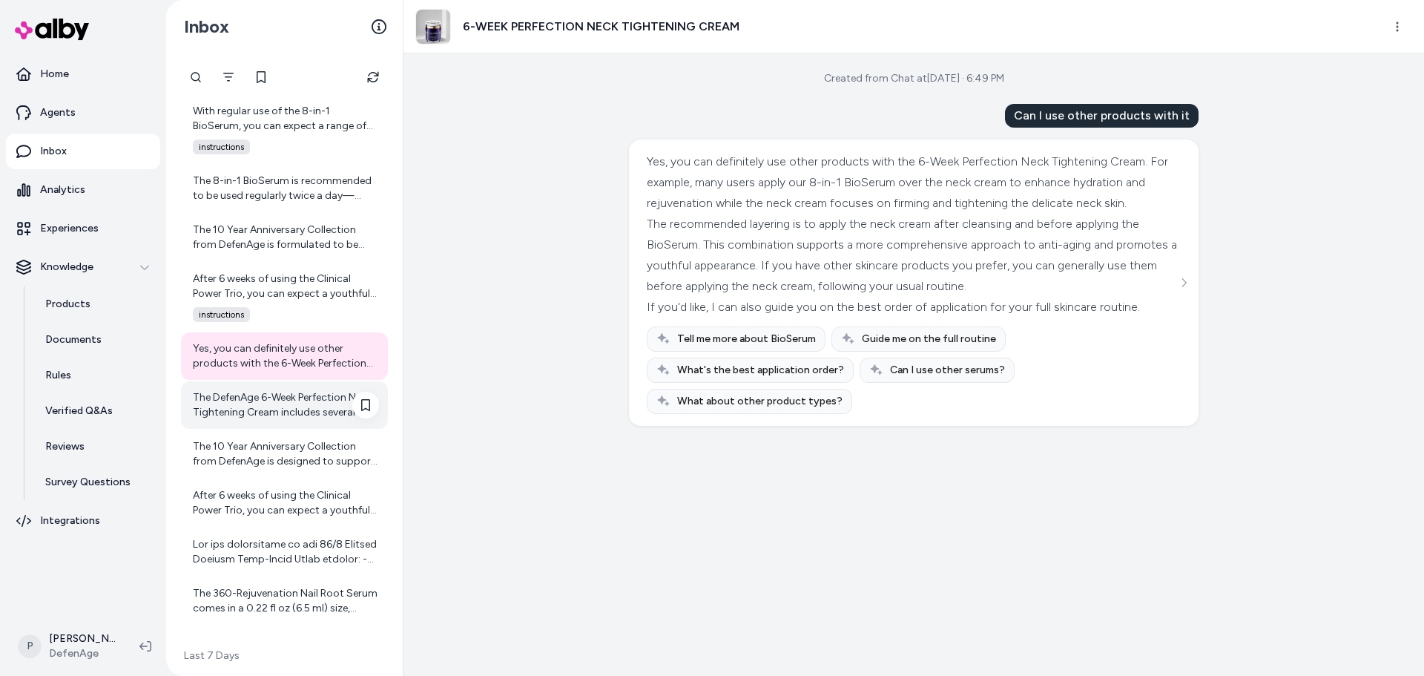
click at [287, 410] on div "The DefenAge 6-Week Perfection Neck Tightening Cream includes several key ingre…" at bounding box center [286, 405] width 186 height 30
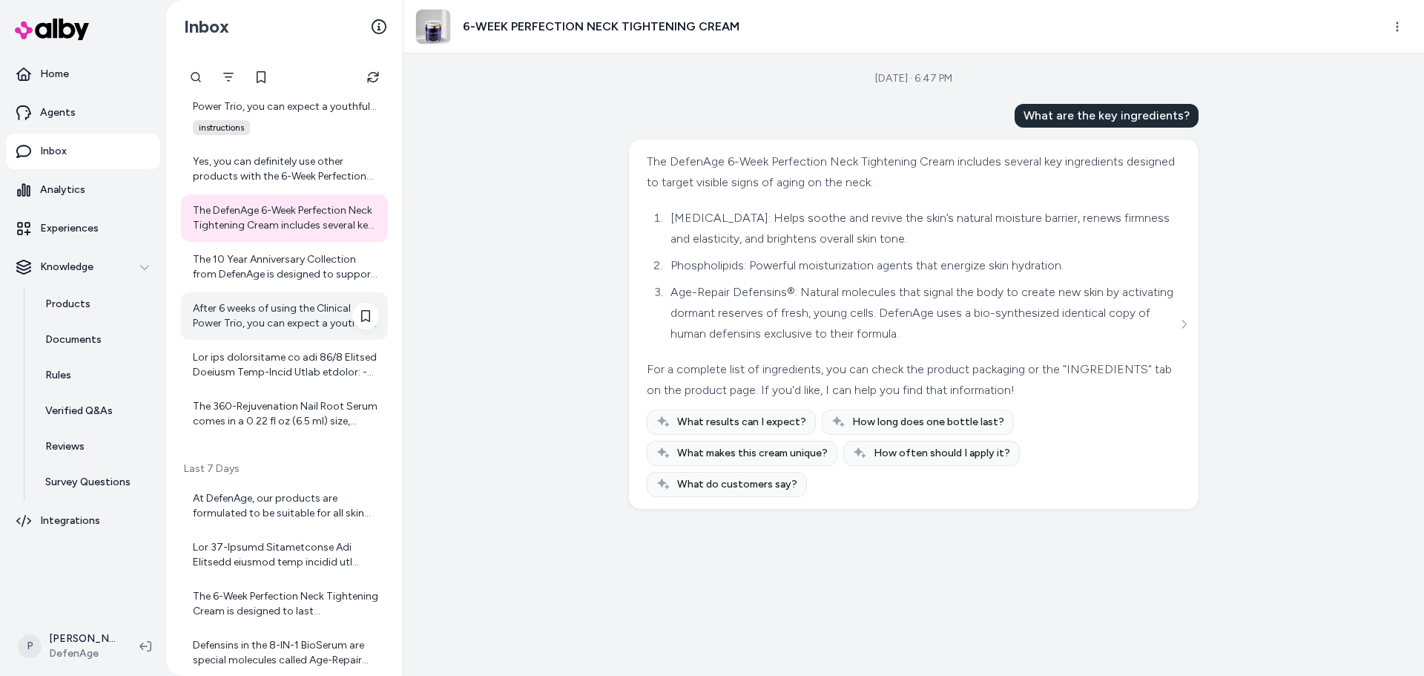
scroll to position [1632, 0]
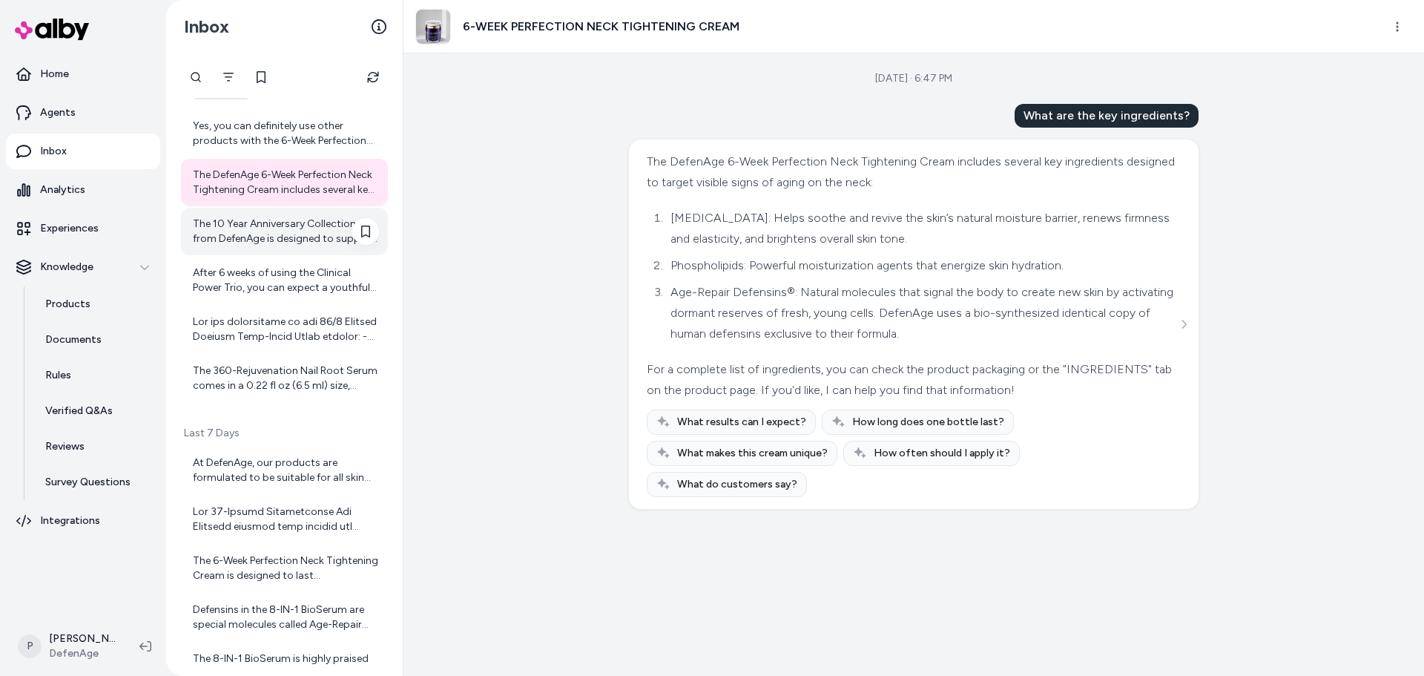
click at [286, 251] on div "The 10 Year Anniversary Collection from DefenAge is designed to support skin re…" at bounding box center [284, 231] width 207 height 47
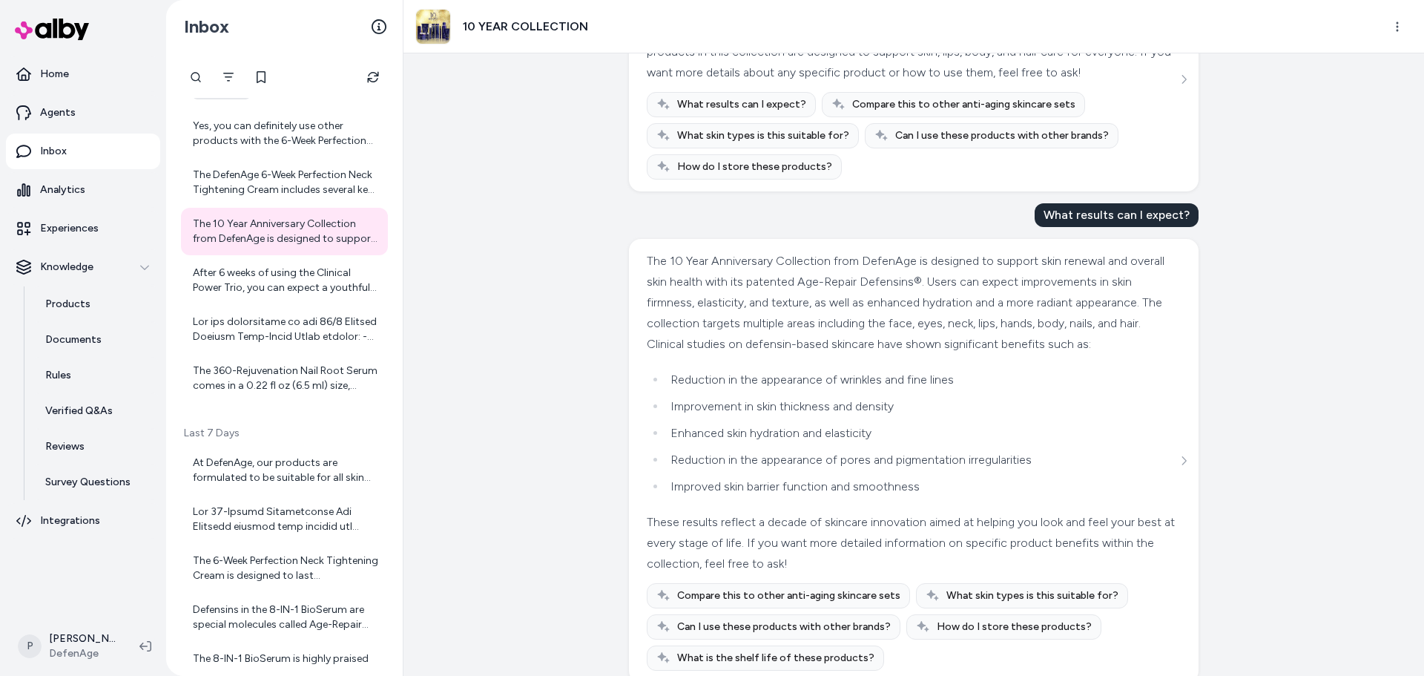
scroll to position [238, 0]
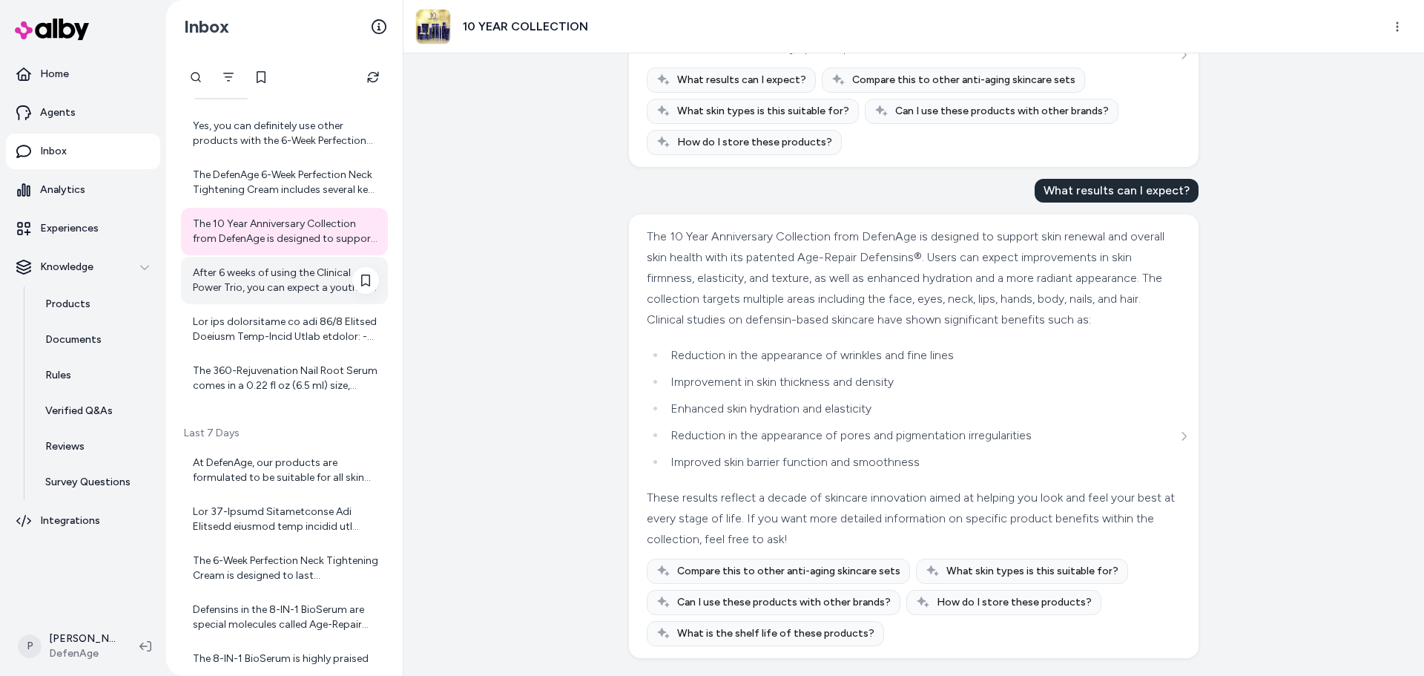
click at [309, 289] on div "After 6 weeks of using the Clinical Power Trio, you can expect a youthful trans…" at bounding box center [286, 281] width 186 height 30
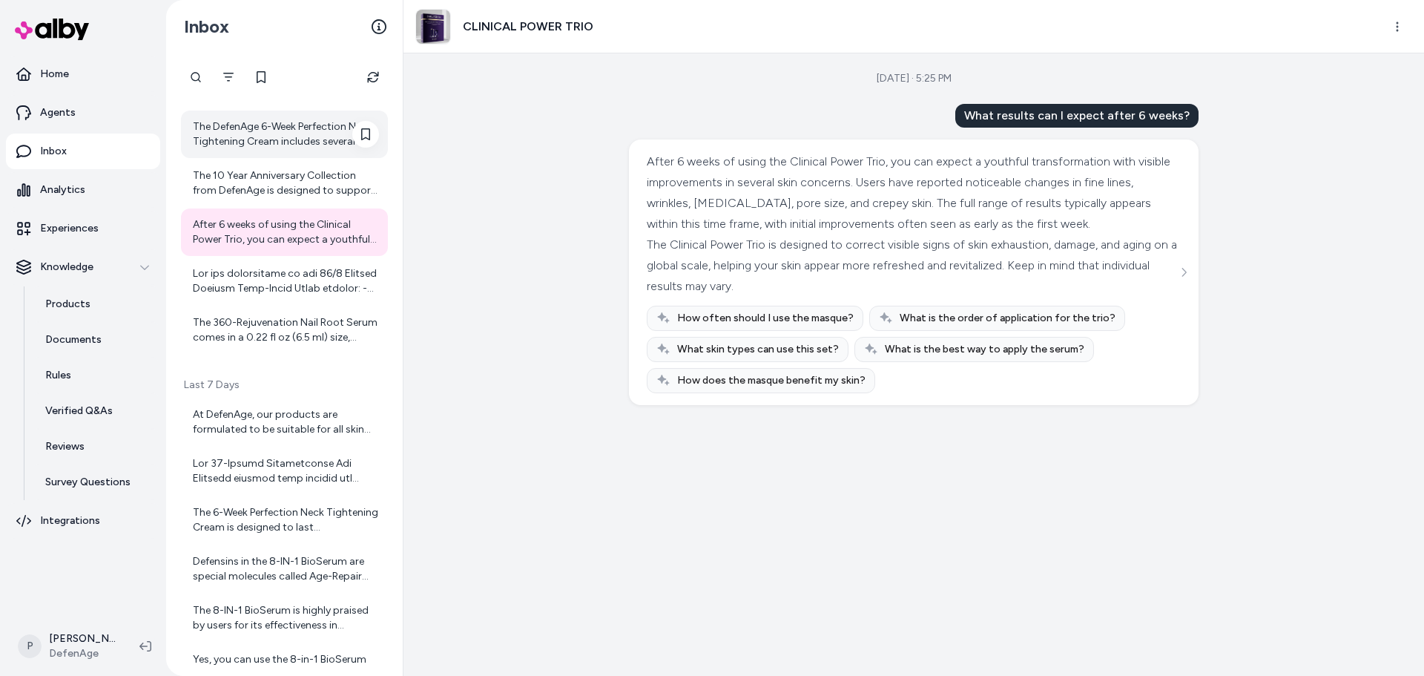
scroll to position [1706, 0]
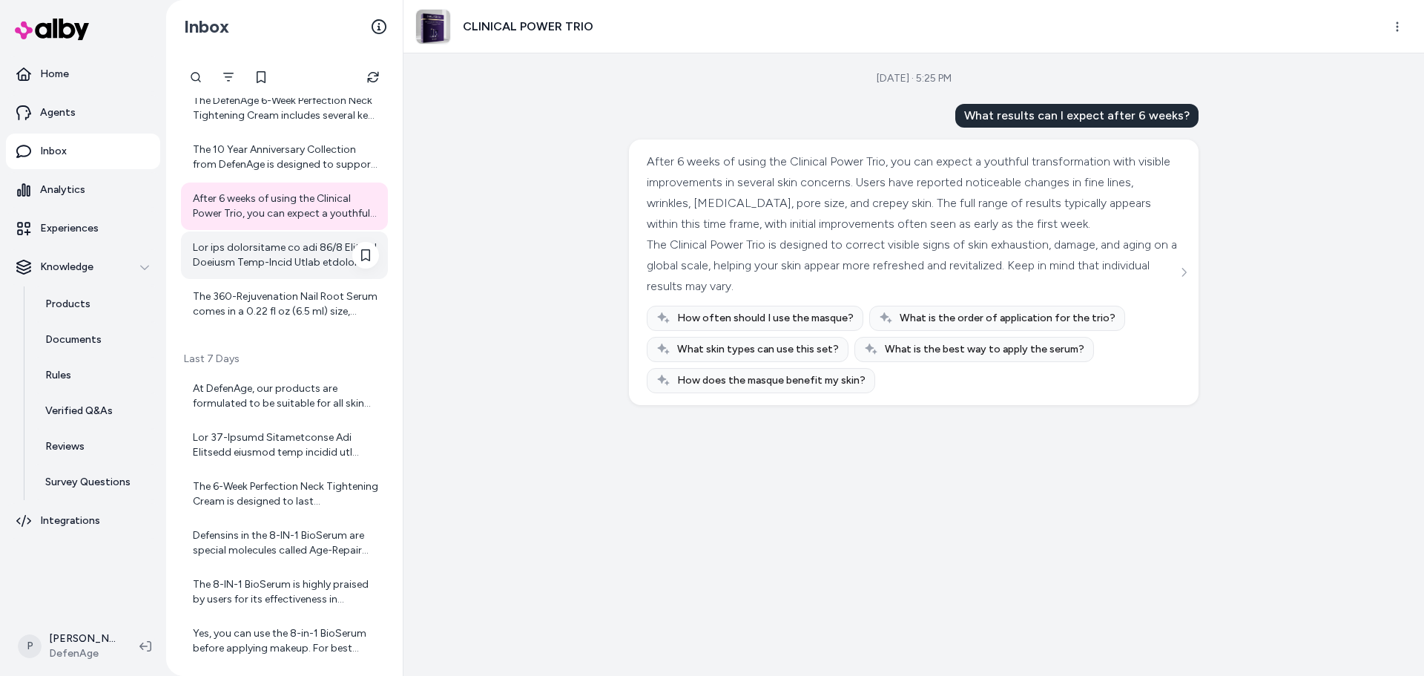
click at [269, 259] on div at bounding box center [286, 255] width 186 height 30
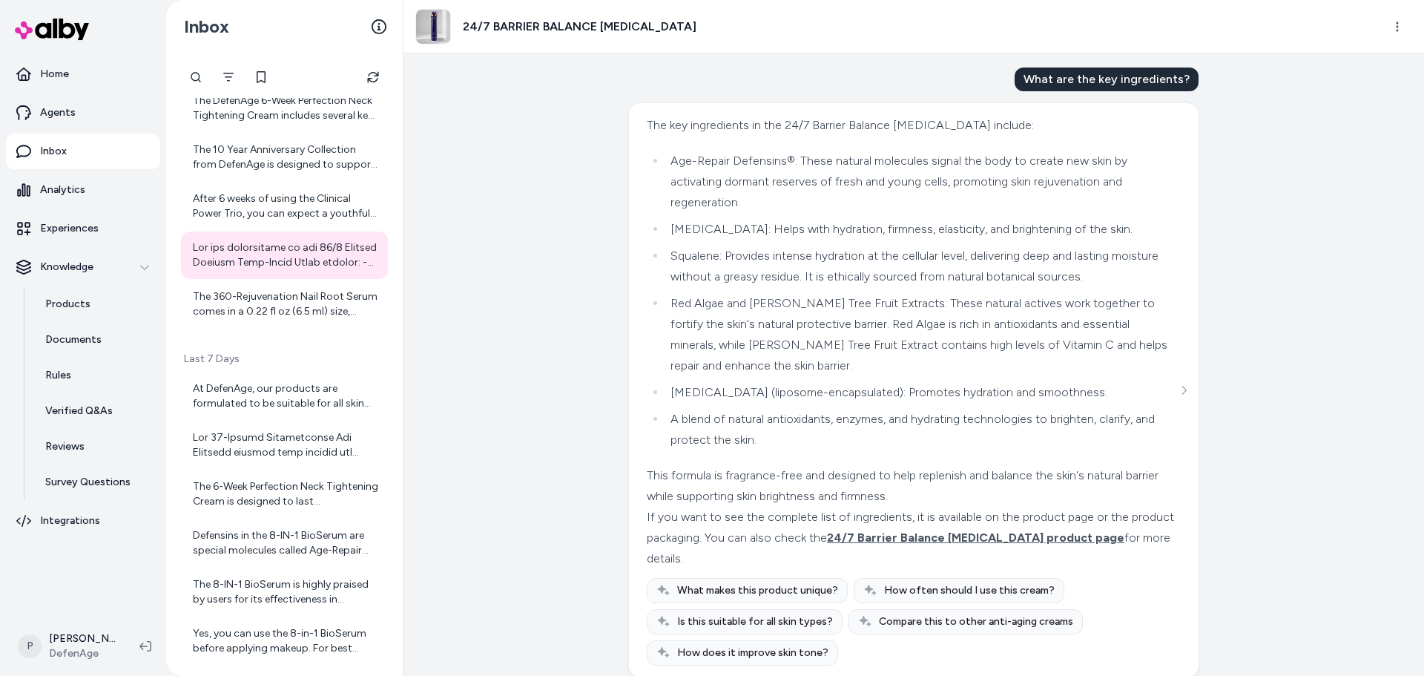
scroll to position [56, 0]
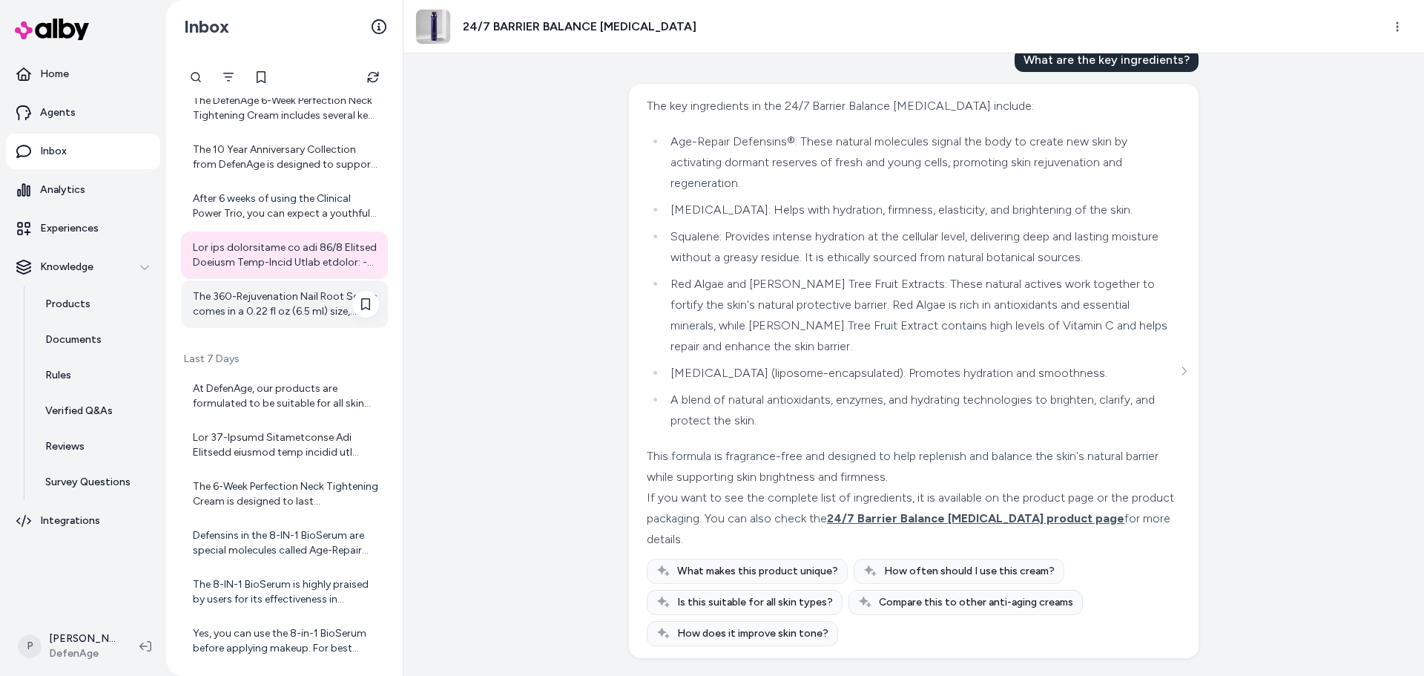
click at [269, 310] on div "The 360-Rejuvenation Nail Root Serum comes in a 0.22 fl oz (6.5 ml) size, which…" at bounding box center [286, 304] width 186 height 30
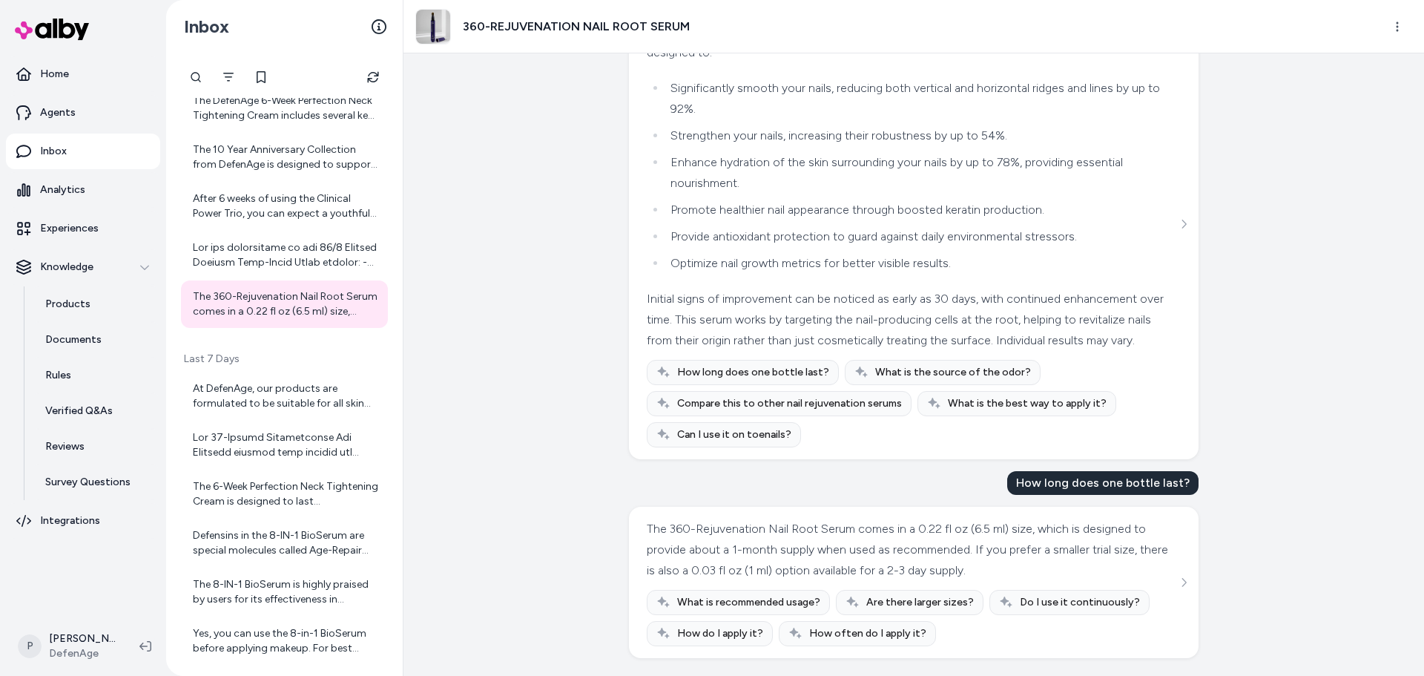
scroll to position [443, 0]
click at [243, 401] on div "At DefenAge, our products are formulated to be suitable for all skin types and …" at bounding box center [286, 396] width 186 height 30
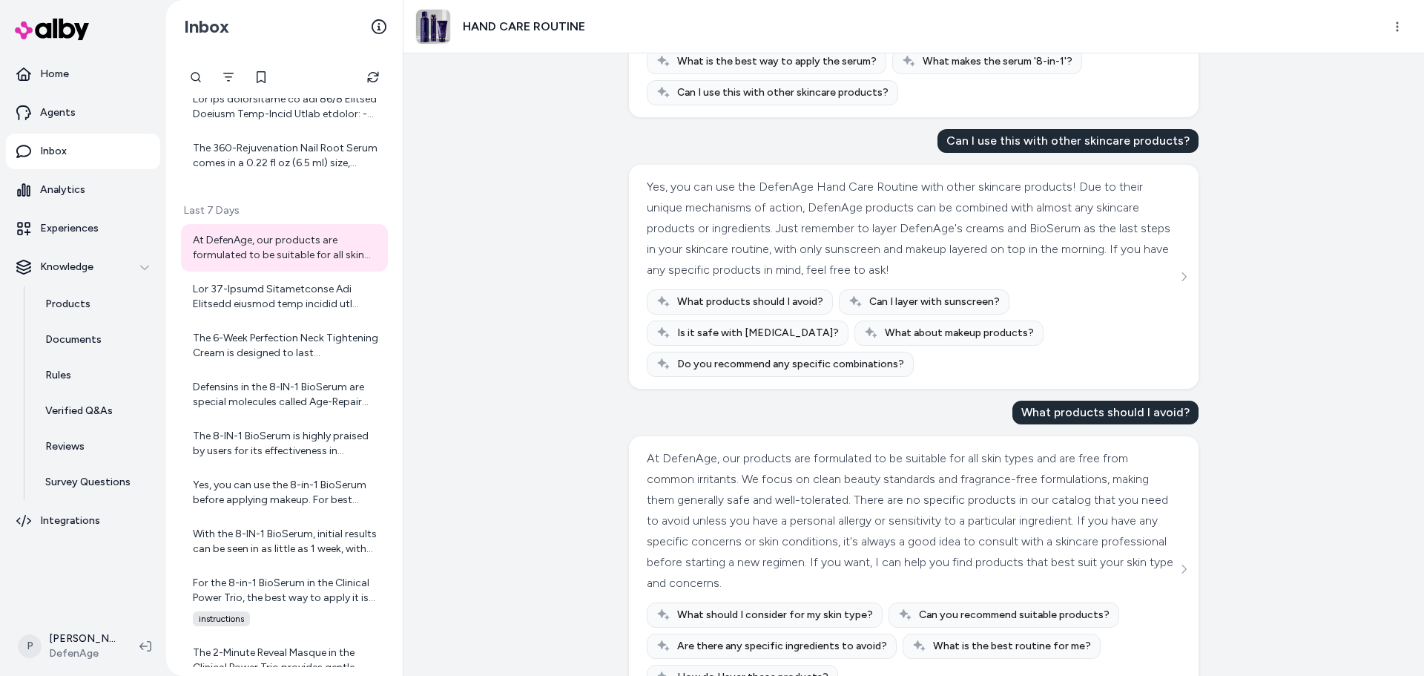
scroll to position [489, 0]
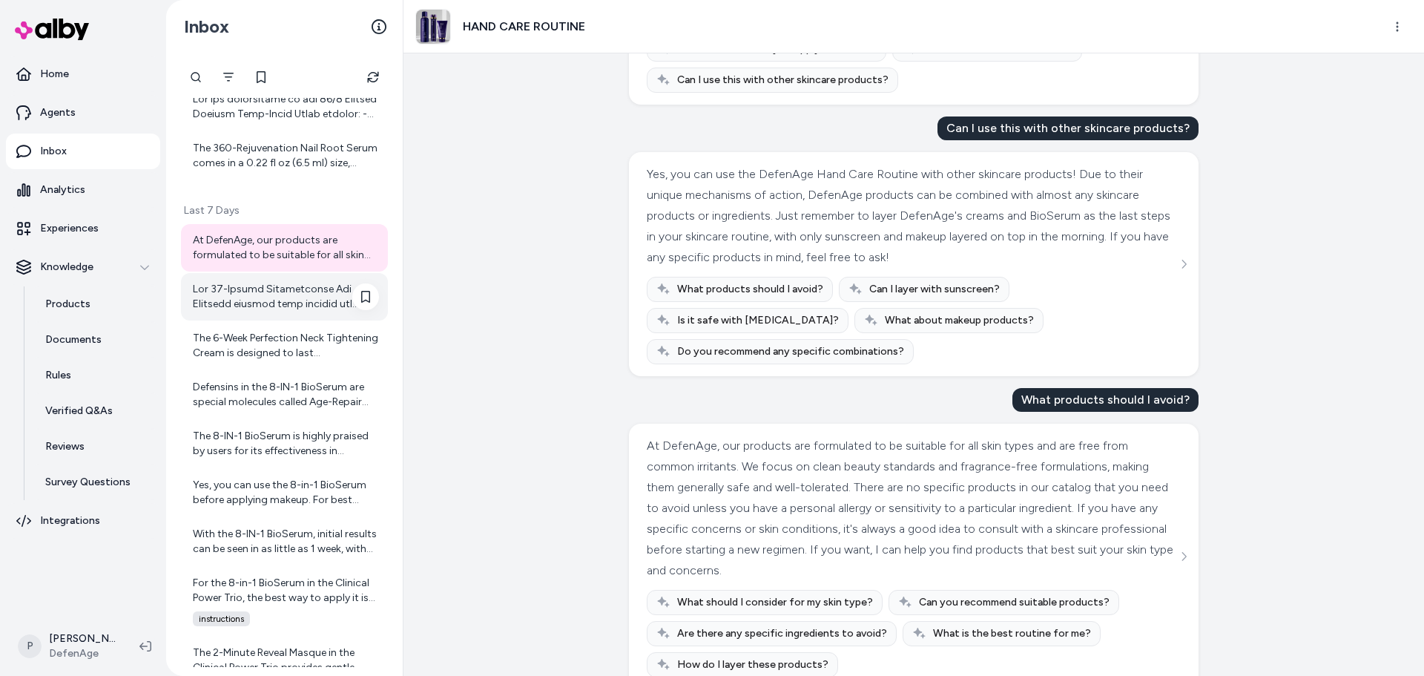
click at [286, 300] on div at bounding box center [286, 297] width 186 height 30
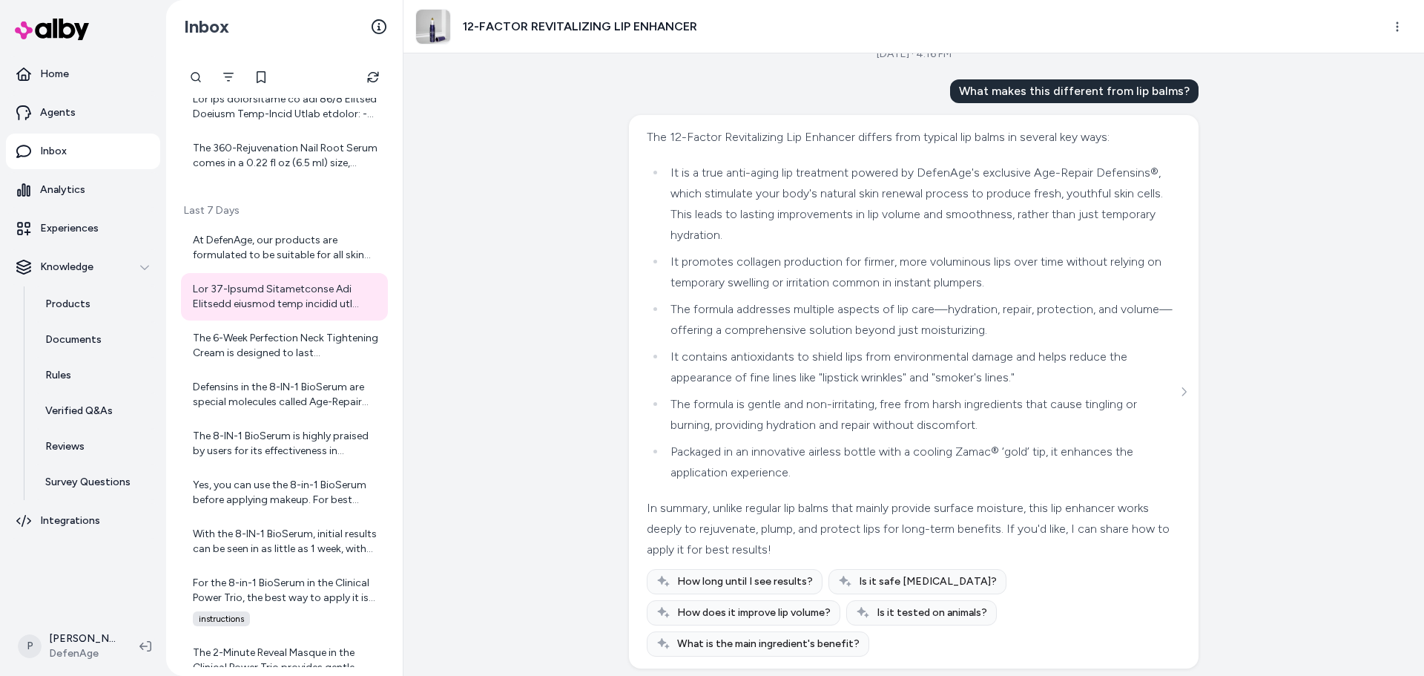
scroll to position [35, 0]
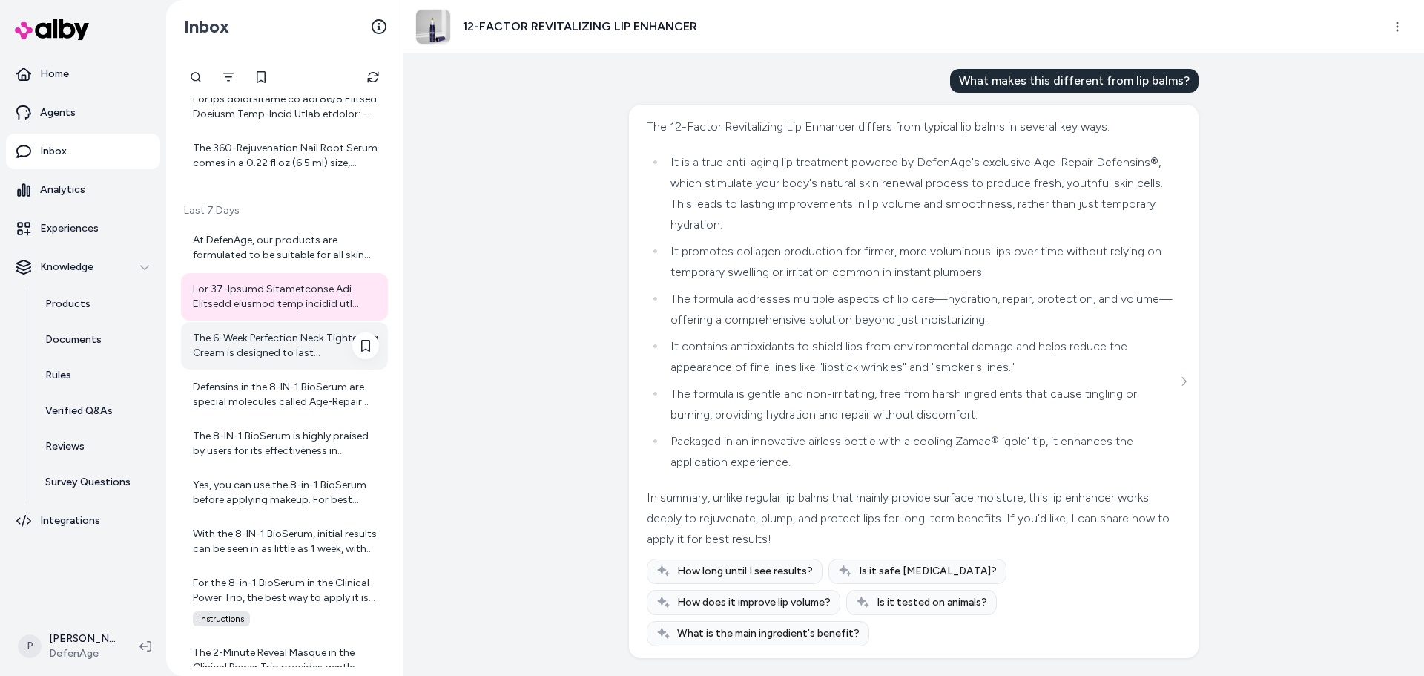
click at [262, 355] on div "The 6-Week Perfection Neck Tightening Cream is designed to last approximately s…" at bounding box center [286, 346] width 186 height 30
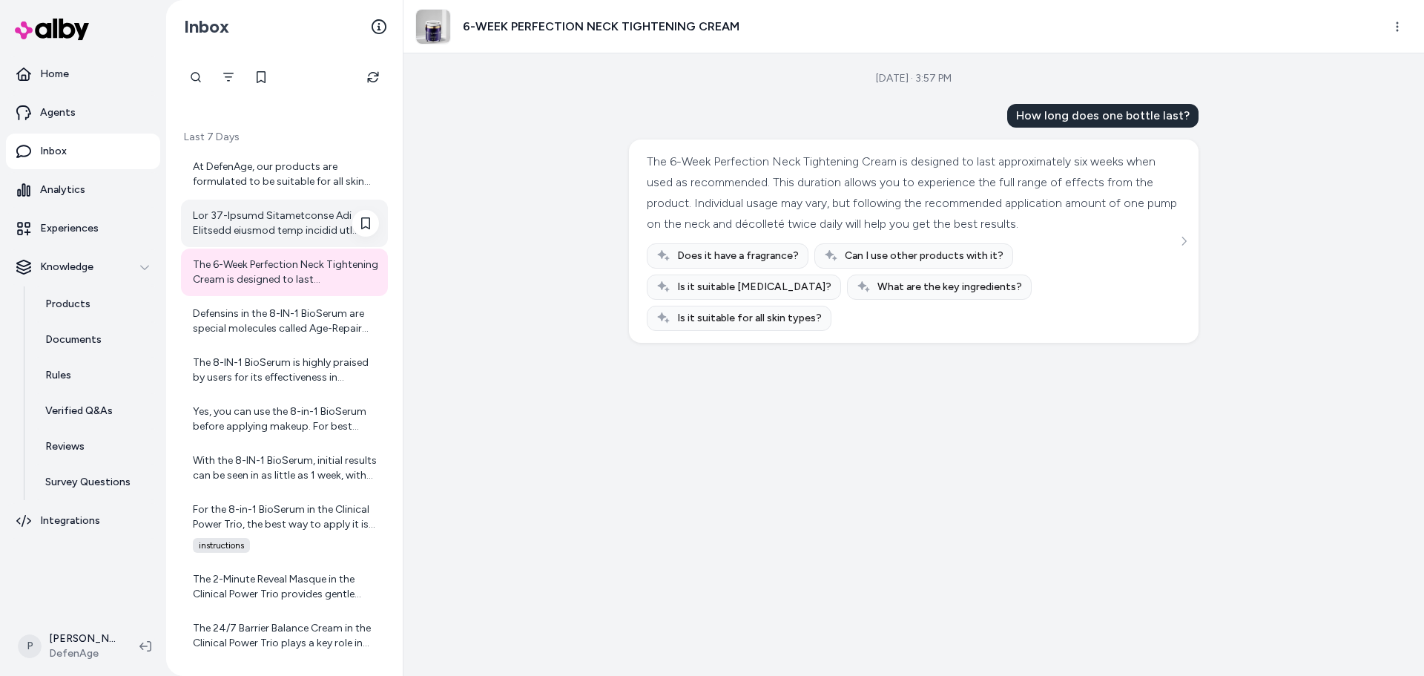
scroll to position [1929, 0]
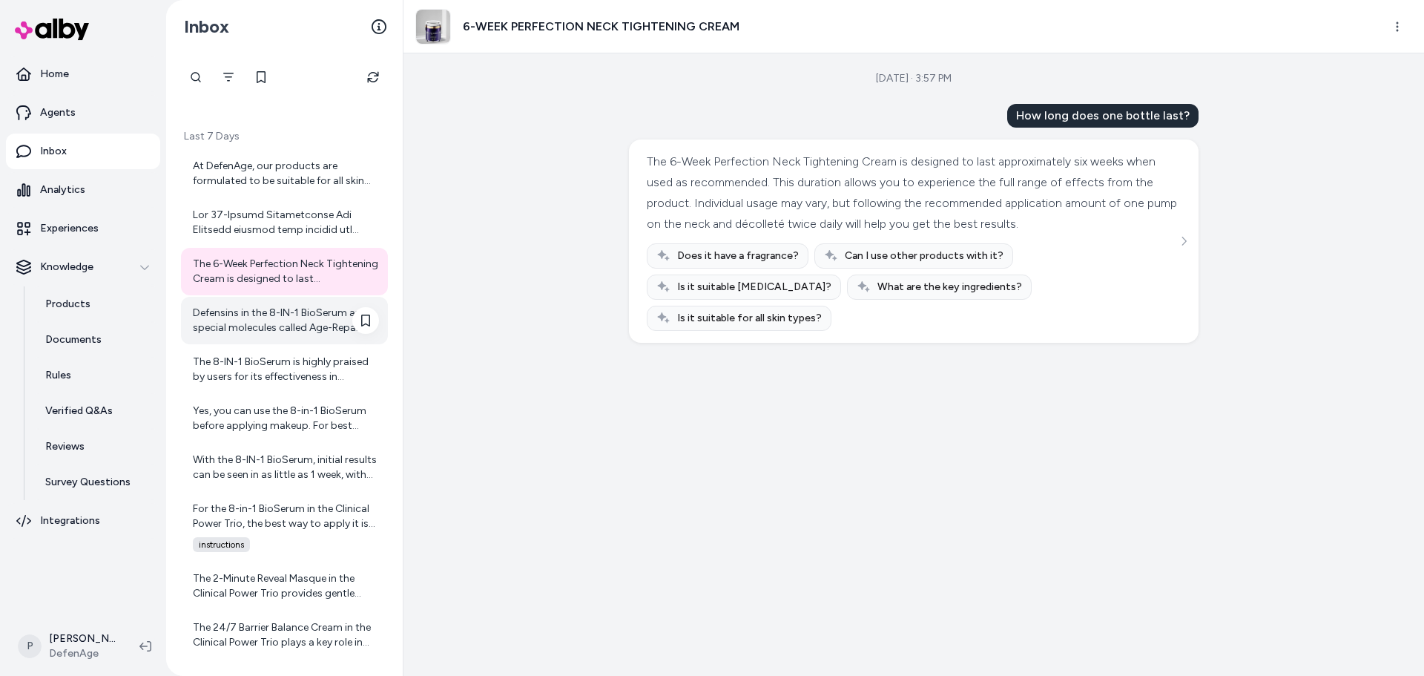
click at [250, 318] on div "Defensins in the 8-IN-1 BioSerum are special molecules called Age-Repair Defens…" at bounding box center [286, 321] width 186 height 30
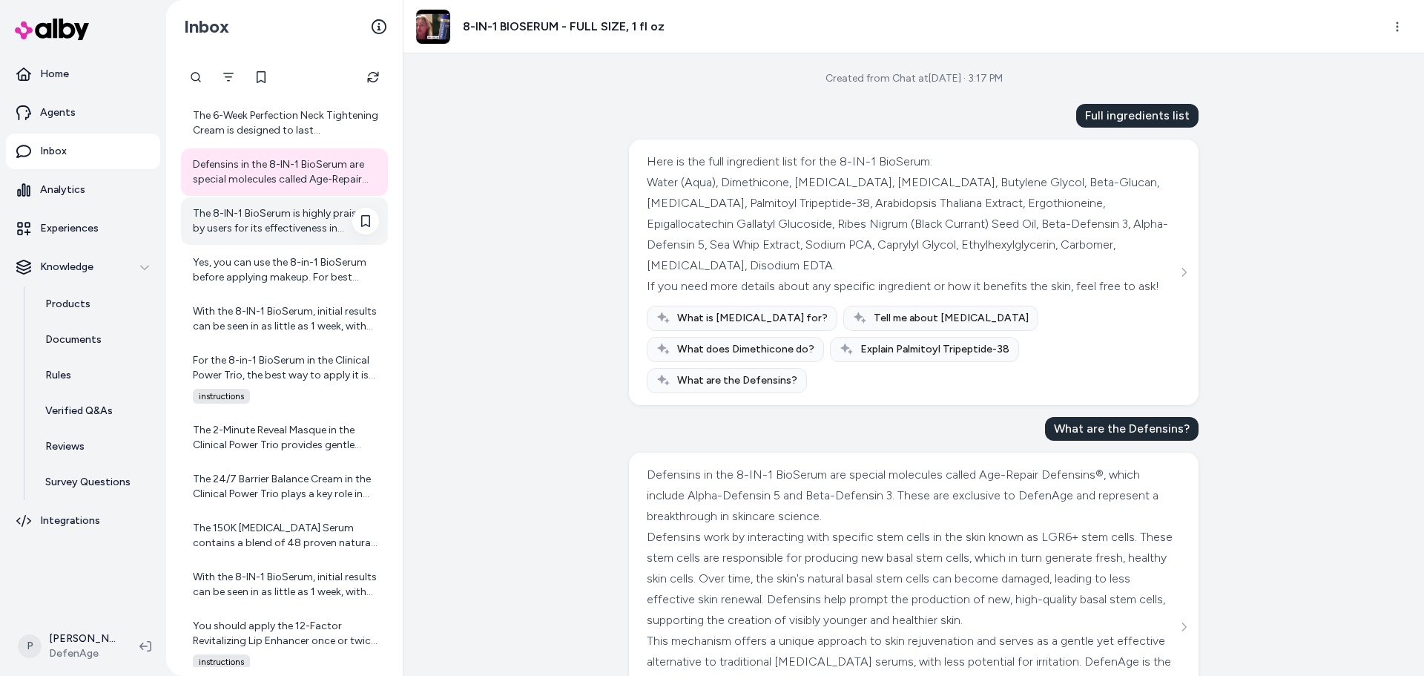
click at [301, 226] on div "The 8-IN-1 BioSerum is highly praised by users for its effectiveness in improvi…" at bounding box center [286, 221] width 186 height 30
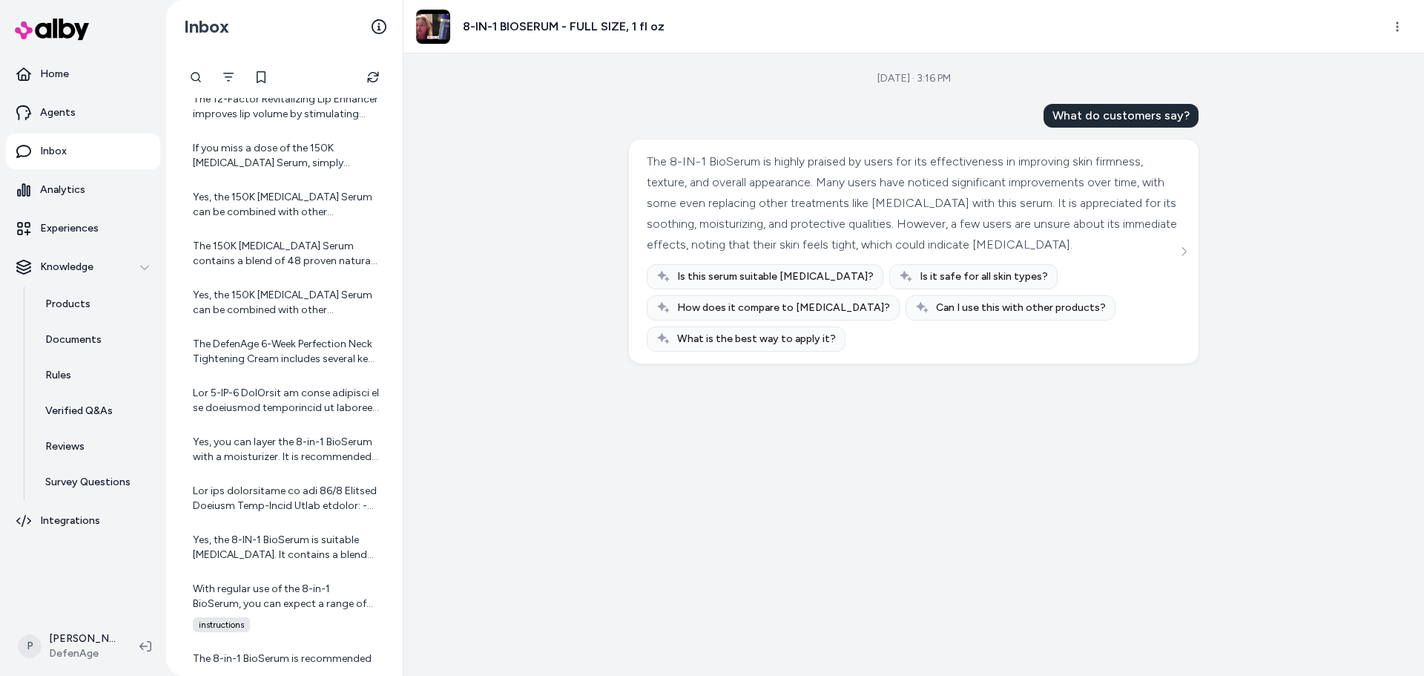
scroll to position [742, 0]
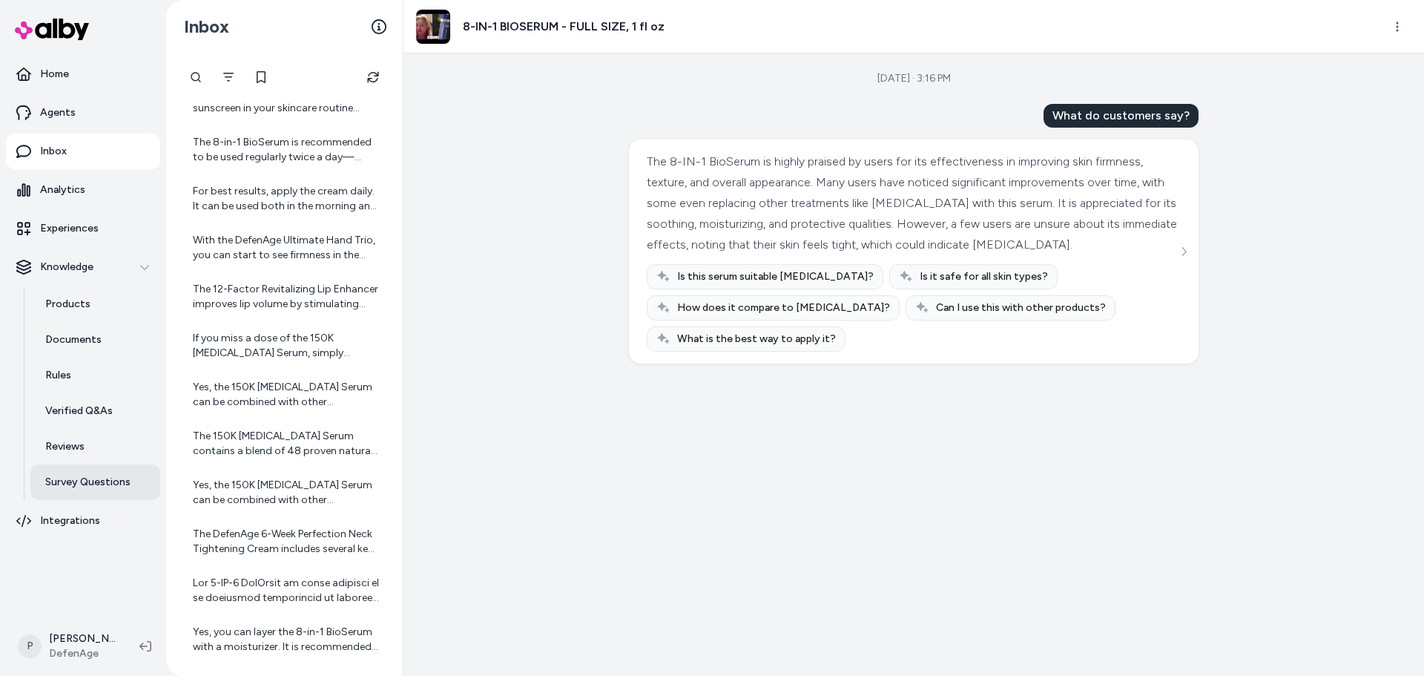
click at [107, 471] on link "Survey Questions" at bounding box center [95, 482] width 130 height 36
